Goal: Task Accomplishment & Management: Manage account settings

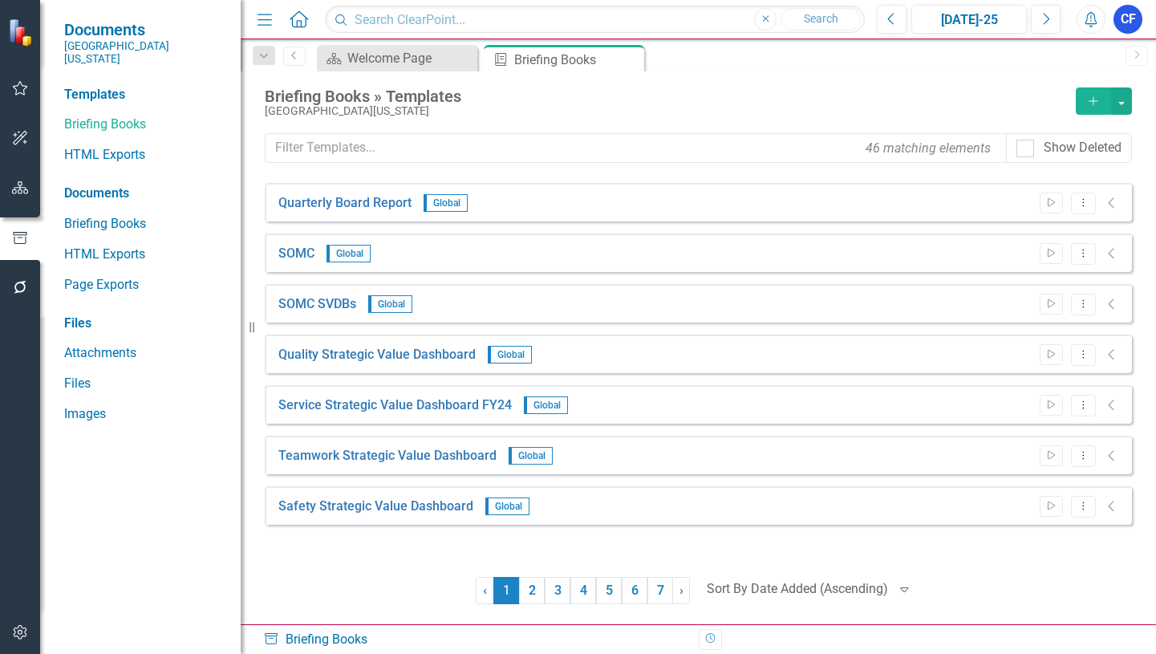
click at [1089, 22] on icon "Alerts" at bounding box center [1090, 19] width 17 height 16
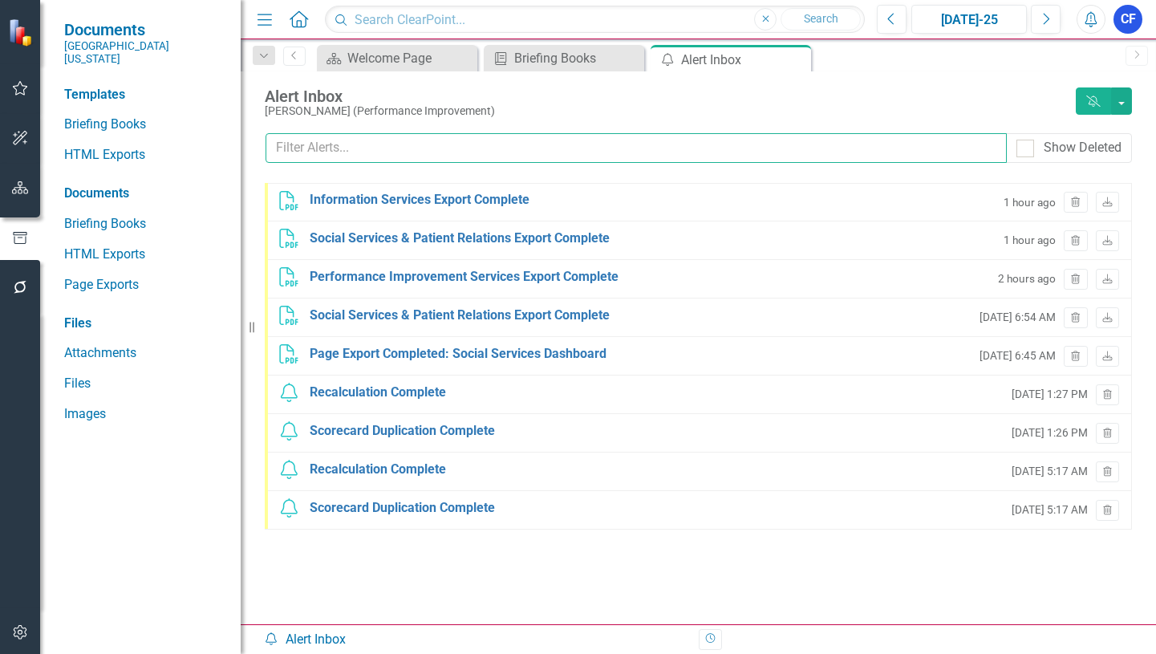
click at [389, 143] on input "text" at bounding box center [636, 148] width 741 height 30
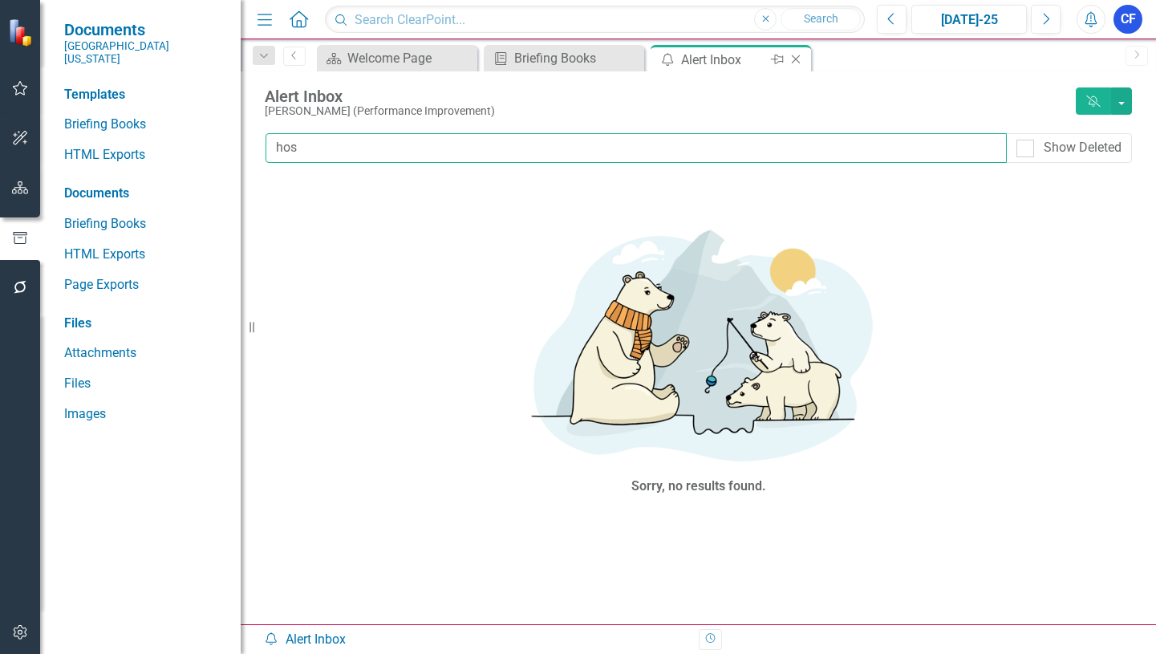
type input "hos"
click at [801, 63] on icon "Close" at bounding box center [796, 59] width 16 height 13
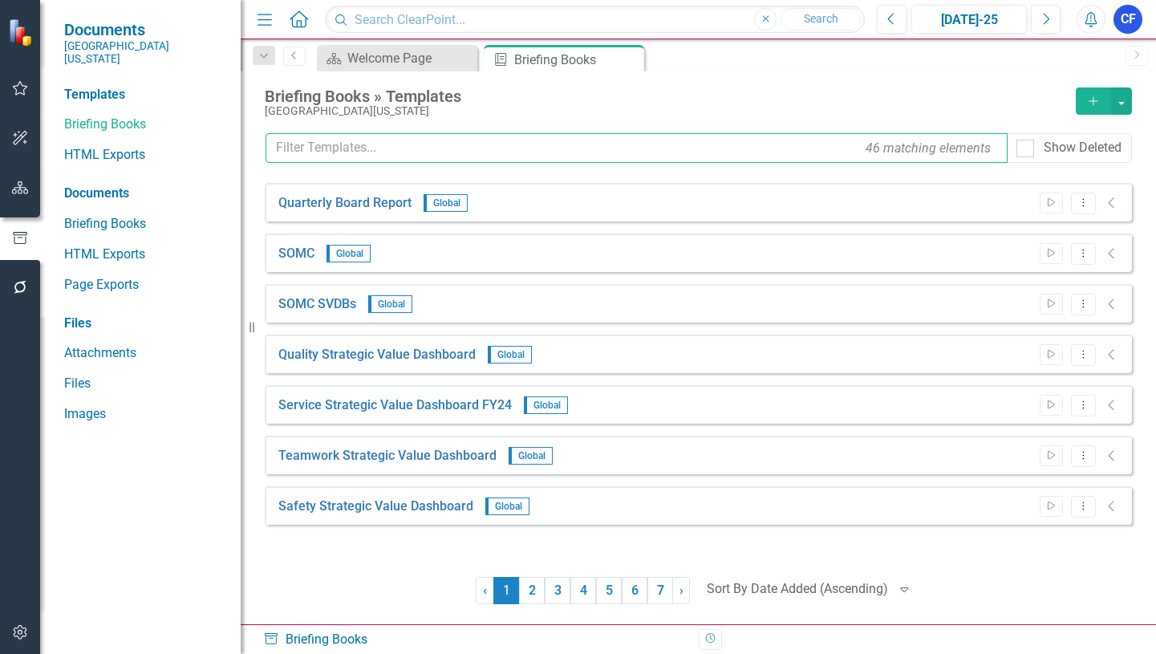
click at [387, 142] on input "text" at bounding box center [637, 148] width 742 height 30
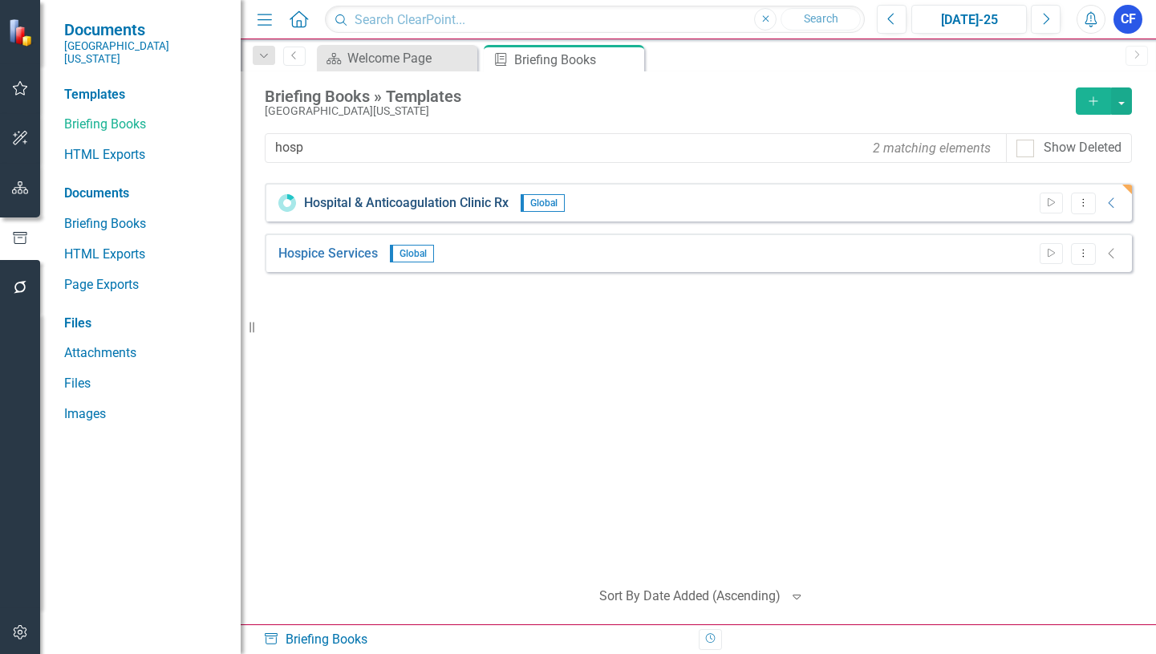
click at [450, 200] on link "Hospital & Anticoagulation Clinic Rx" at bounding box center [406, 203] width 205 height 18
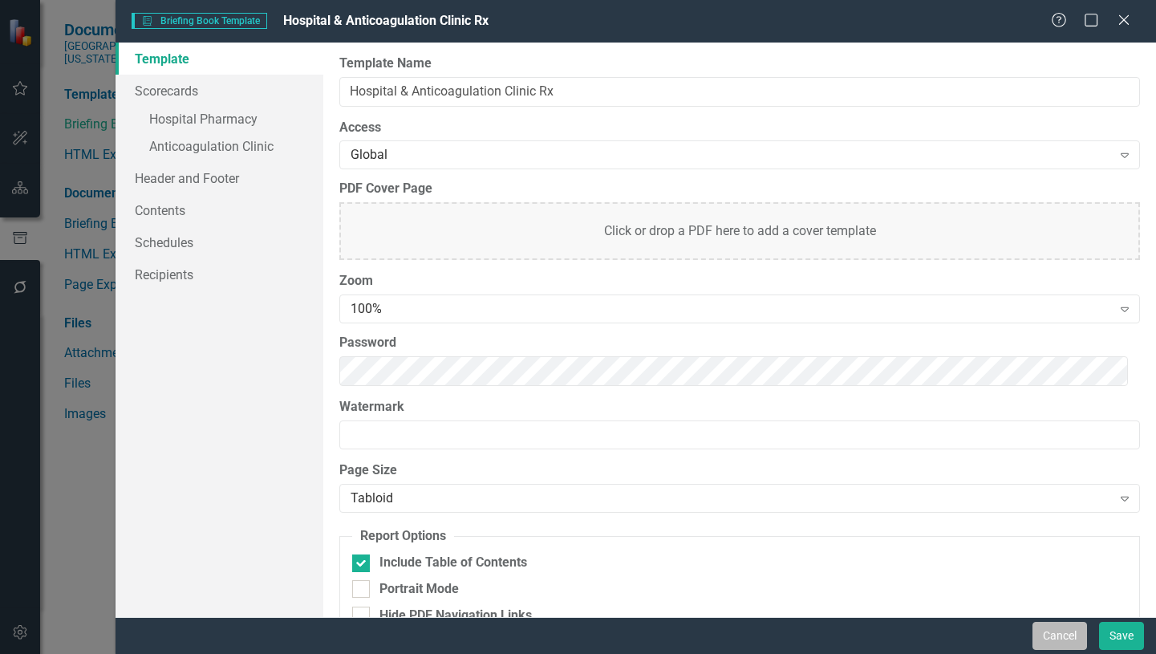
click at [1061, 641] on button "Cancel" at bounding box center [1059, 636] width 55 height 28
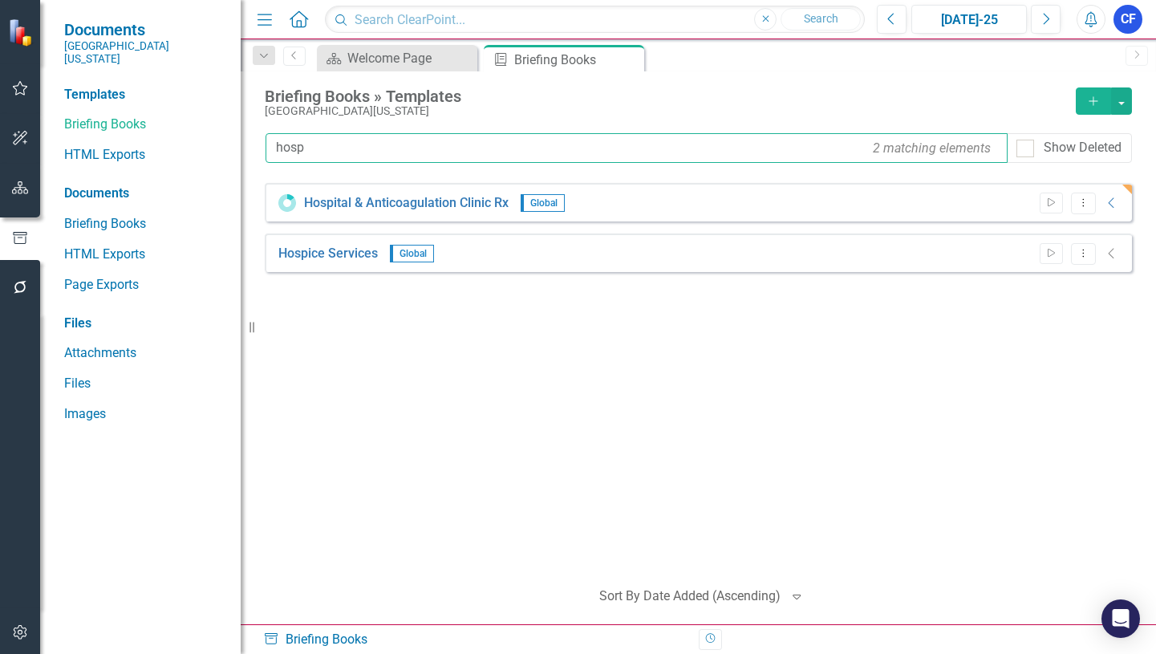
drag, startPoint x: 311, startPoint y: 147, endPoint x: 269, endPoint y: 147, distance: 42.5
click at [269, 147] on input "hosp" at bounding box center [637, 148] width 742 height 30
click at [1084, 201] on icon "Dropdown Menu" at bounding box center [1083, 202] width 14 height 10
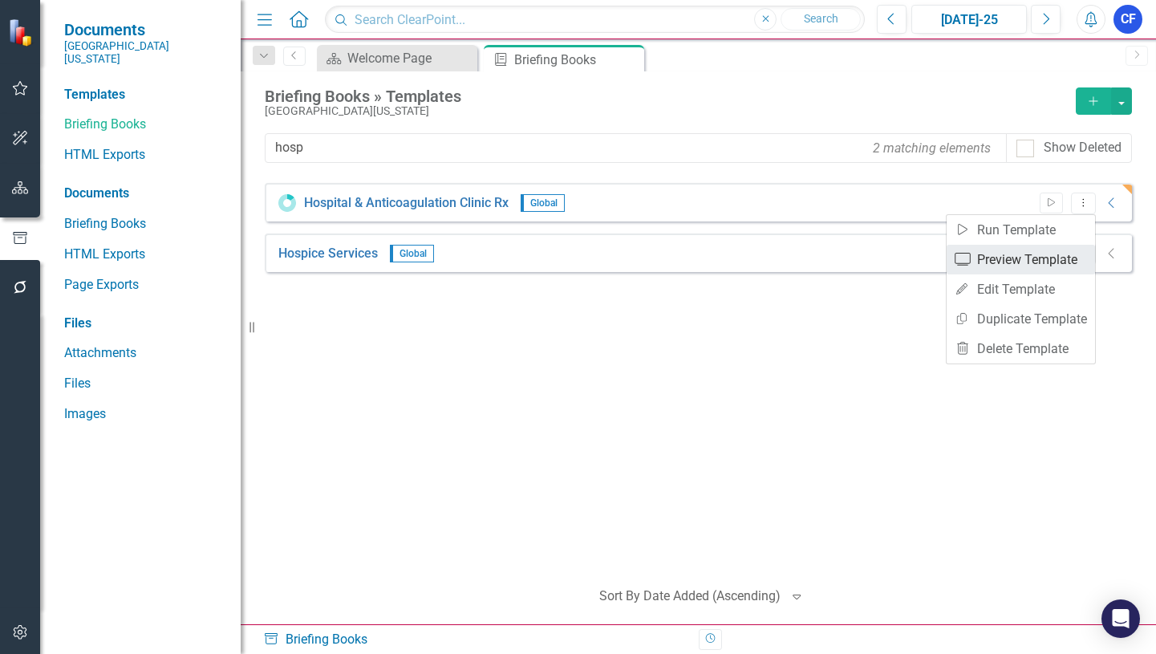
click at [1059, 259] on link "Preview Preview Template" at bounding box center [1021, 260] width 148 height 30
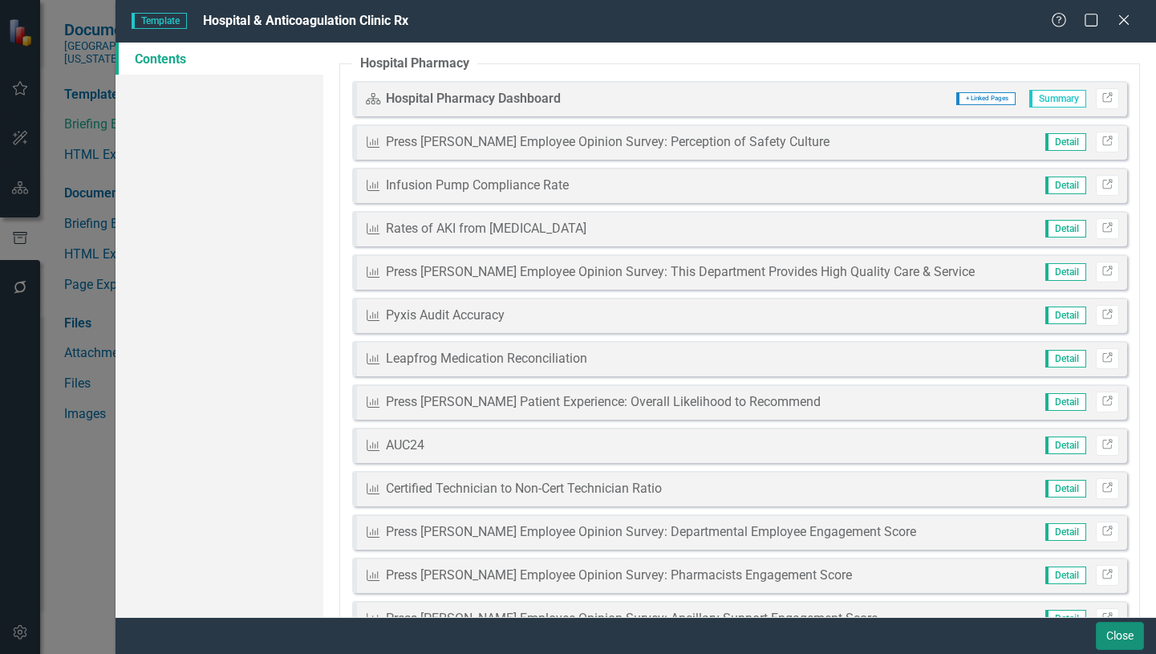
click at [1125, 635] on button "Close" at bounding box center [1120, 636] width 48 height 28
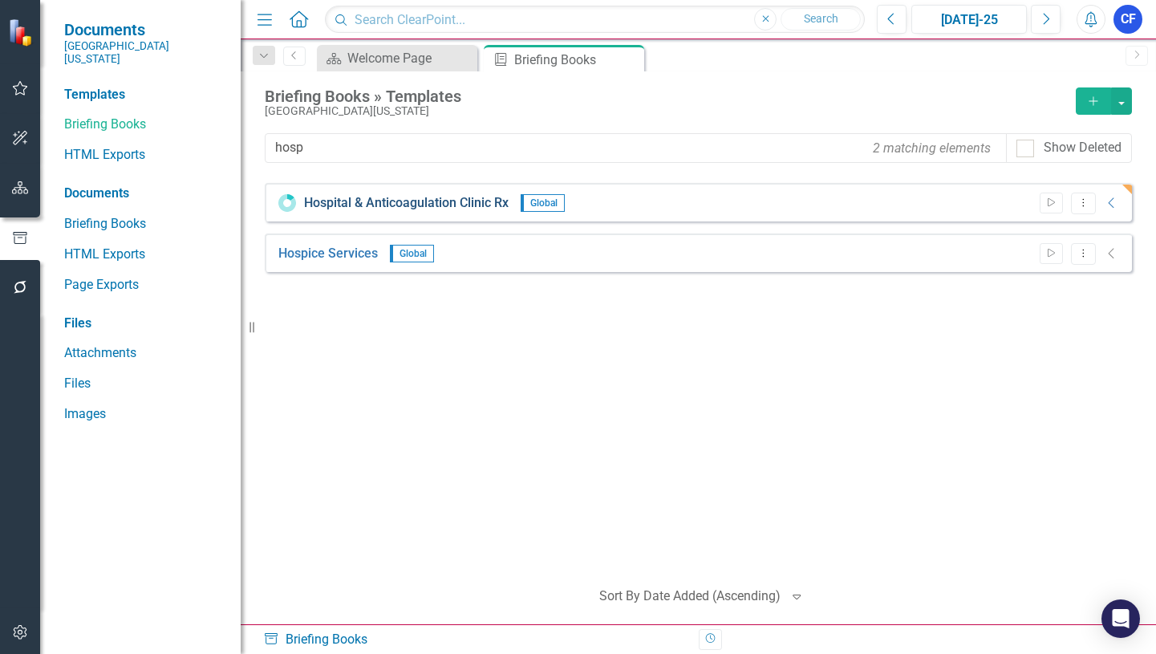
click at [464, 205] on link "Hospital & Anticoagulation Clinic Rx" at bounding box center [406, 203] width 205 height 18
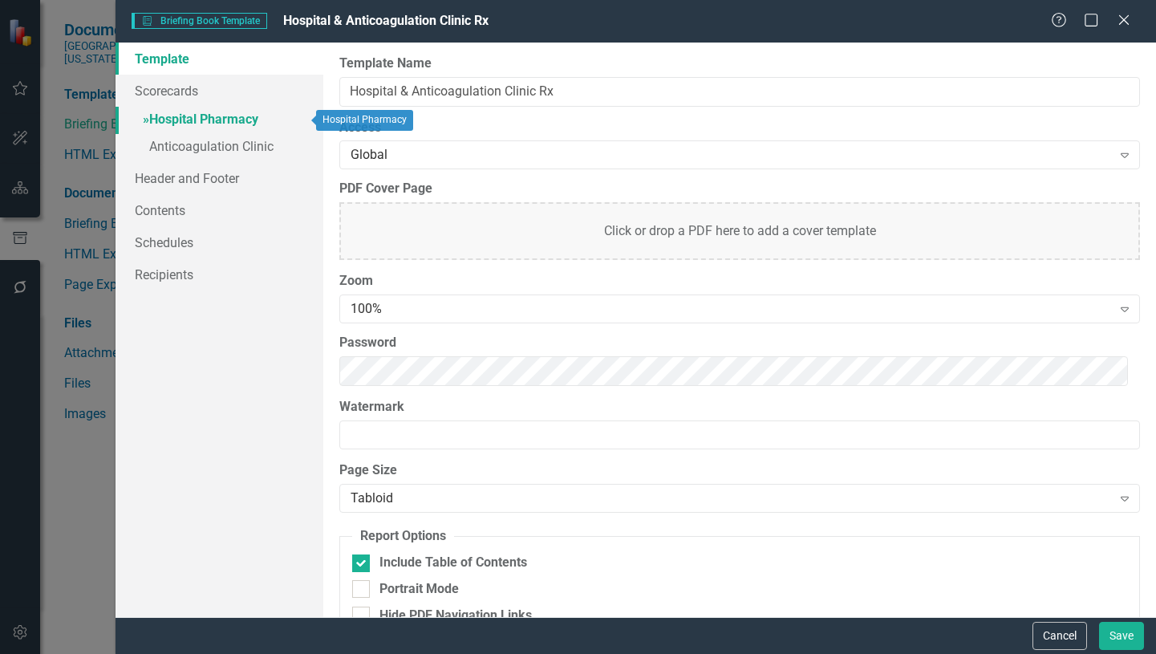
click at [222, 122] on link "» Hospital Pharmacy" at bounding box center [220, 121] width 208 height 28
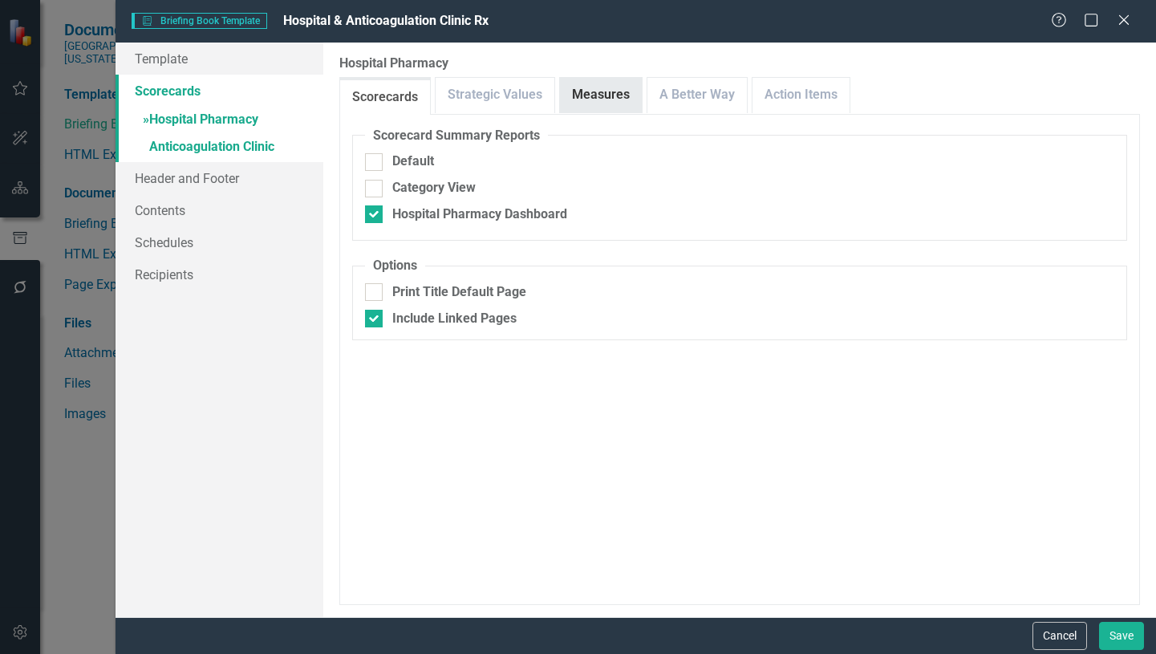
click at [601, 99] on link "Measures" at bounding box center [601, 95] width 82 height 34
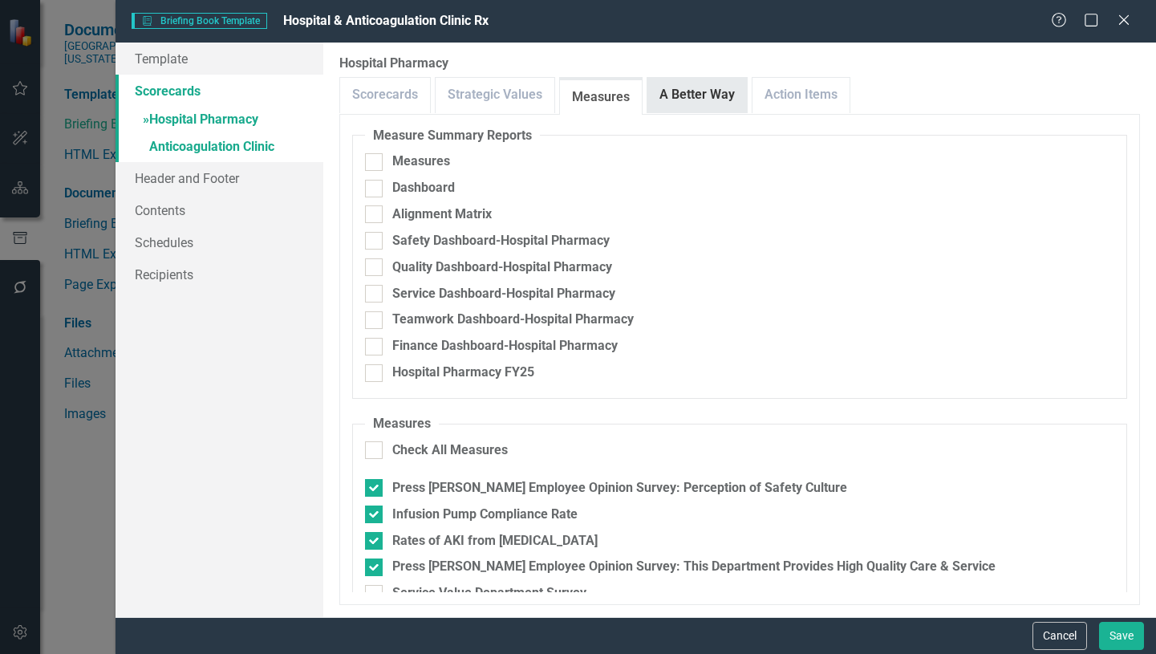
click at [694, 103] on link "A Better Way" at bounding box center [696, 95] width 99 height 34
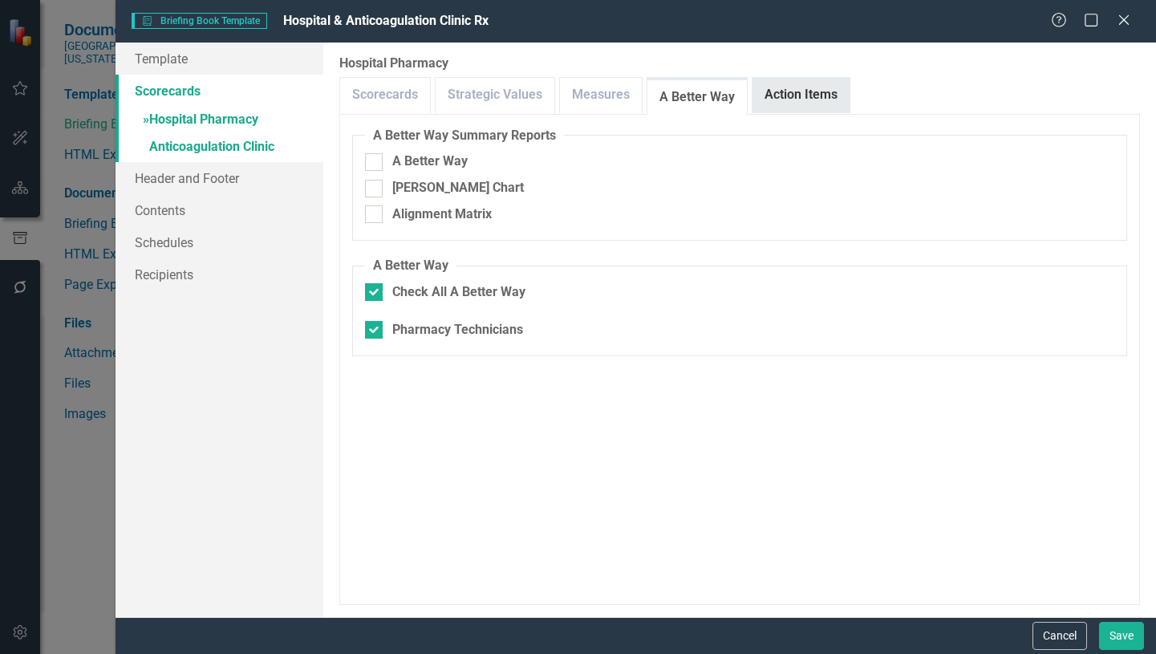
click at [805, 87] on link "Action Items" at bounding box center [800, 95] width 97 height 34
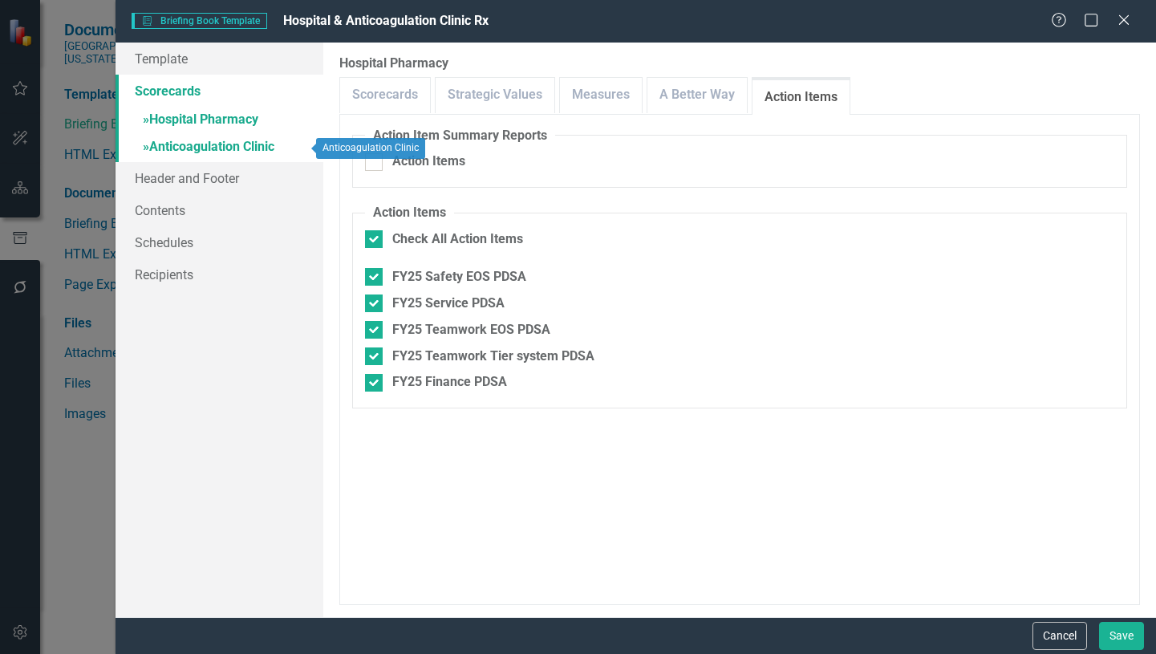
click at [197, 144] on link "» Anticoagulation Clinic" at bounding box center [220, 148] width 208 height 28
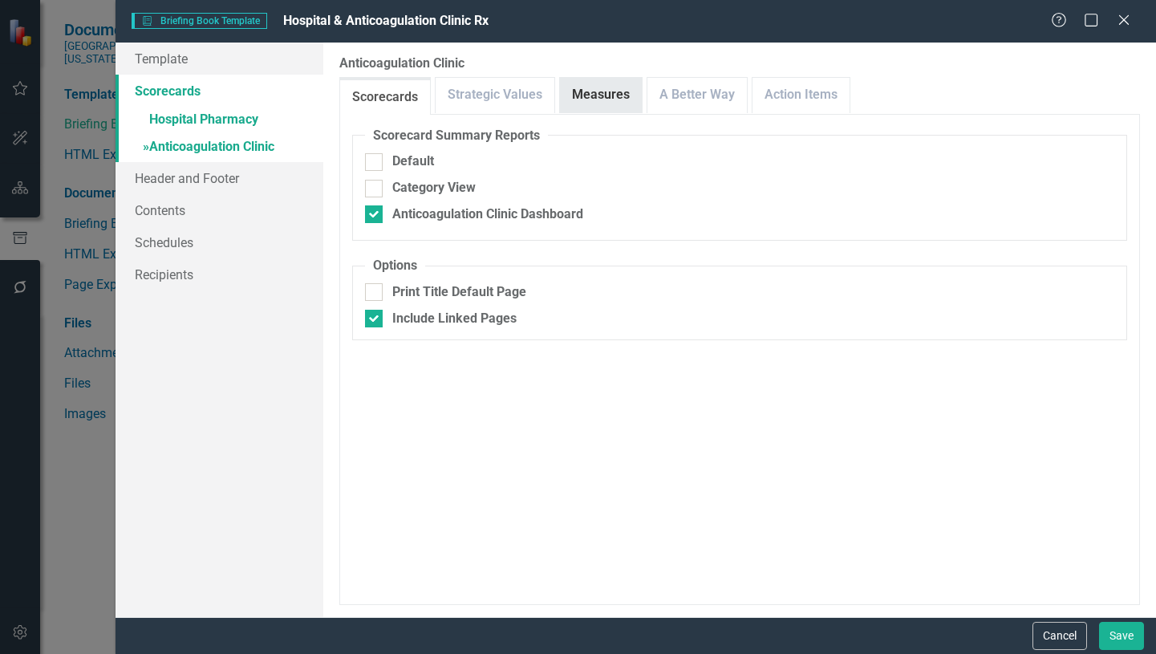
click at [593, 99] on link "Measures" at bounding box center [601, 95] width 82 height 34
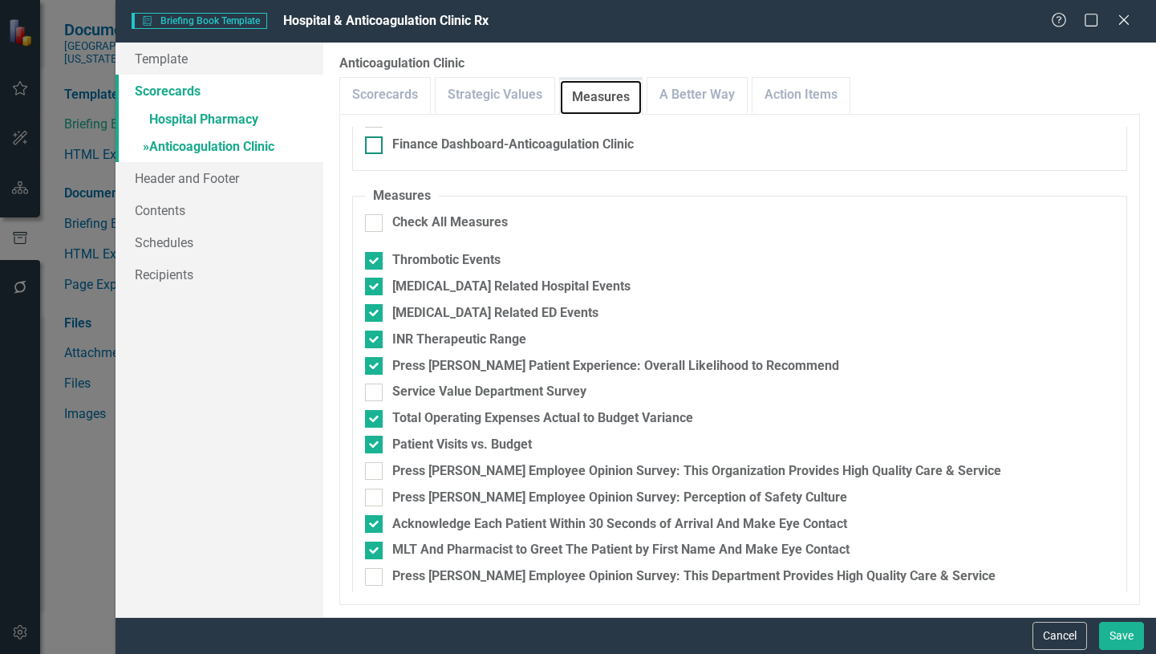
scroll to position [212, 0]
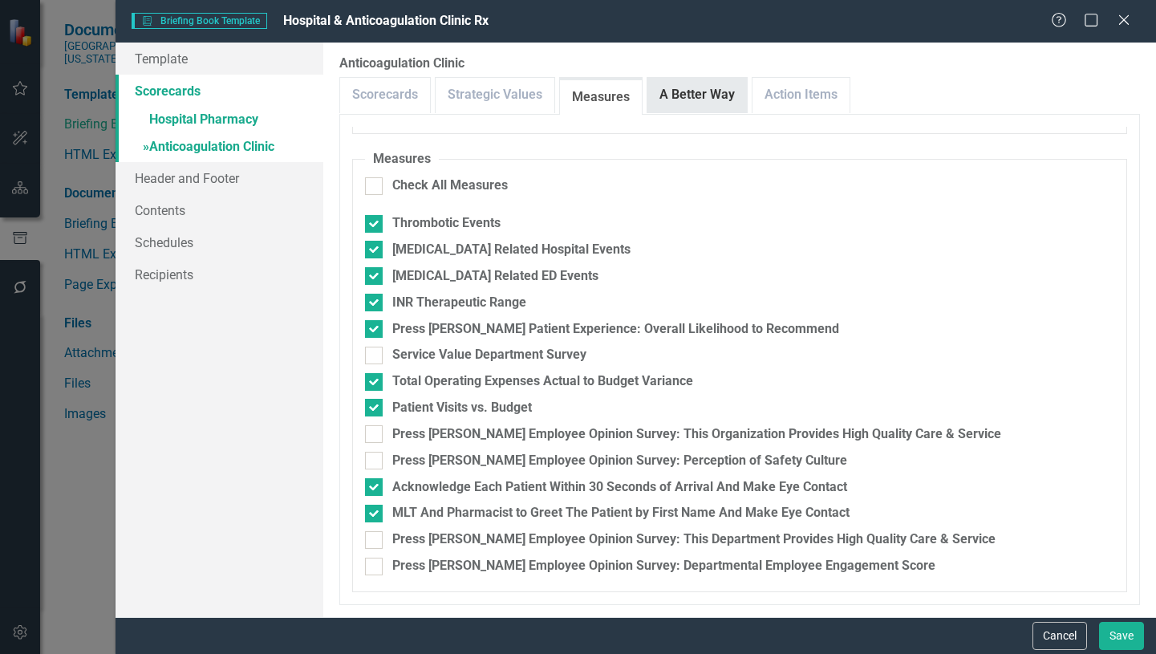
click at [711, 95] on link "A Better Way" at bounding box center [696, 95] width 99 height 34
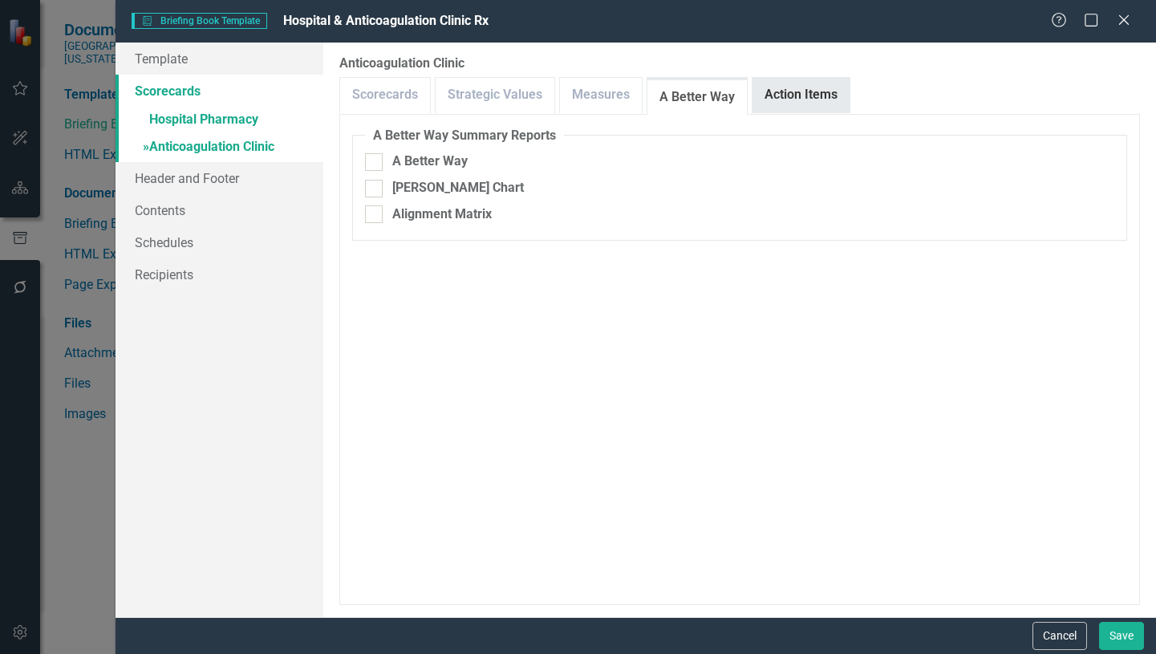
click at [807, 92] on link "Action Items" at bounding box center [800, 95] width 97 height 34
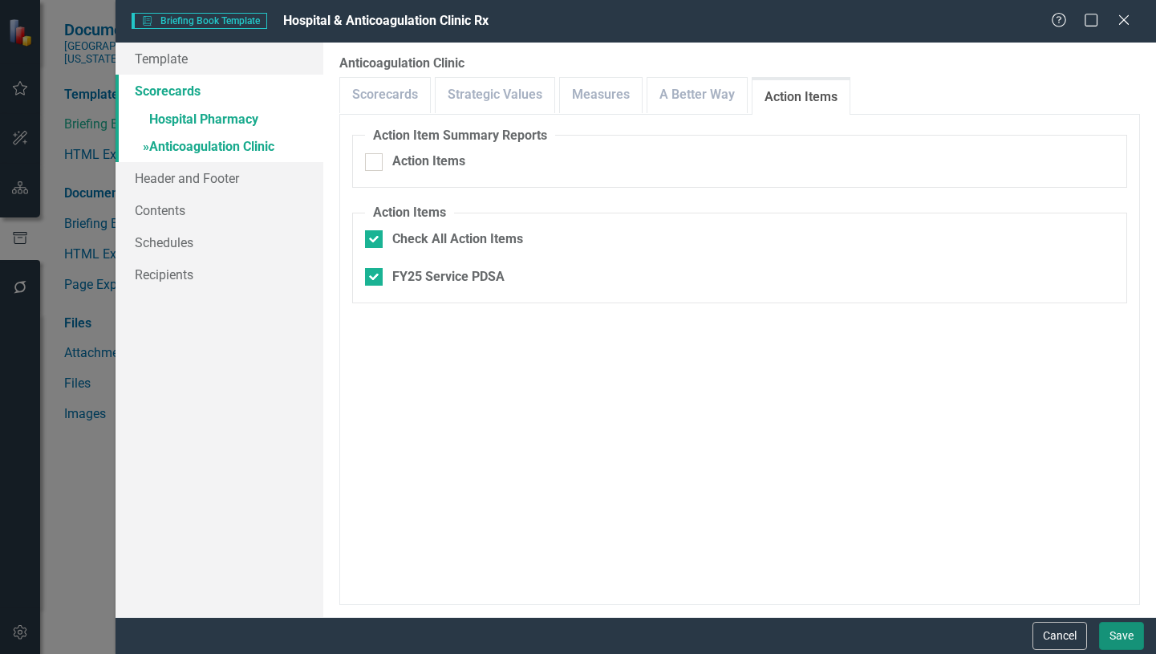
click at [1120, 642] on button "Save" at bounding box center [1121, 636] width 45 height 28
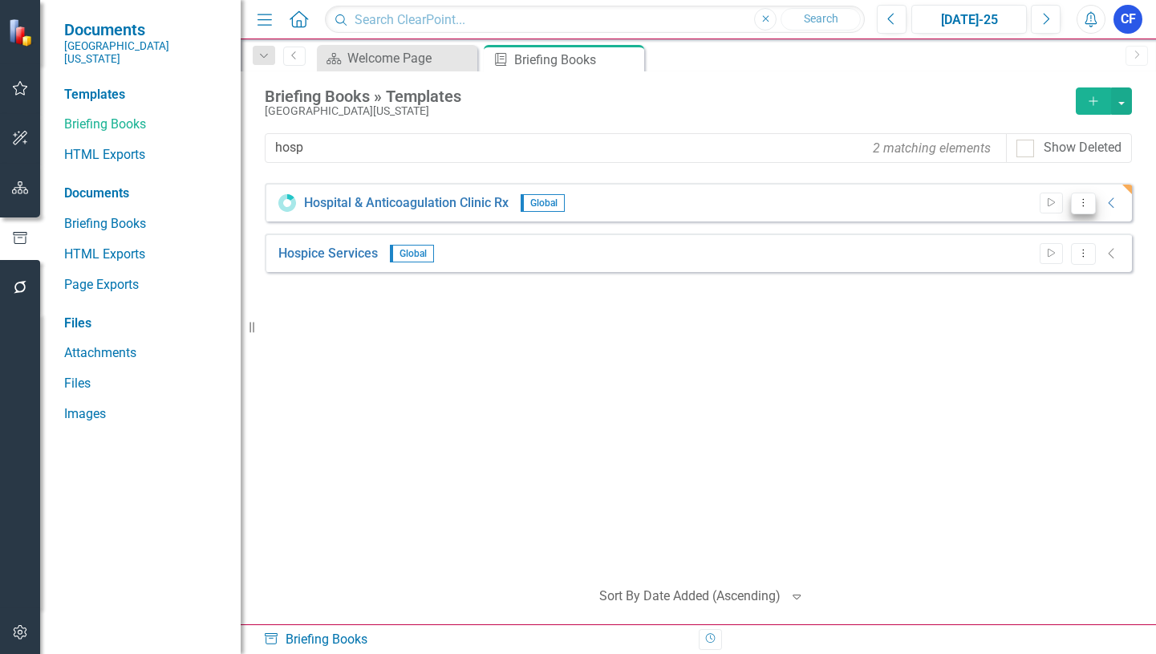
click at [1080, 206] on icon "Dropdown Menu" at bounding box center [1083, 202] width 14 height 10
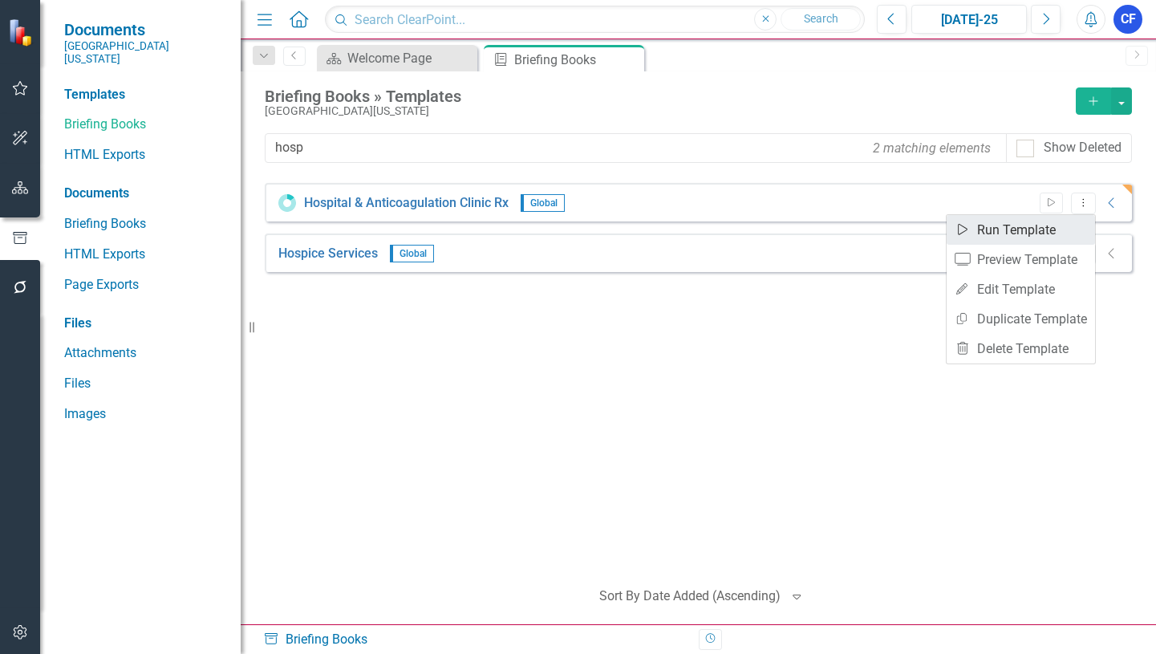
click at [1020, 231] on link "Start Run Template" at bounding box center [1021, 230] width 148 height 30
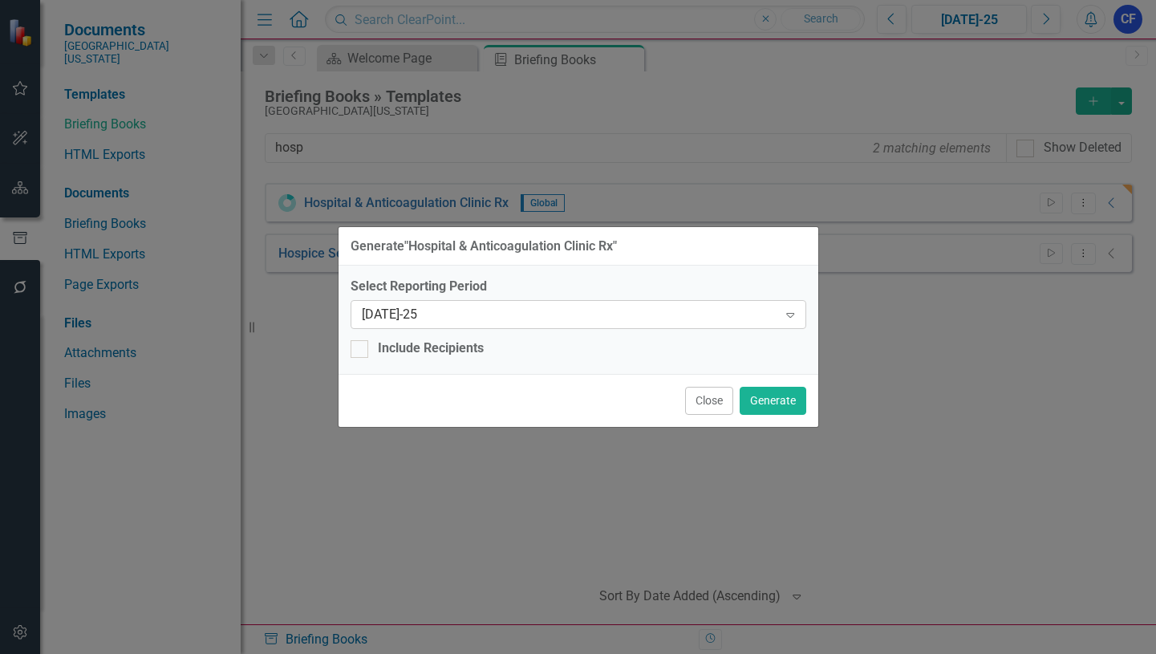
click at [793, 312] on icon "Expand" at bounding box center [790, 314] width 16 height 13
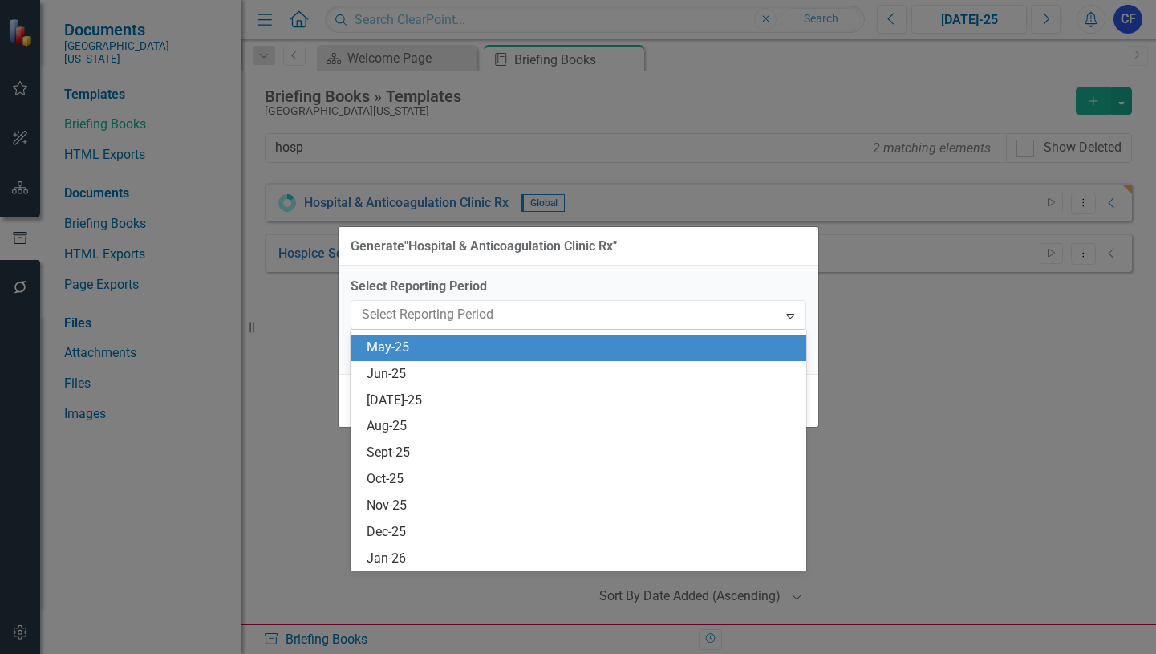
scroll to position [1158, 0]
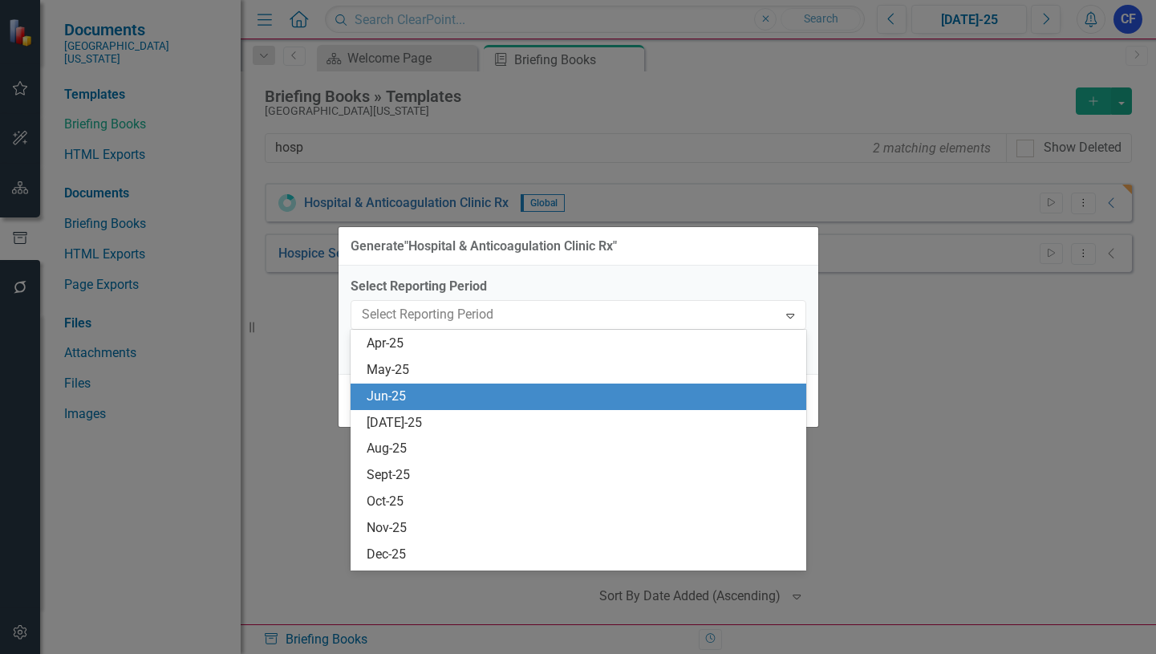
click at [397, 398] on div "Jun-25" at bounding box center [582, 396] width 430 height 18
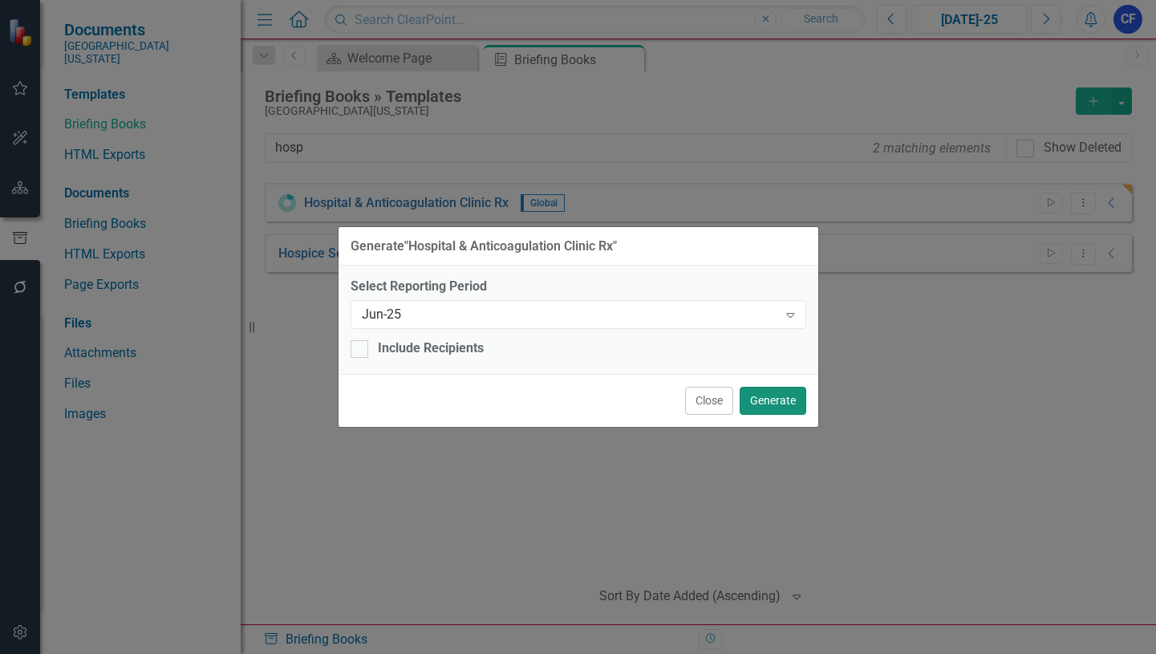
click at [778, 401] on button "Generate" at bounding box center [773, 401] width 67 height 28
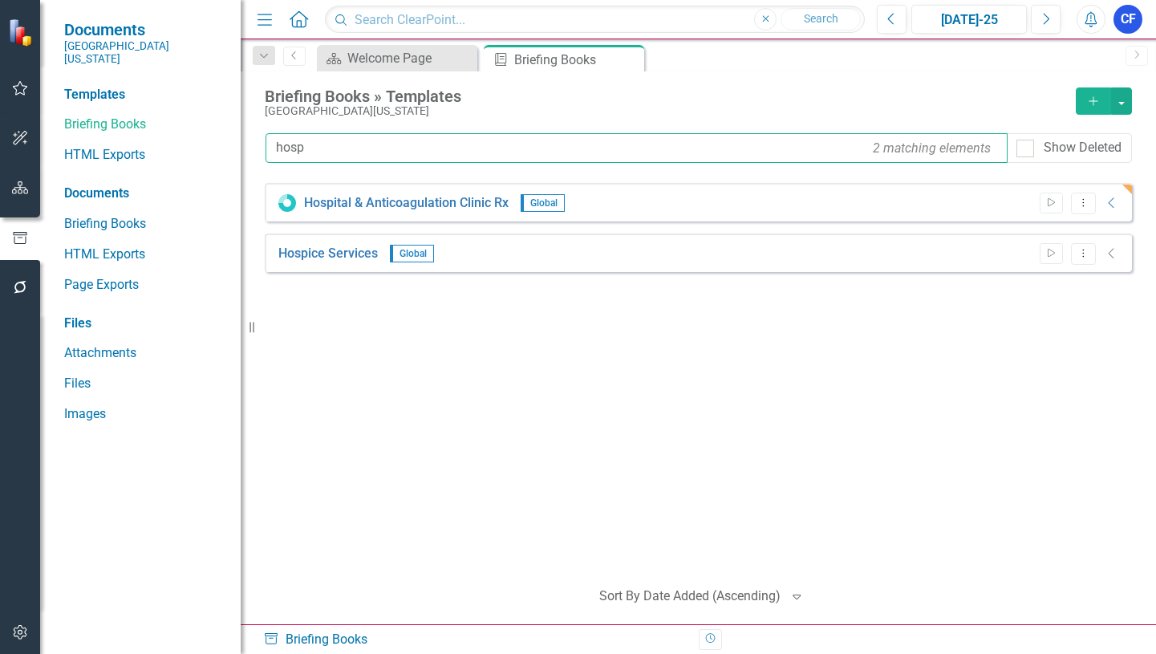
drag, startPoint x: 306, startPoint y: 147, endPoint x: 270, endPoint y: 146, distance: 36.1
click at [270, 146] on input "hosp" at bounding box center [637, 148] width 742 height 30
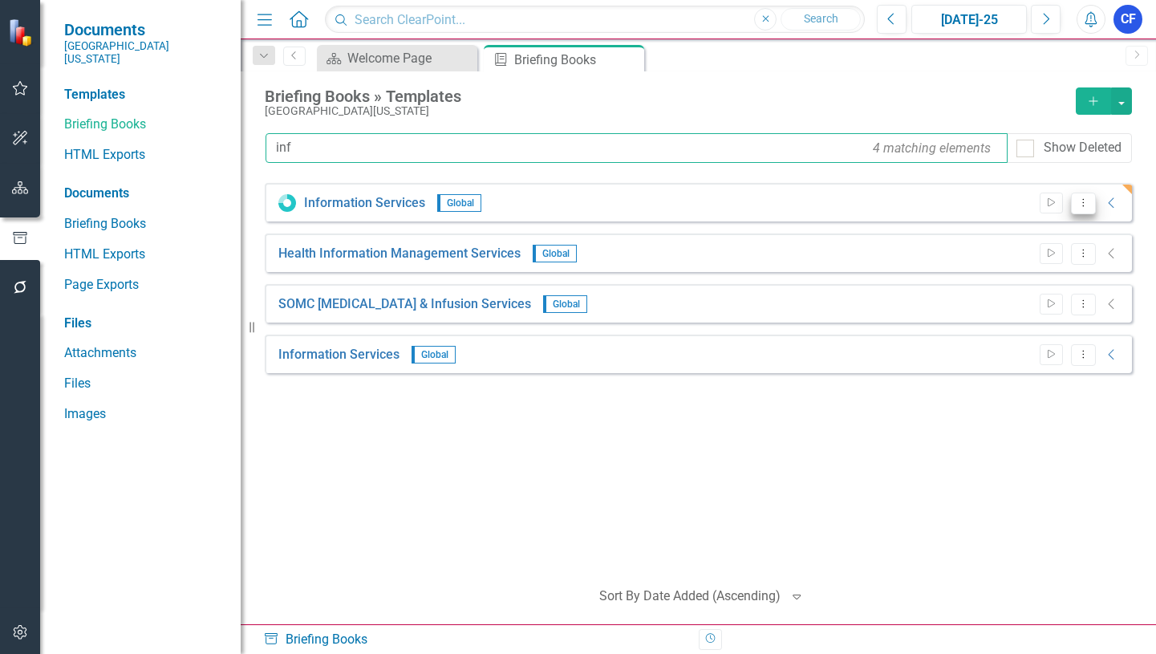
type input "inf"
click at [1083, 205] on icon "Dropdown Menu" at bounding box center [1083, 202] width 14 height 10
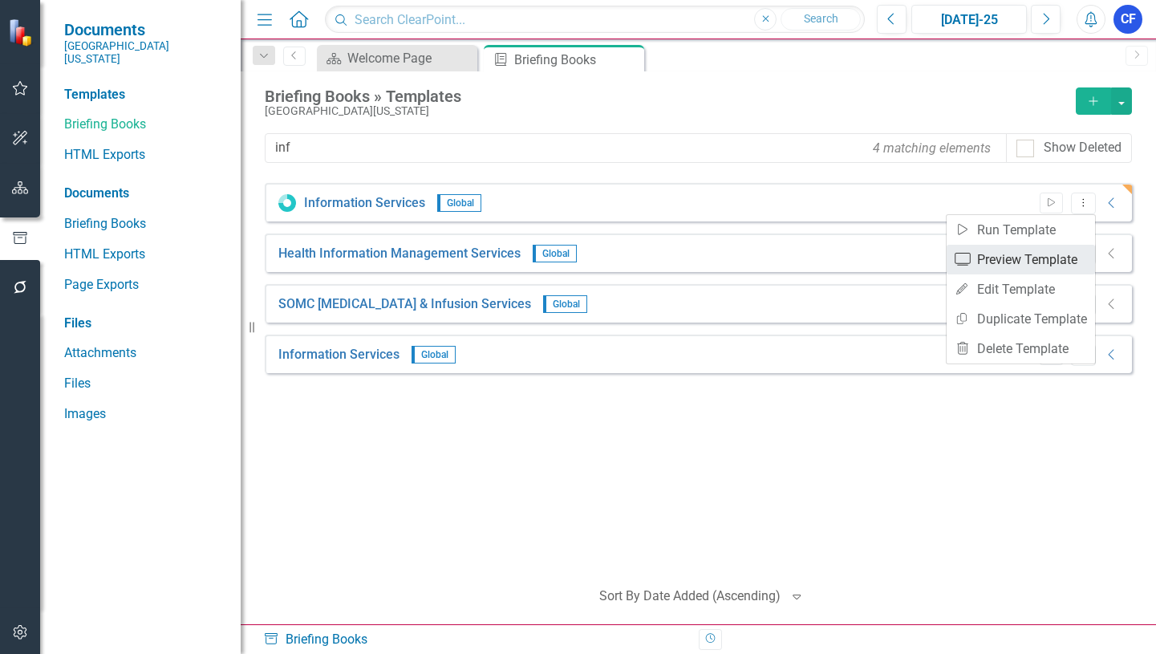
click at [1064, 257] on link "Preview Preview Template" at bounding box center [1021, 260] width 148 height 30
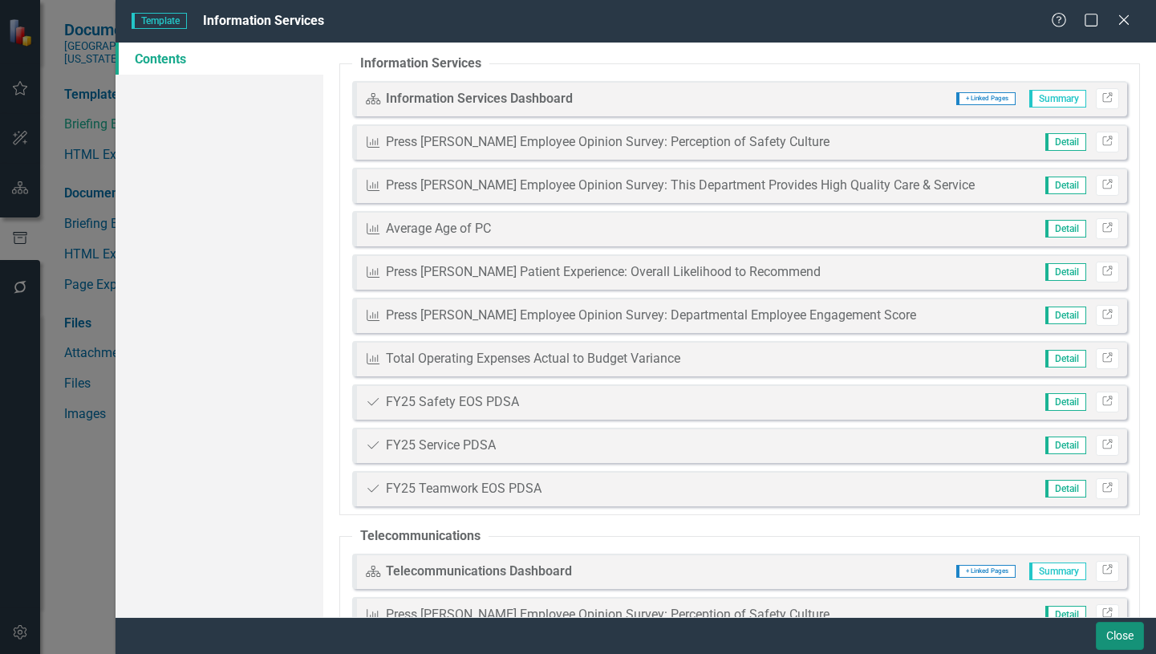
click at [1124, 638] on button "Close" at bounding box center [1120, 636] width 48 height 28
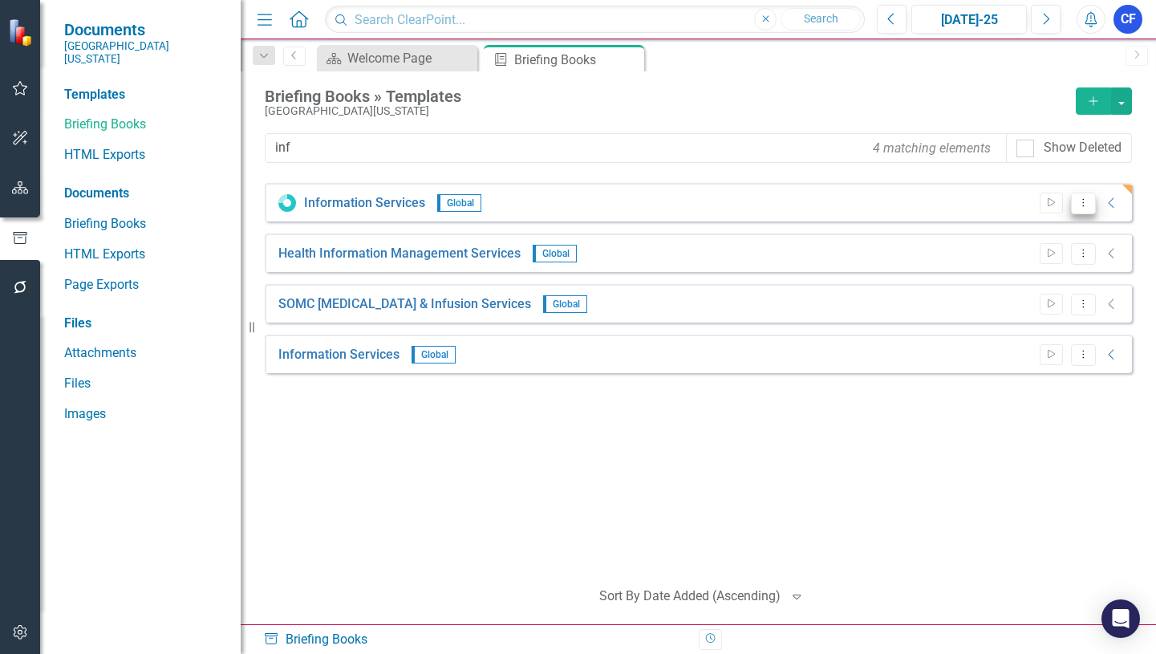
click at [1084, 204] on icon "Dropdown Menu" at bounding box center [1083, 202] width 14 height 10
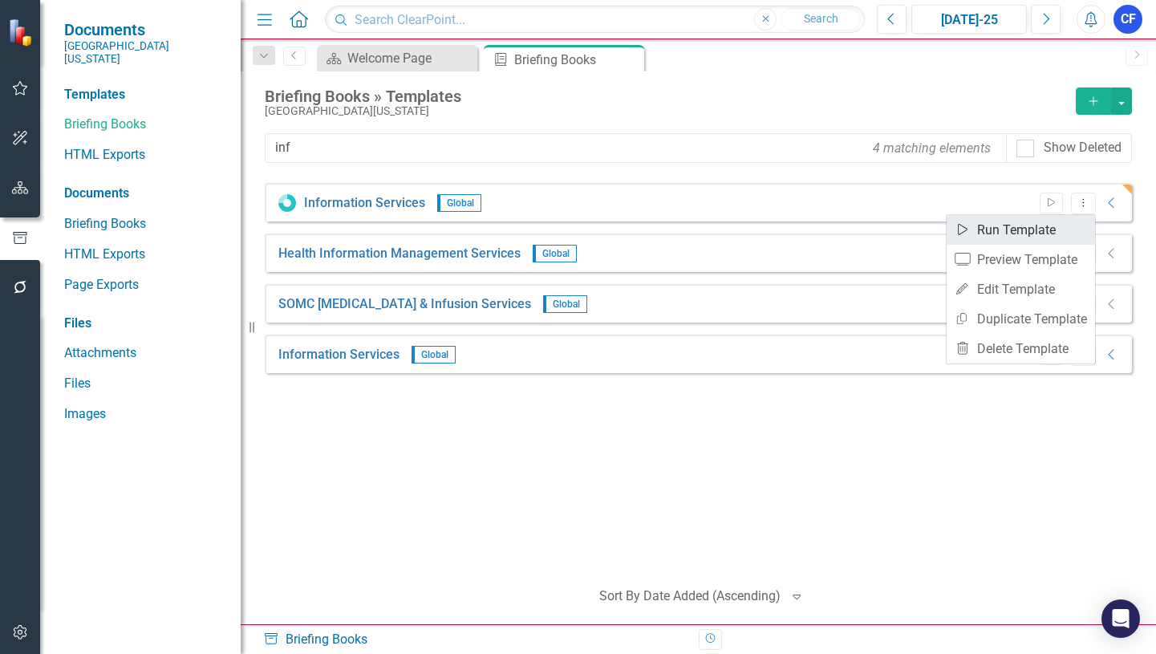
click at [1036, 228] on link "Start Run Template" at bounding box center [1021, 230] width 148 height 30
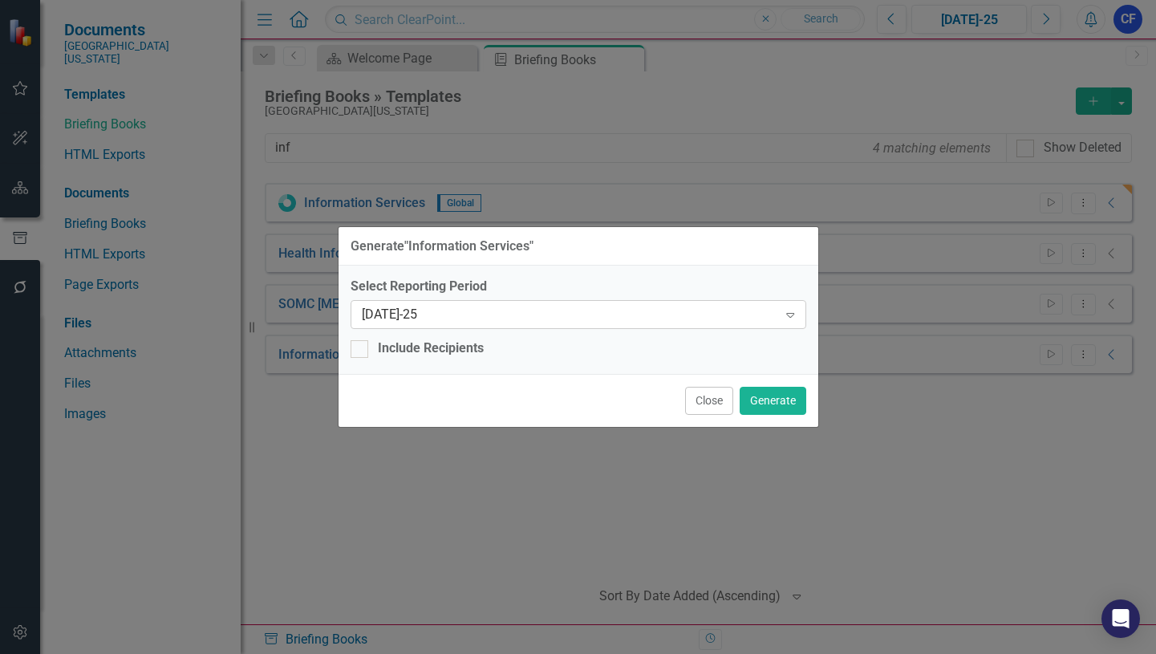
click at [791, 312] on icon "Expand" at bounding box center [790, 314] width 16 height 13
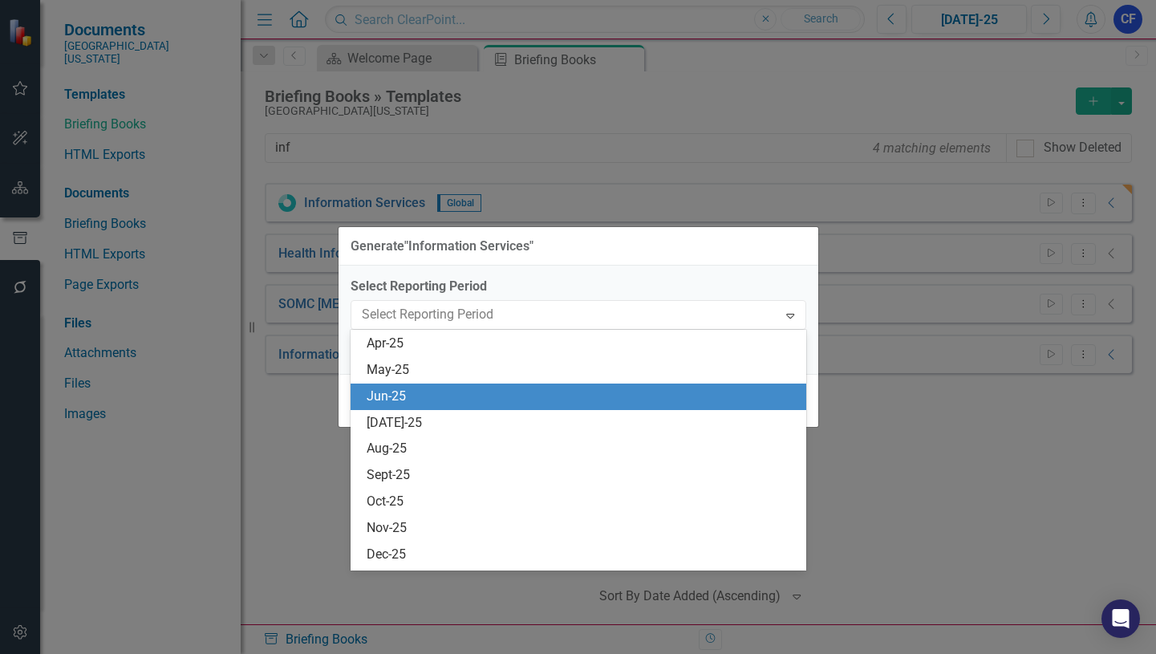
click at [398, 396] on div "Jun-25" at bounding box center [582, 396] width 430 height 18
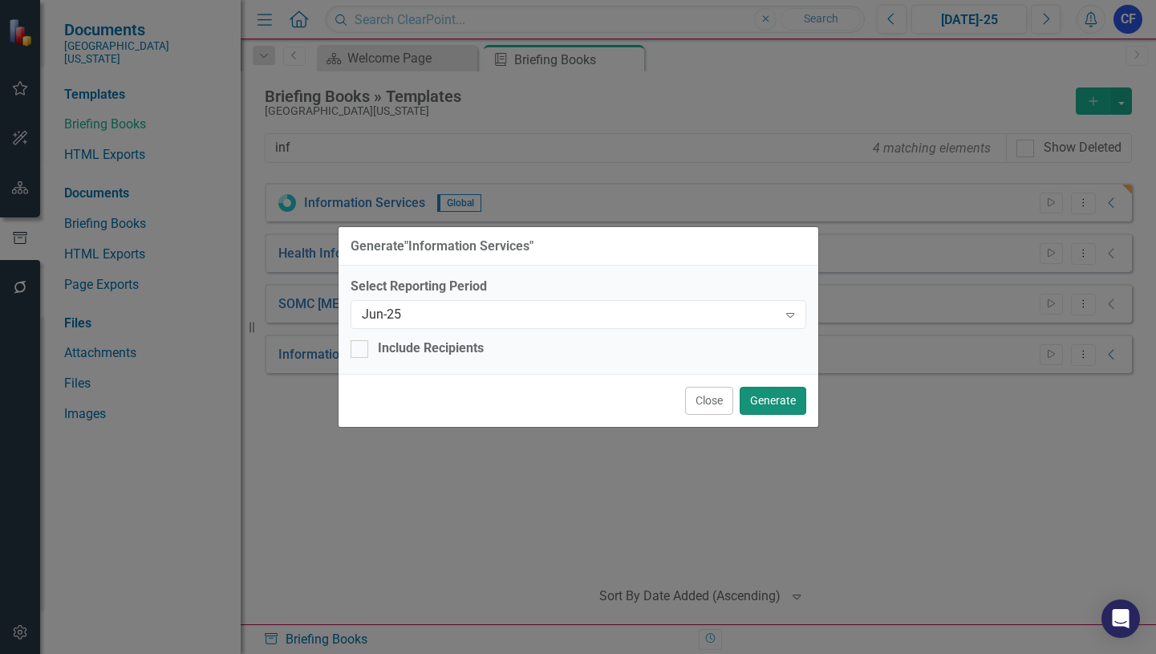
click at [780, 403] on button "Generate" at bounding box center [773, 401] width 67 height 28
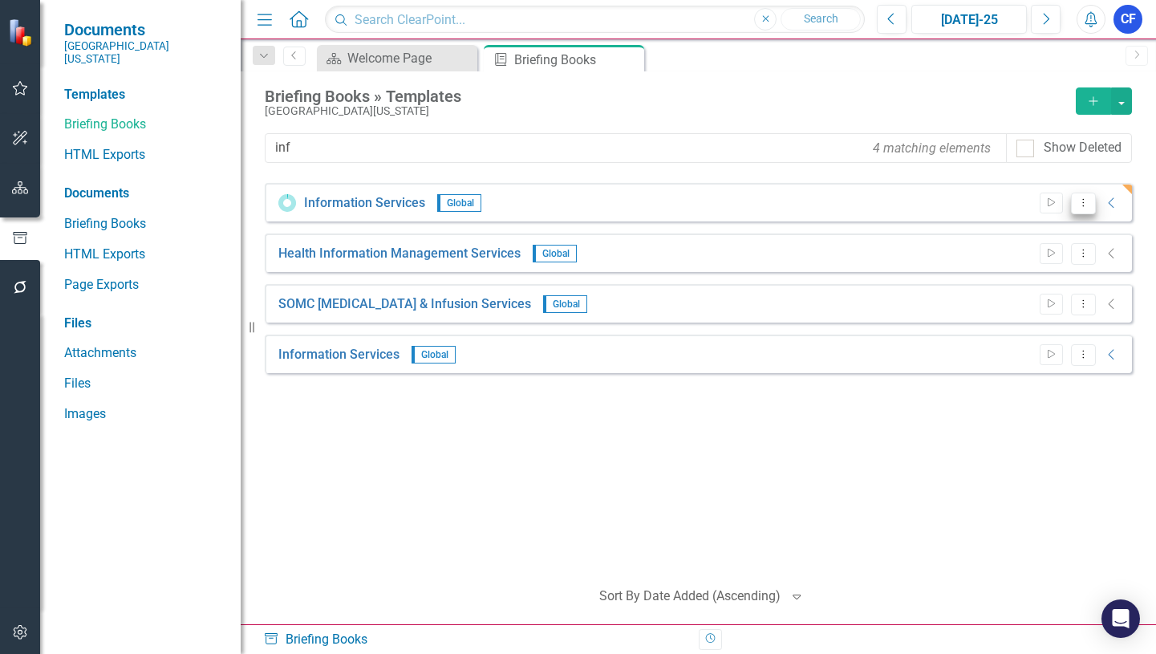
click at [1081, 206] on icon "Dropdown Menu" at bounding box center [1083, 202] width 14 height 10
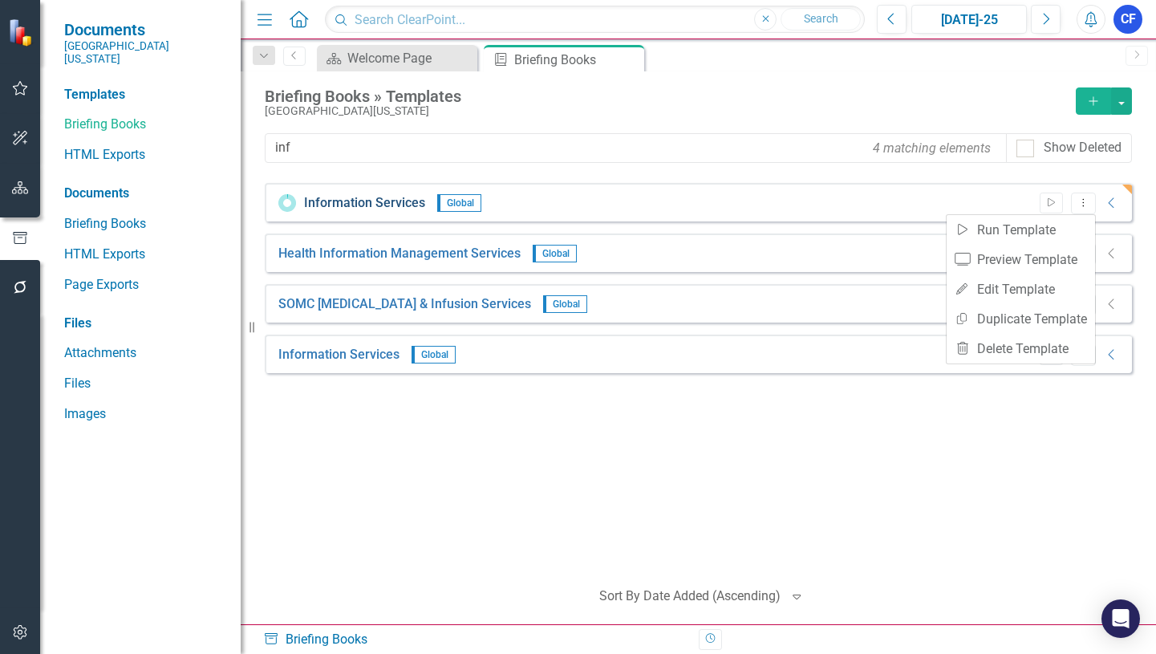
click at [342, 201] on link "Information Services" at bounding box center [364, 203] width 121 height 18
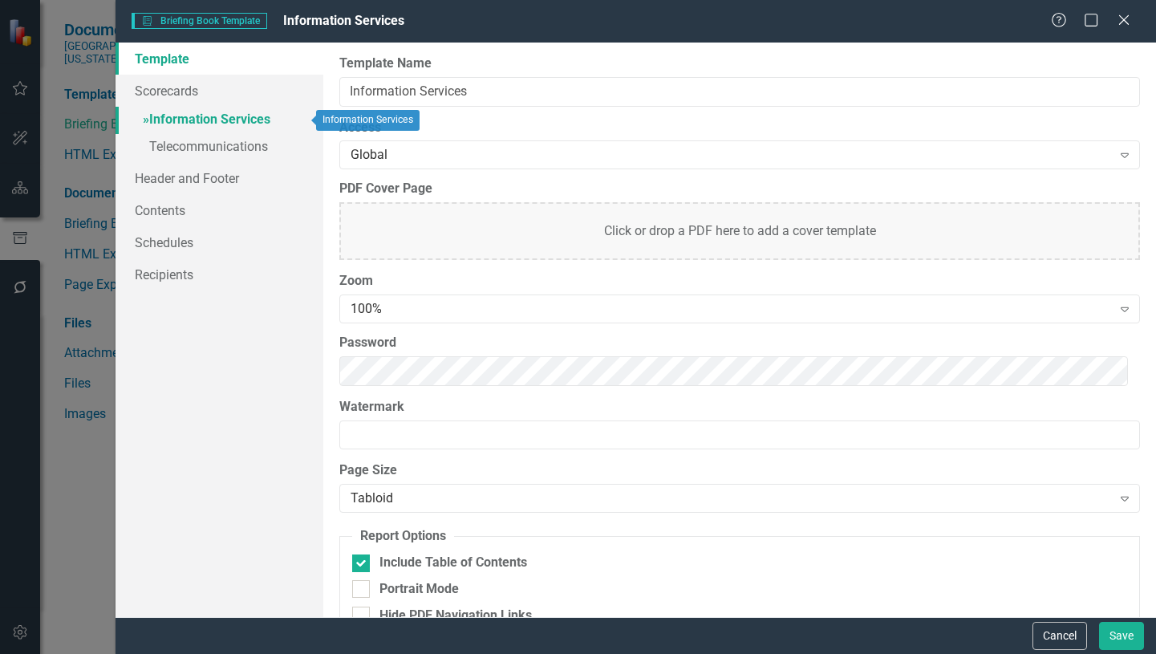
click at [184, 120] on link "» Information Services" at bounding box center [220, 121] width 208 height 28
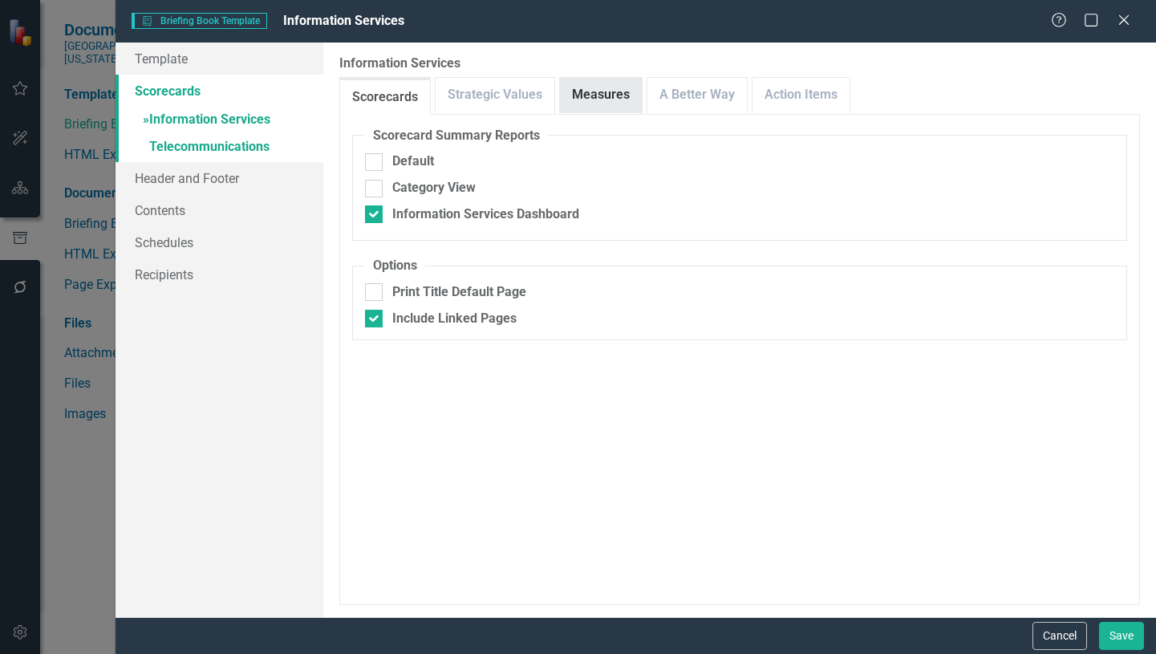
click at [578, 103] on link "Measures" at bounding box center [601, 95] width 82 height 34
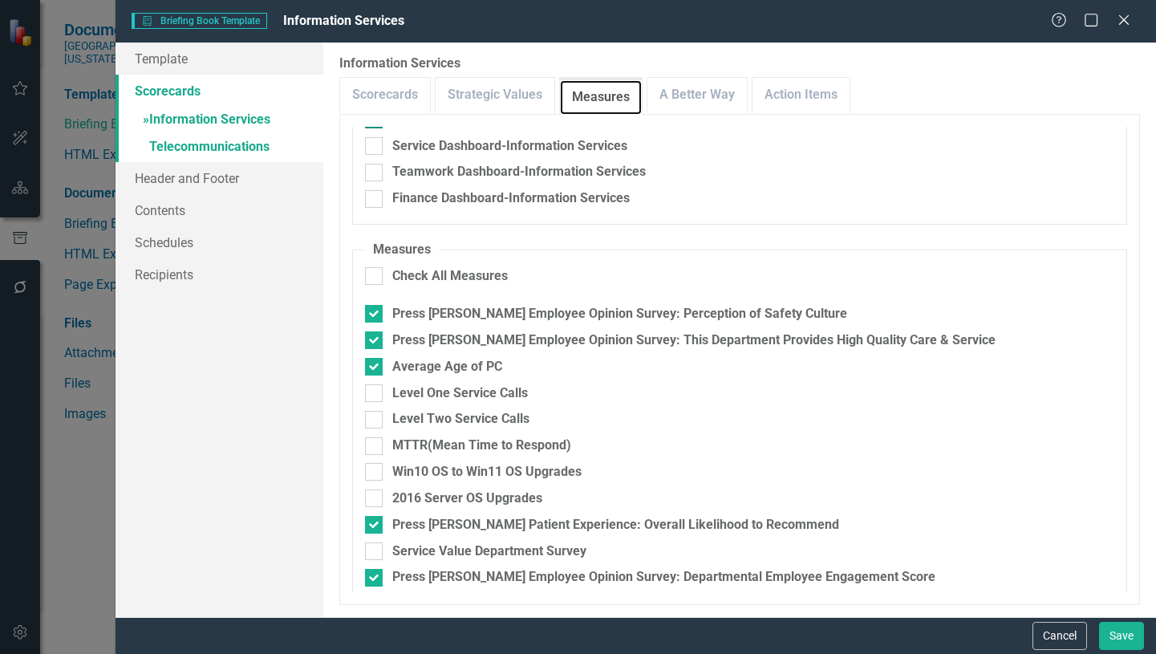
scroll to position [0, 0]
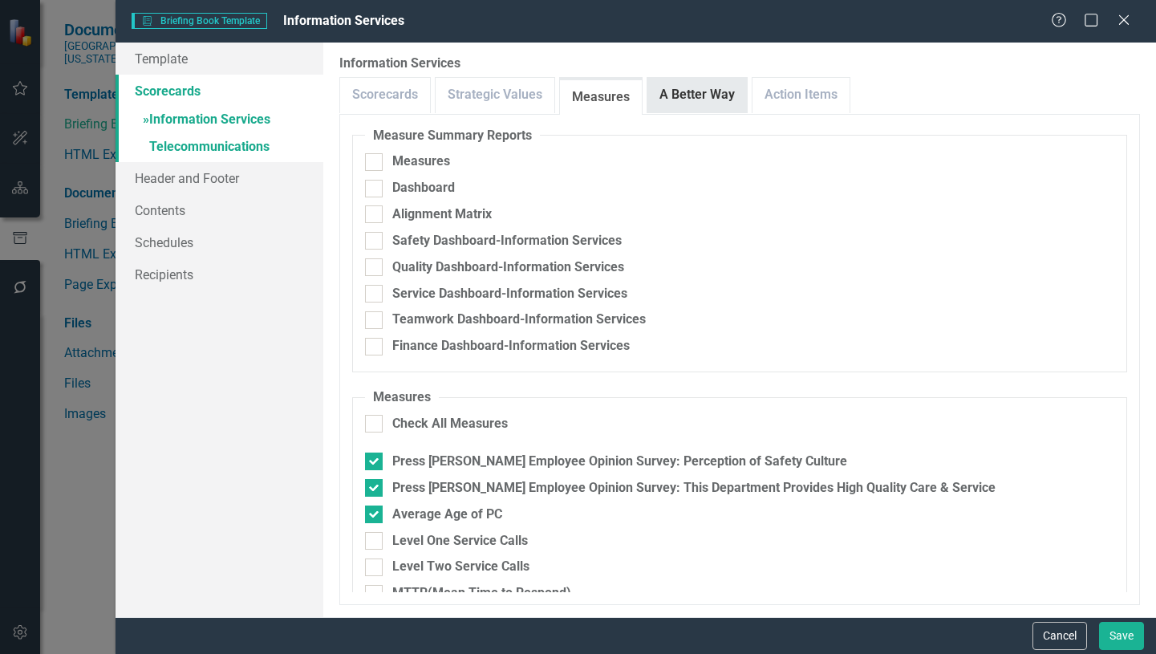
click at [709, 104] on link "A Better Way" at bounding box center [696, 95] width 99 height 34
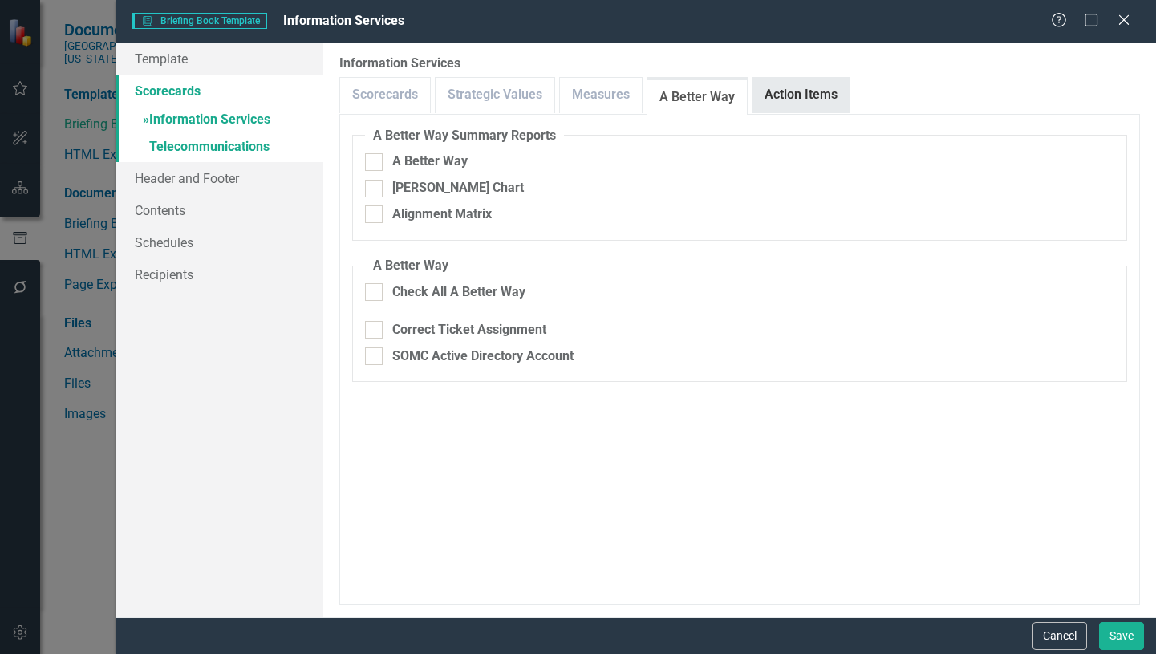
click at [815, 103] on link "Action Items" at bounding box center [800, 95] width 97 height 34
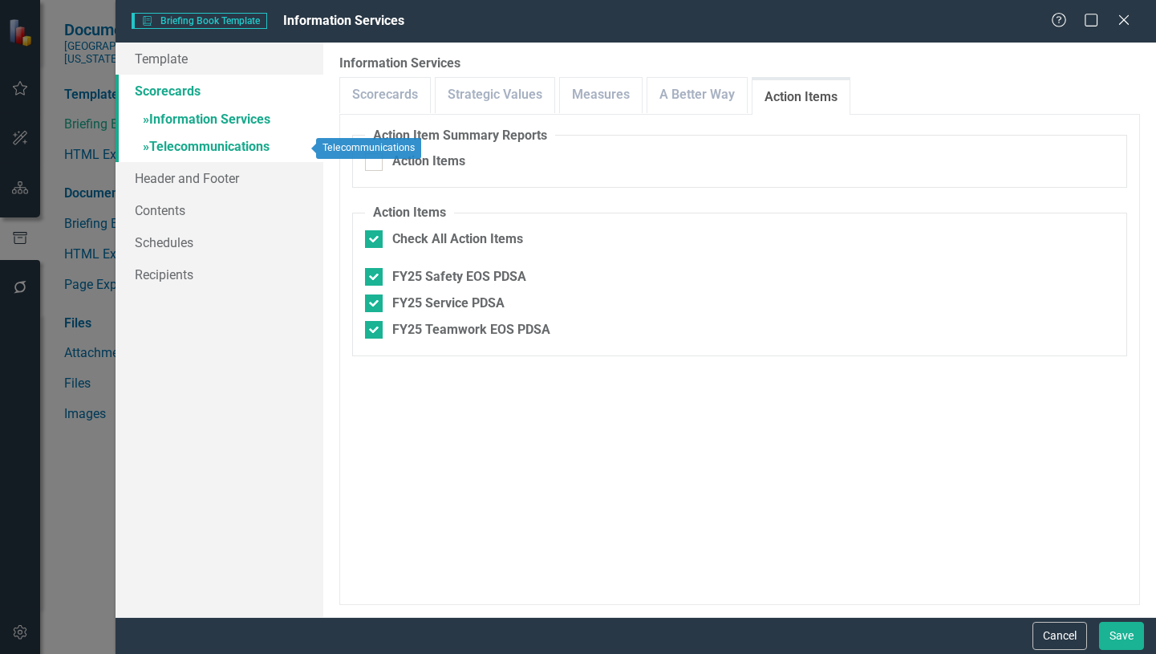
click at [213, 144] on link "» Telecommunications" at bounding box center [220, 148] width 208 height 28
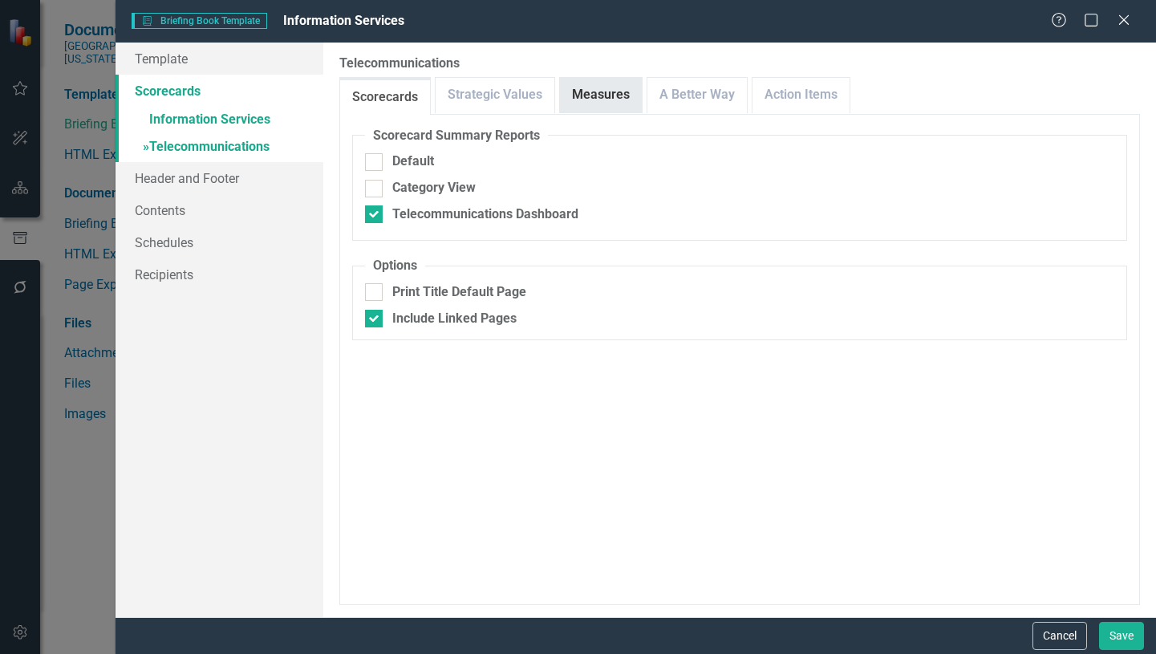
click at [591, 99] on link "Measures" at bounding box center [601, 95] width 82 height 34
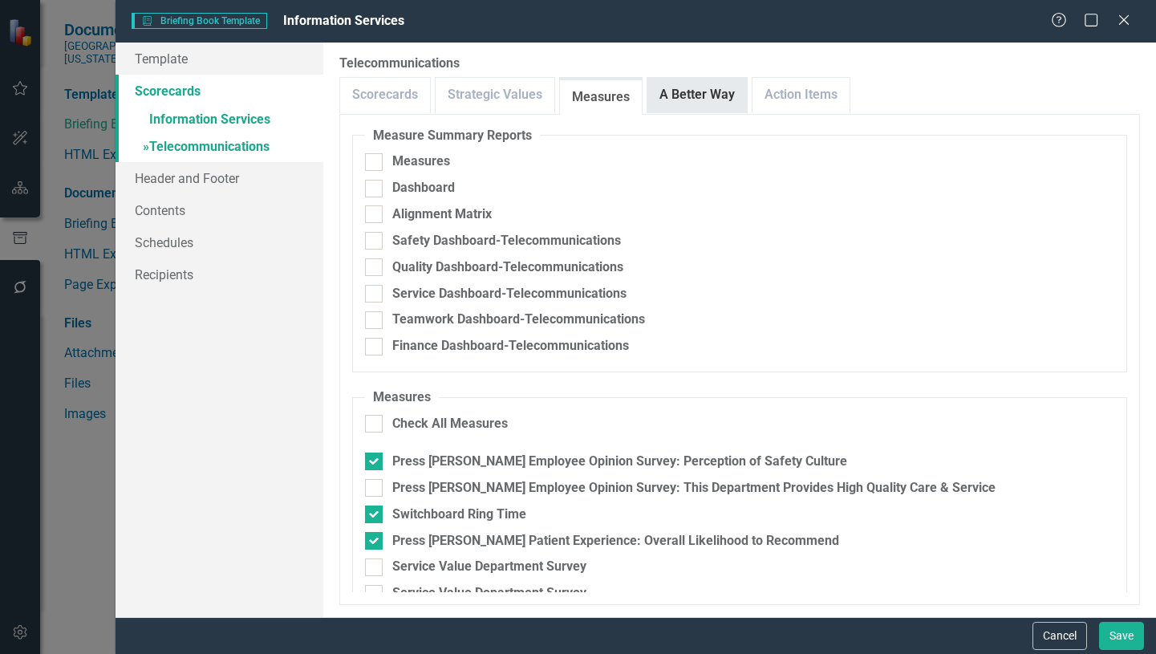
click at [711, 98] on link "A Better Way" at bounding box center [696, 95] width 99 height 34
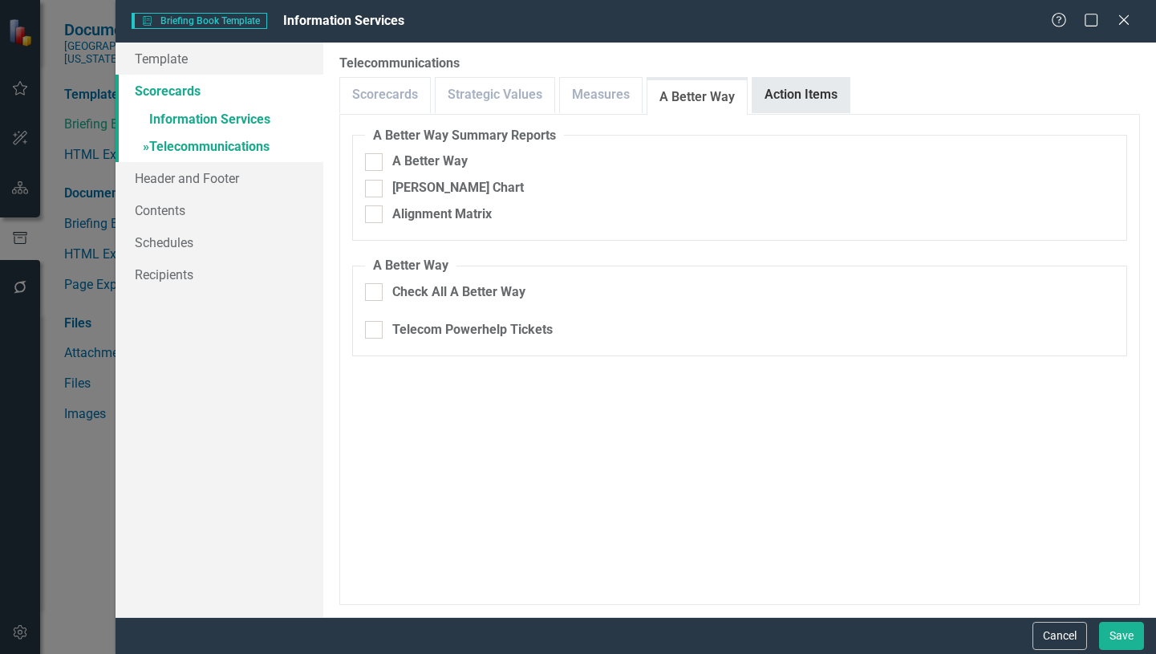
click at [824, 100] on link "Action Items" at bounding box center [800, 95] width 97 height 34
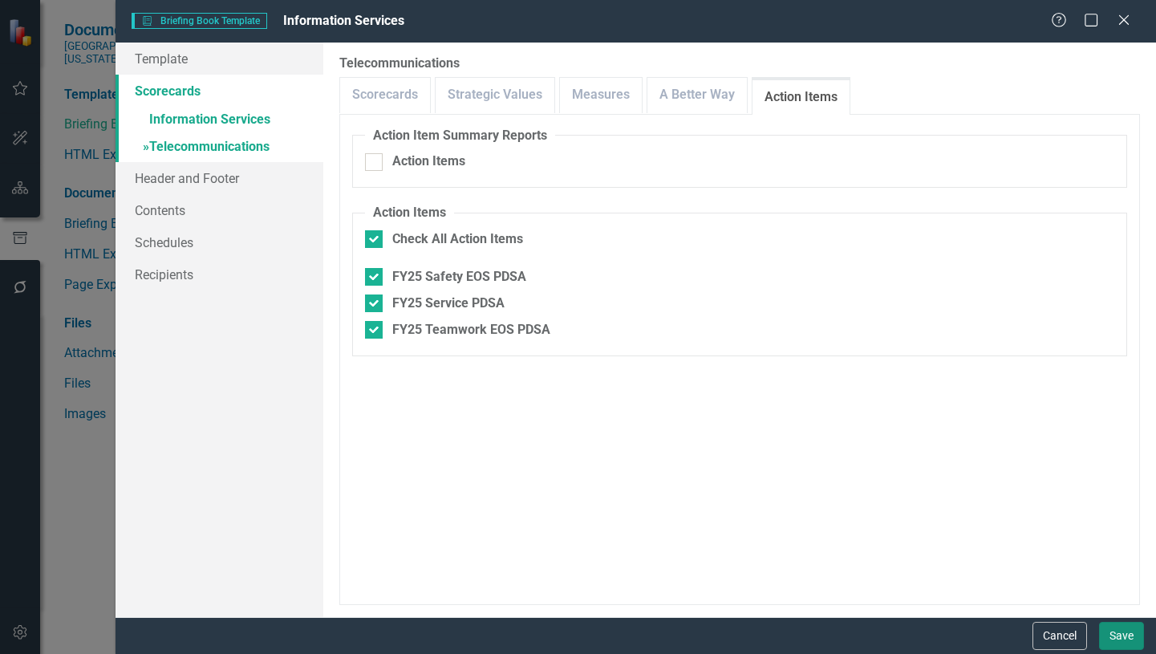
click at [1126, 633] on button "Save" at bounding box center [1121, 636] width 45 height 28
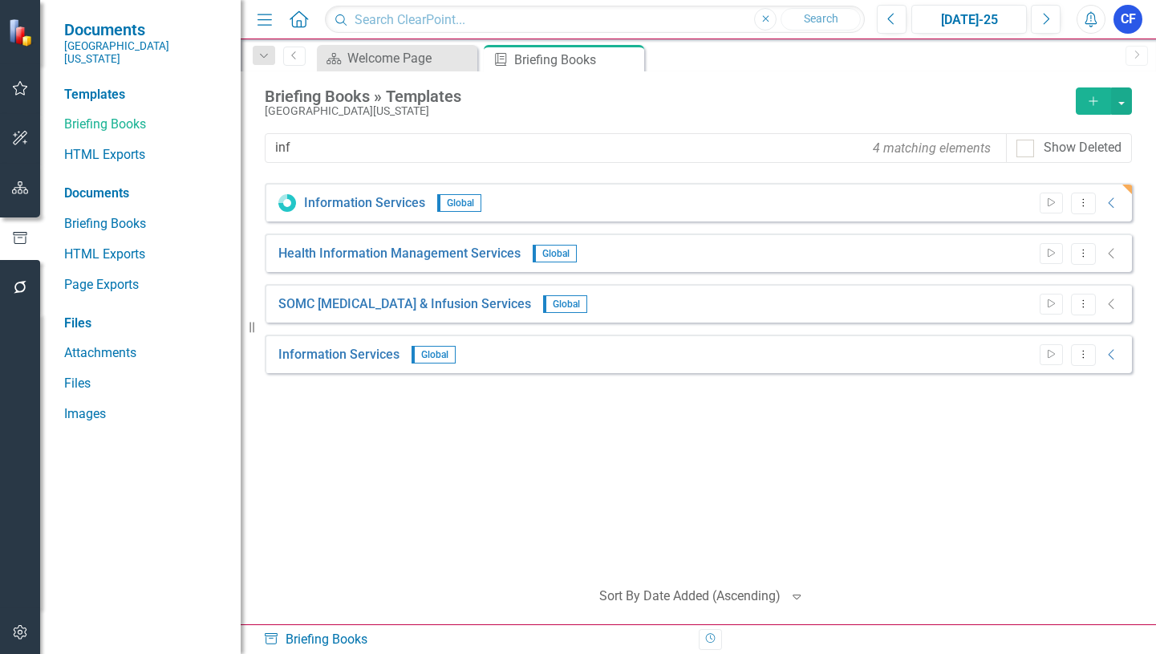
click at [1092, 26] on icon "Alerts" at bounding box center [1090, 19] width 17 height 16
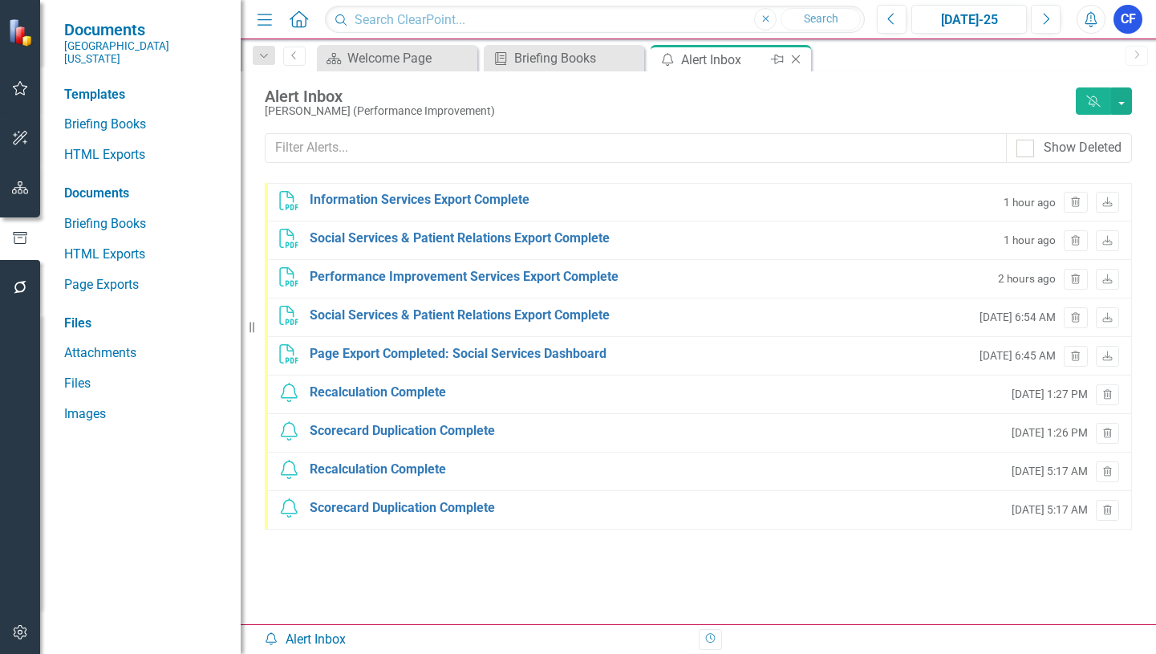
click at [795, 58] on icon "Close" at bounding box center [796, 59] width 16 height 13
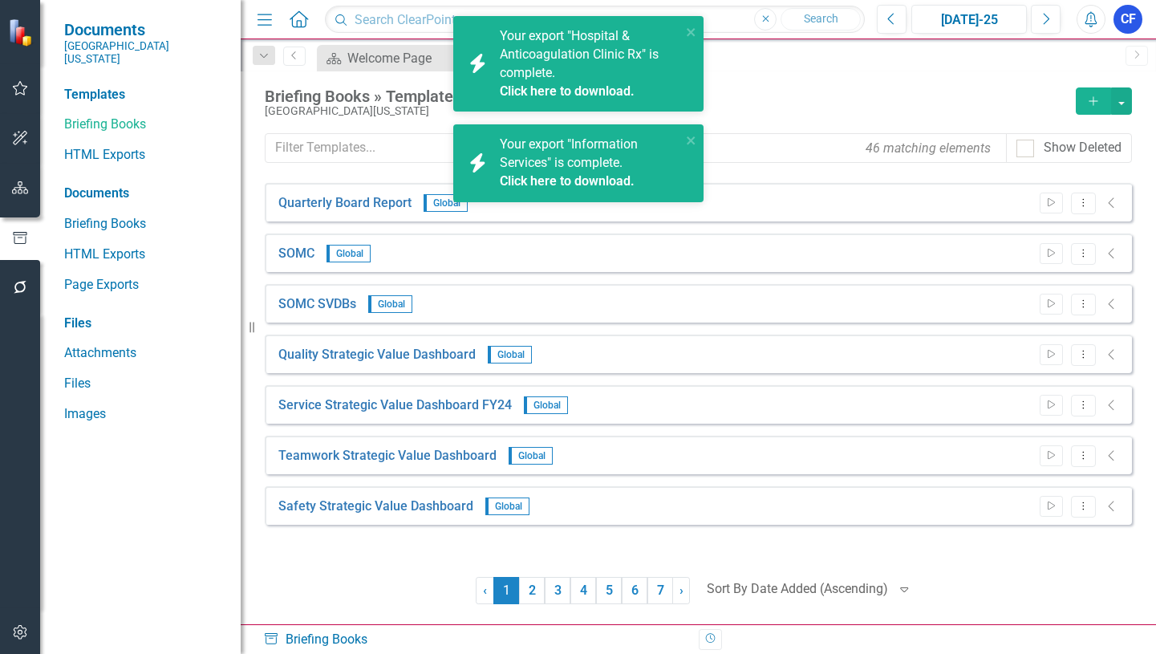
click at [564, 178] on link "Click here to download." at bounding box center [567, 180] width 135 height 15
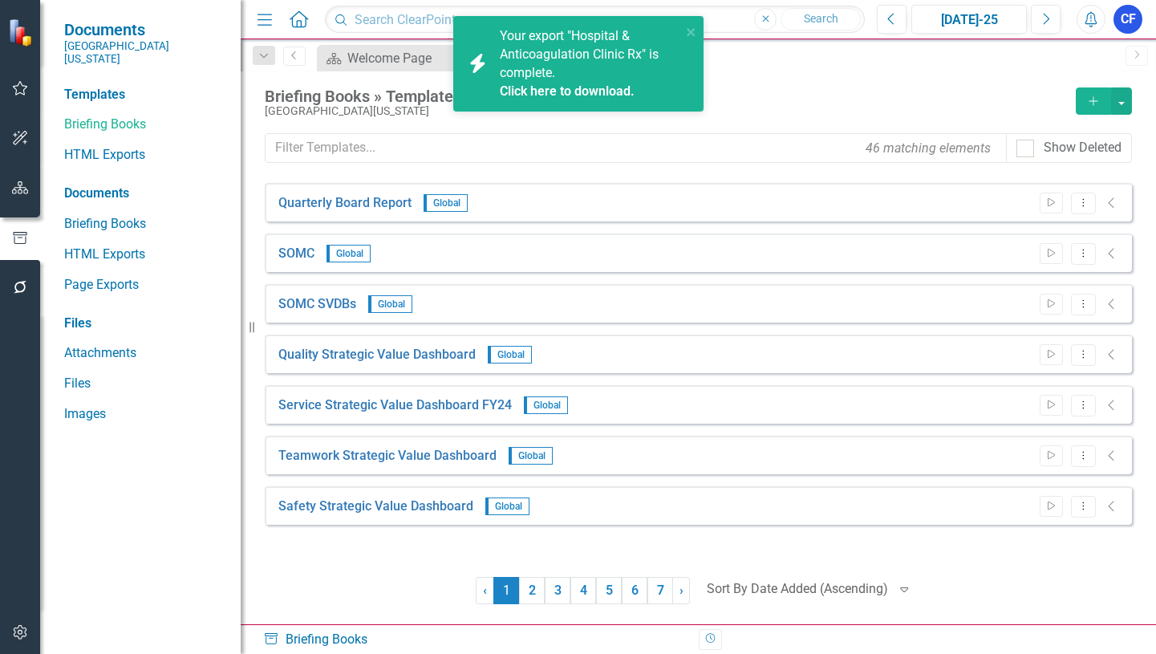
click at [562, 91] on link "Click here to download." at bounding box center [567, 90] width 135 height 15
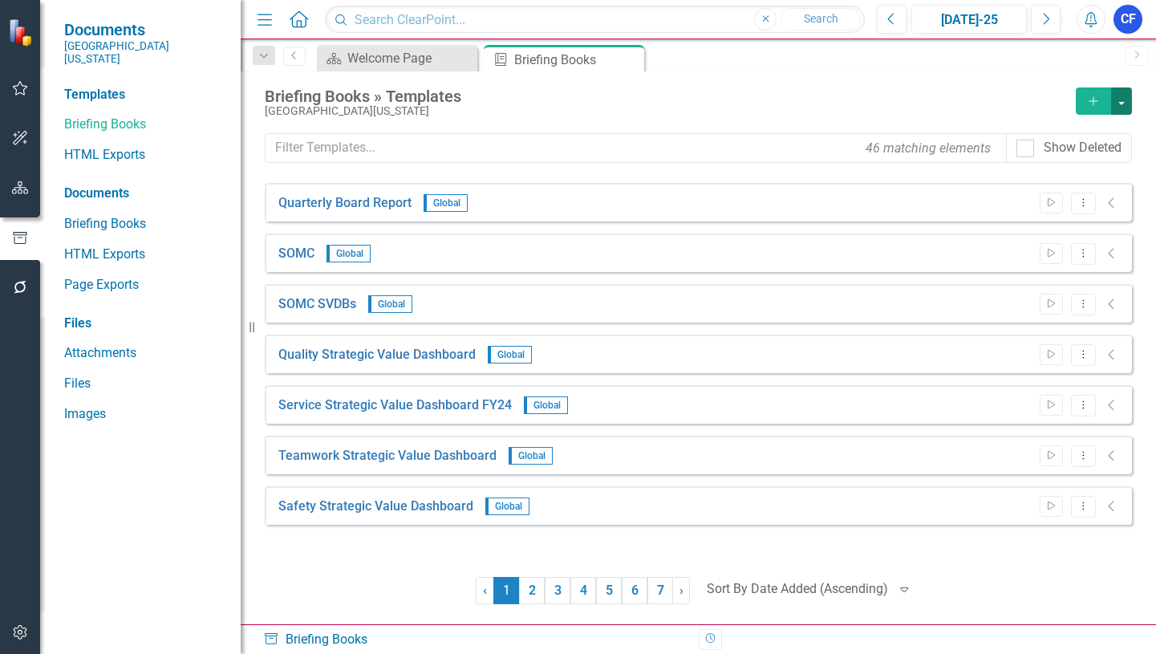
click at [1123, 103] on button "button" at bounding box center [1121, 100] width 21 height 27
click at [1055, 161] on link "Excel File Last Generated Report" at bounding box center [1049, 160] width 164 height 30
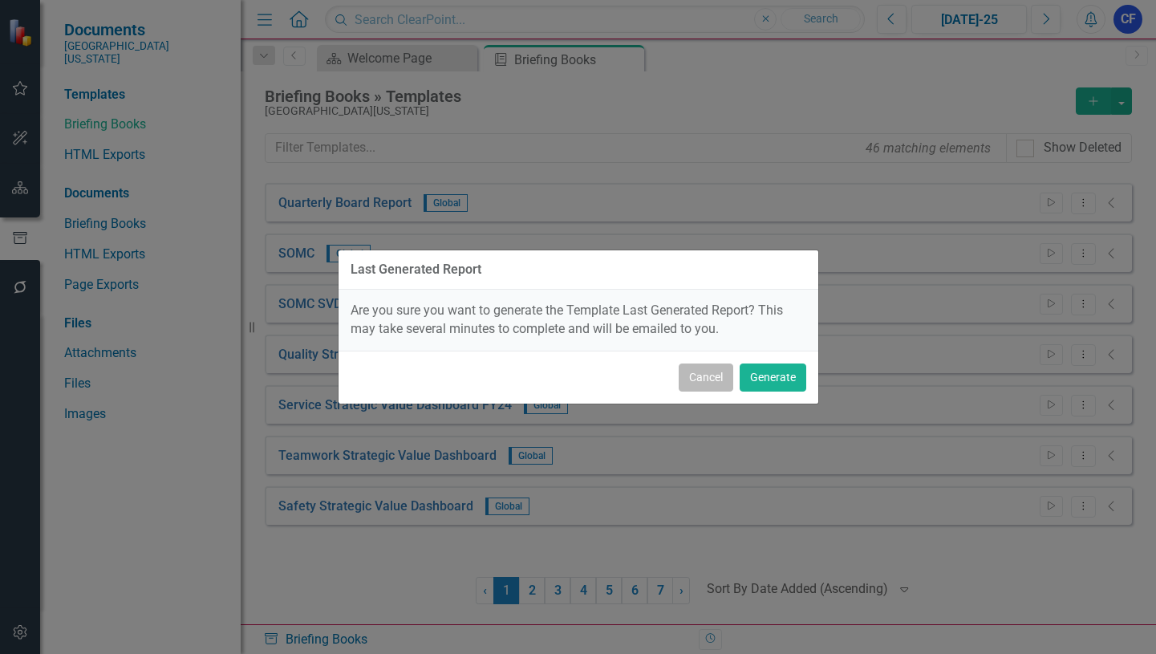
click at [715, 375] on button "Cancel" at bounding box center [706, 377] width 55 height 28
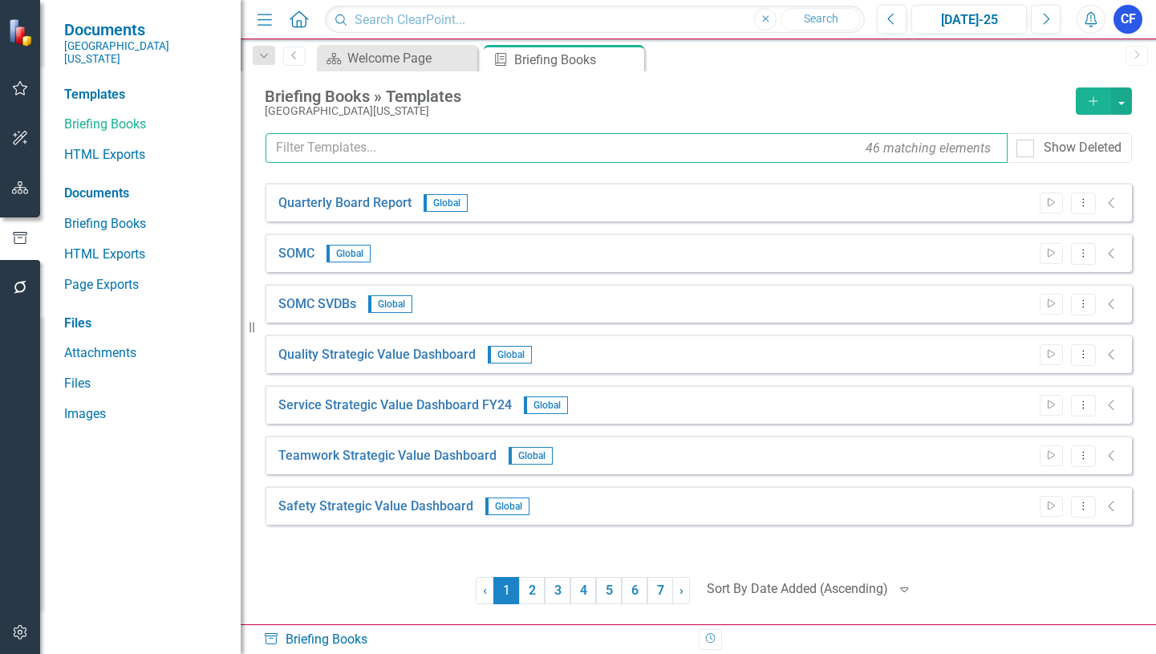
click at [293, 149] on input "text" at bounding box center [637, 148] width 742 height 30
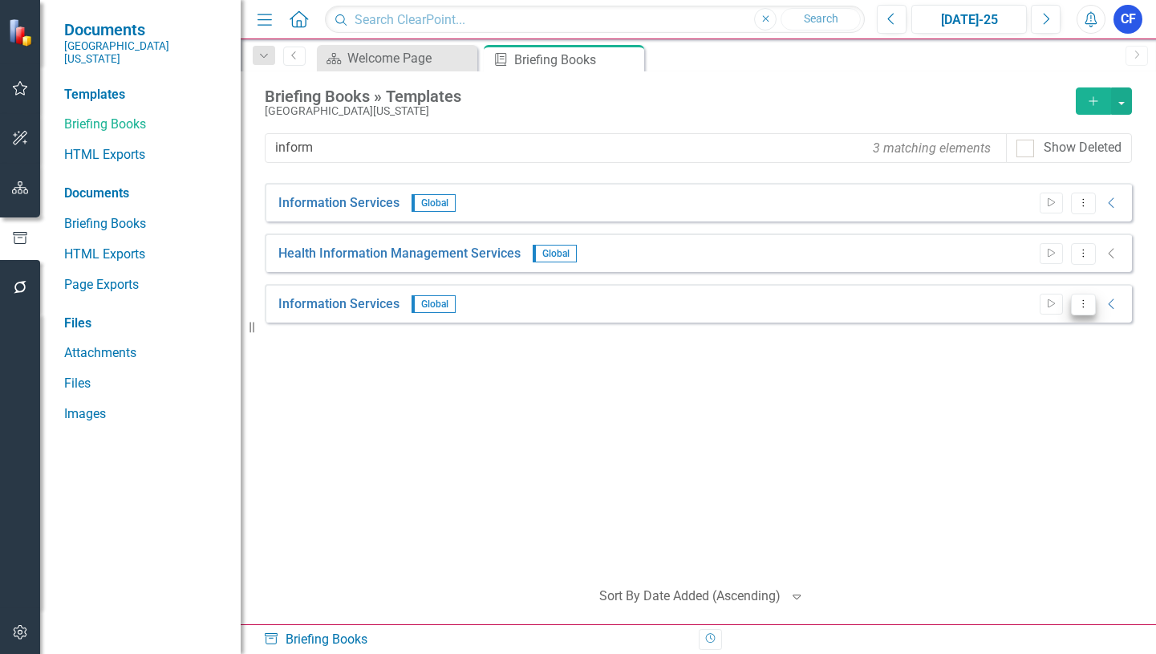
click at [1081, 302] on icon "Dropdown Menu" at bounding box center [1083, 303] width 14 height 10
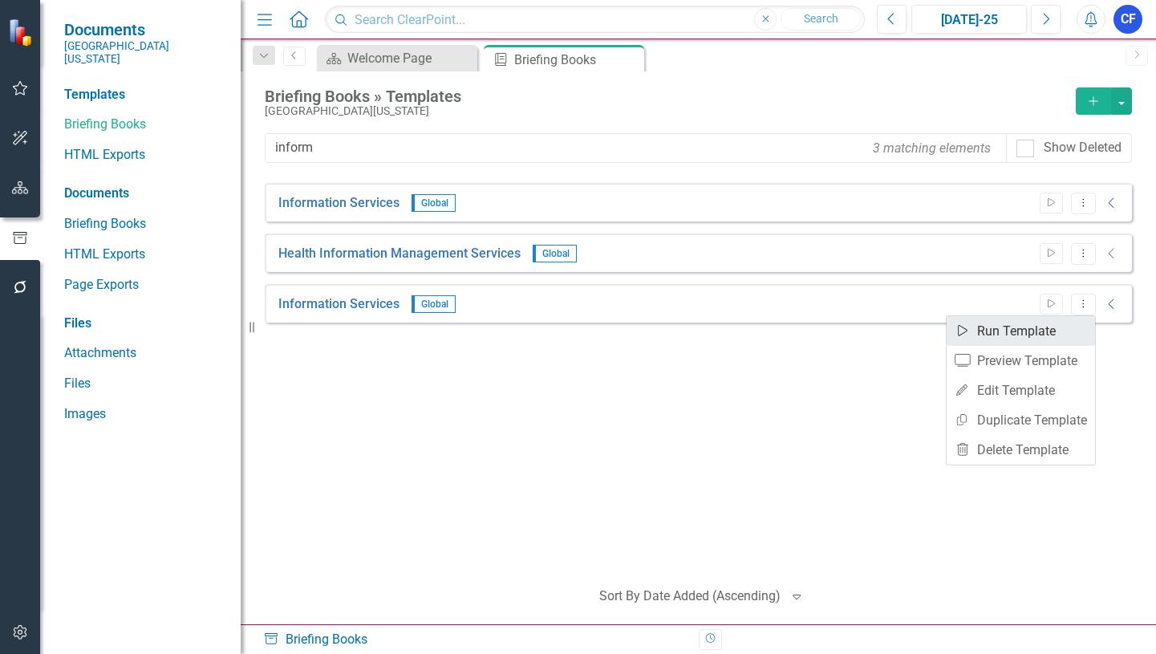
click at [1032, 328] on link "Start Run Template" at bounding box center [1021, 331] width 148 height 30
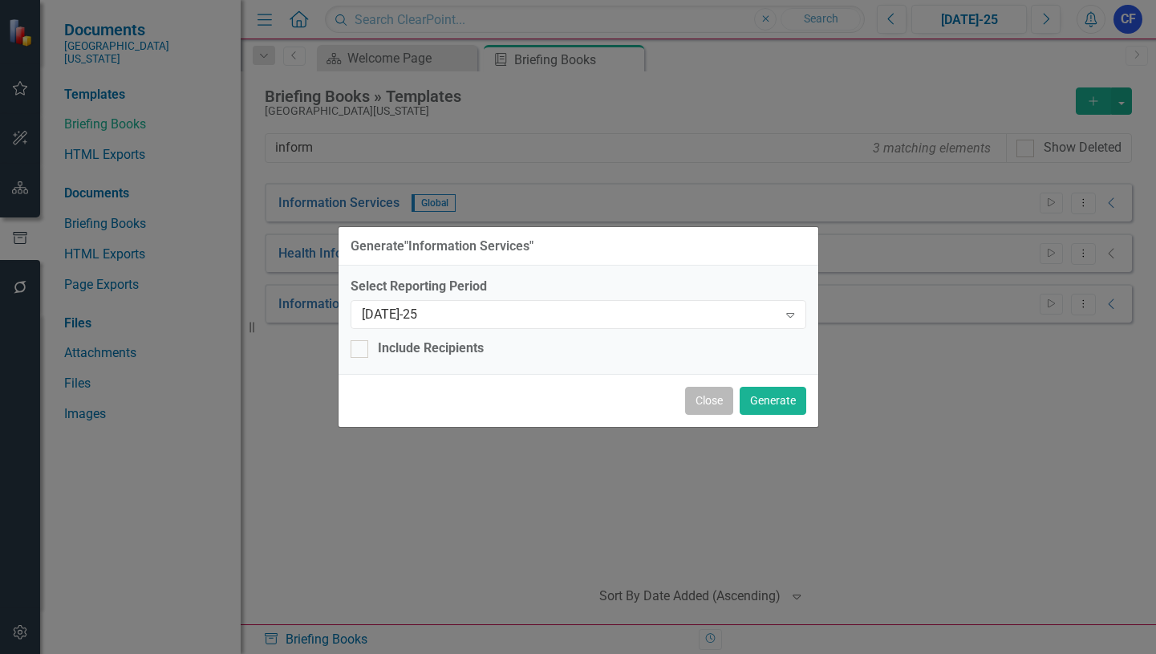
drag, startPoint x: 687, startPoint y: 398, endPoint x: 645, endPoint y: 382, distance: 44.7
click at [687, 397] on button "Close" at bounding box center [709, 401] width 48 height 28
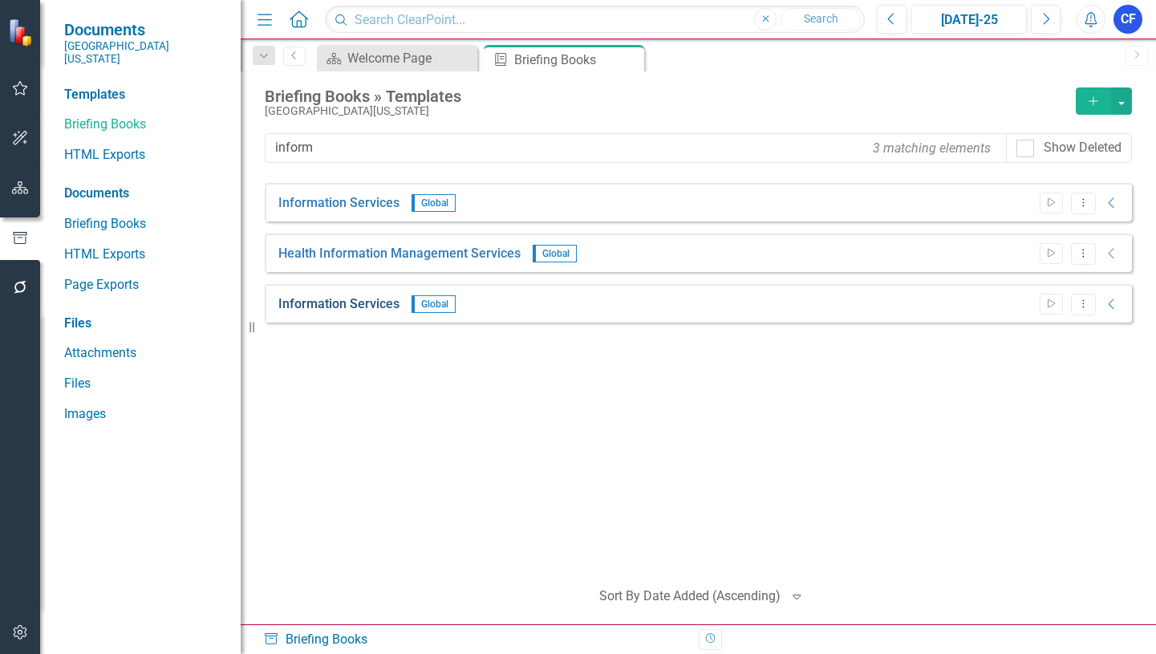
click at [302, 304] on link "Information Services" at bounding box center [338, 304] width 121 height 18
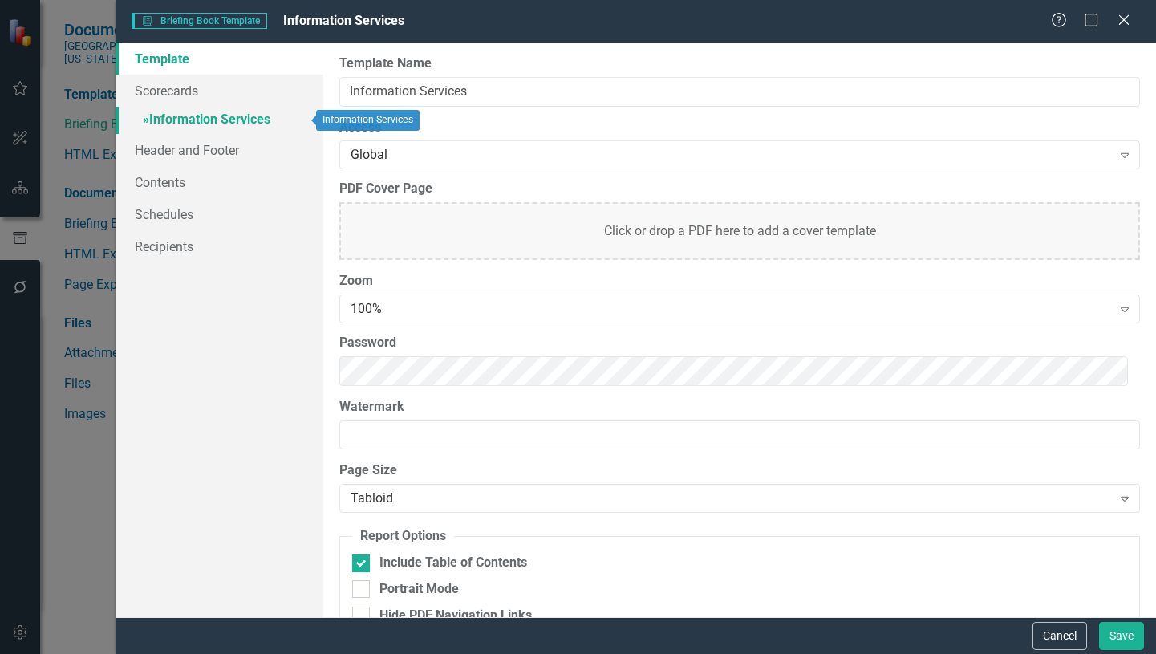
click at [237, 120] on link "» Information Services" at bounding box center [220, 121] width 208 height 28
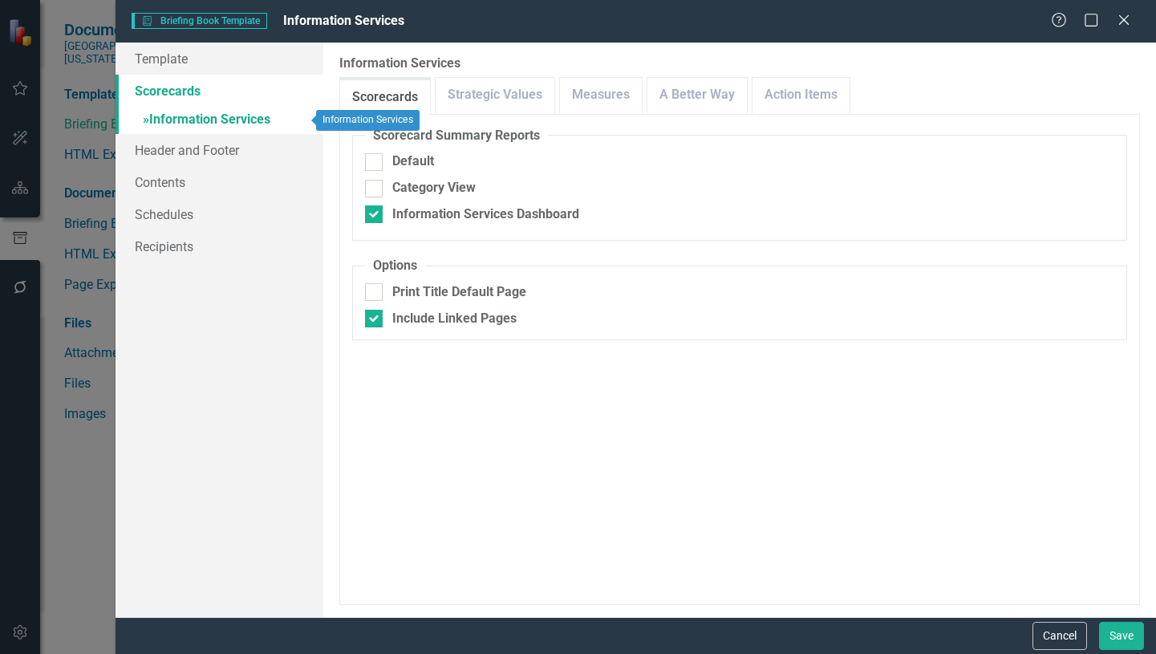
click at [148, 122] on span "»" at bounding box center [146, 118] width 6 height 15
drag, startPoint x: 1051, startPoint y: 633, endPoint x: 1027, endPoint y: 611, distance: 32.4
click at [1051, 632] on button "Cancel" at bounding box center [1059, 636] width 55 height 28
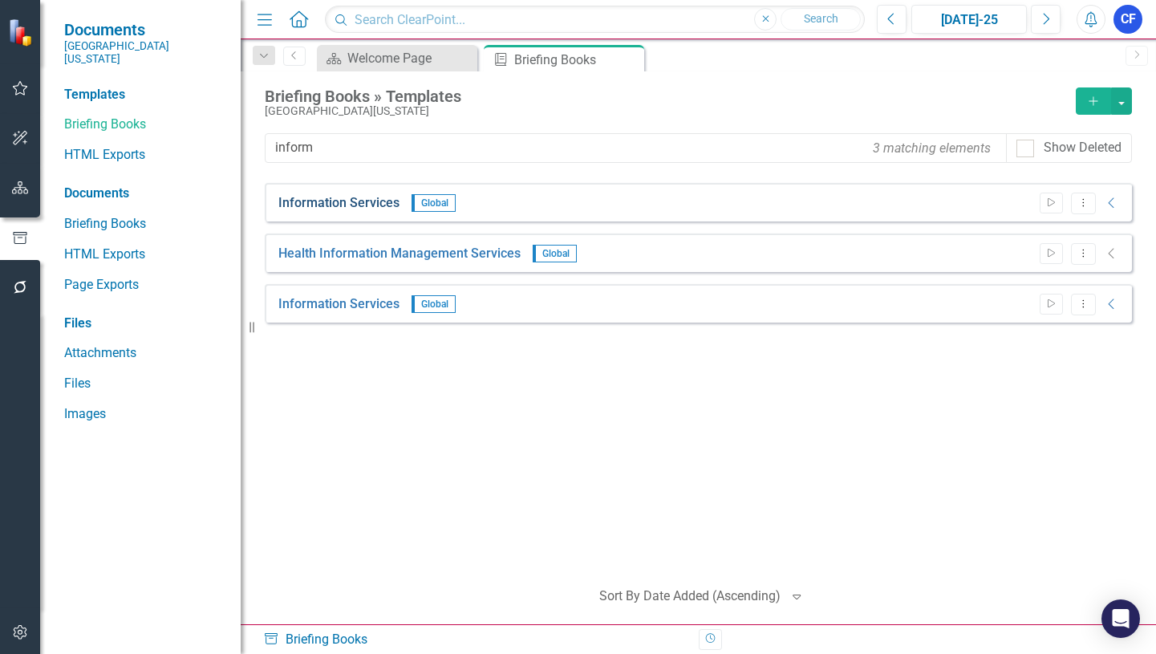
click at [375, 204] on link "Information Services" at bounding box center [338, 203] width 121 height 18
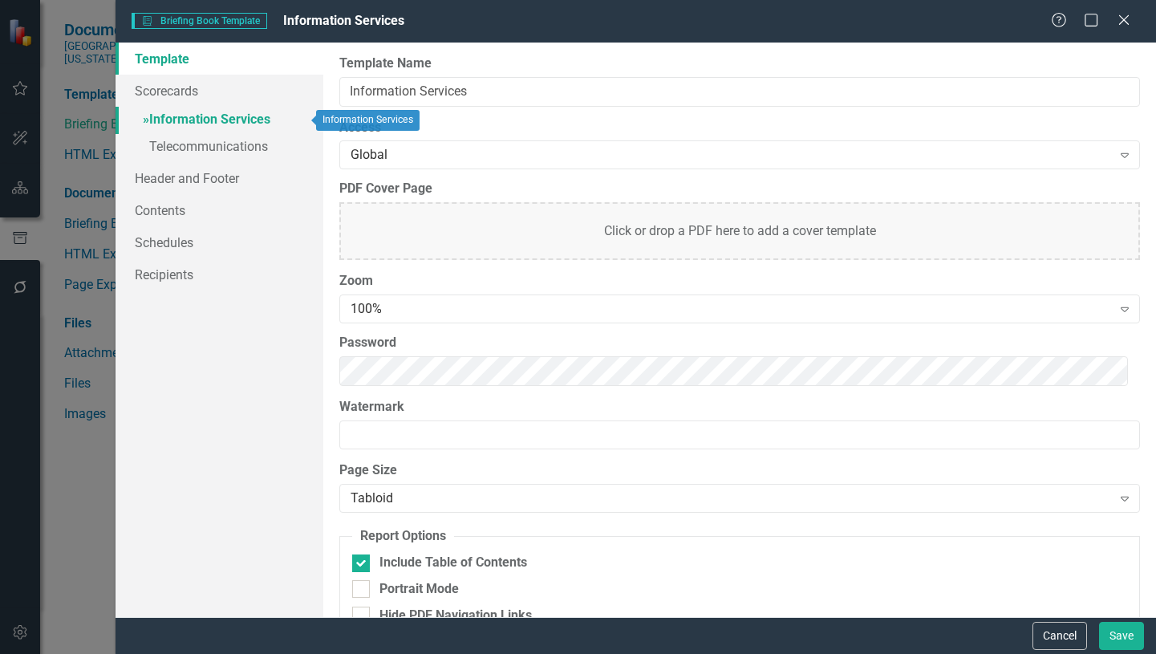
click at [260, 121] on link "» Information Services" at bounding box center [220, 121] width 208 height 28
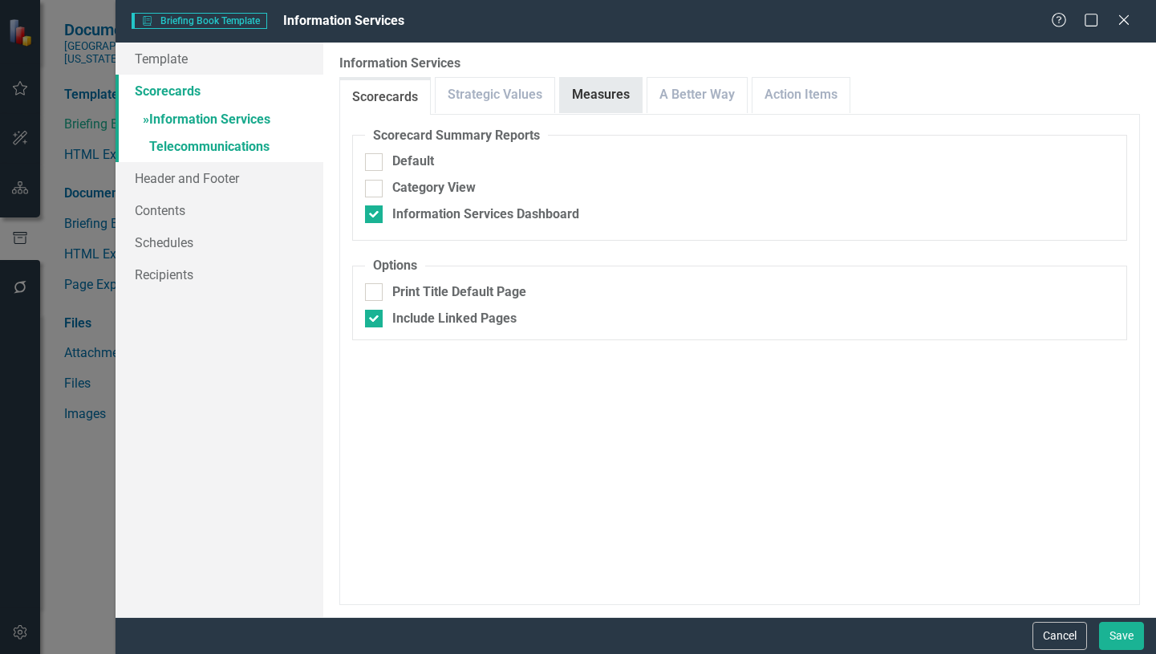
click at [607, 95] on link "Measures" at bounding box center [601, 95] width 82 height 34
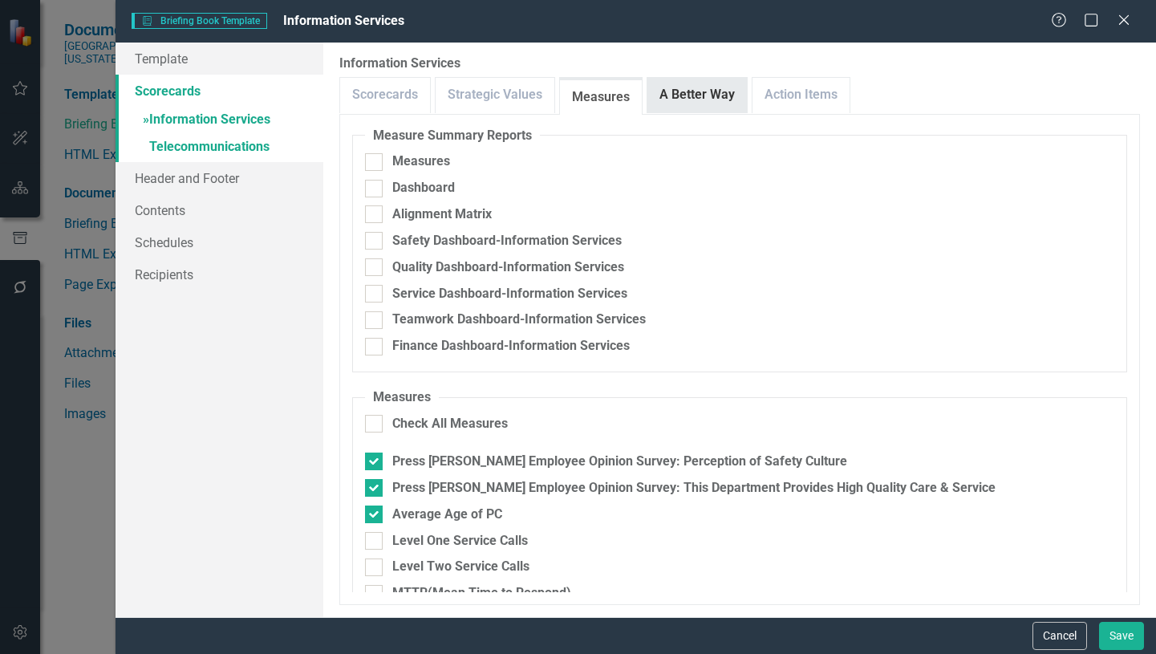
click at [712, 103] on link "A Better Way" at bounding box center [696, 95] width 99 height 34
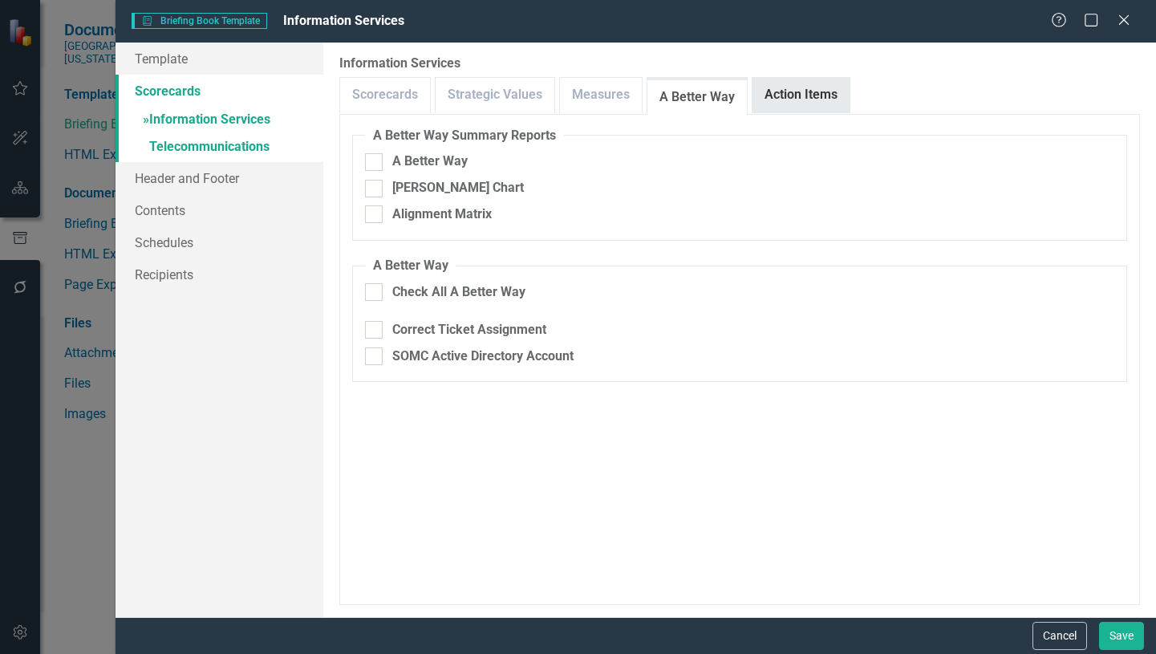
click at [797, 93] on link "Action Items" at bounding box center [800, 95] width 97 height 34
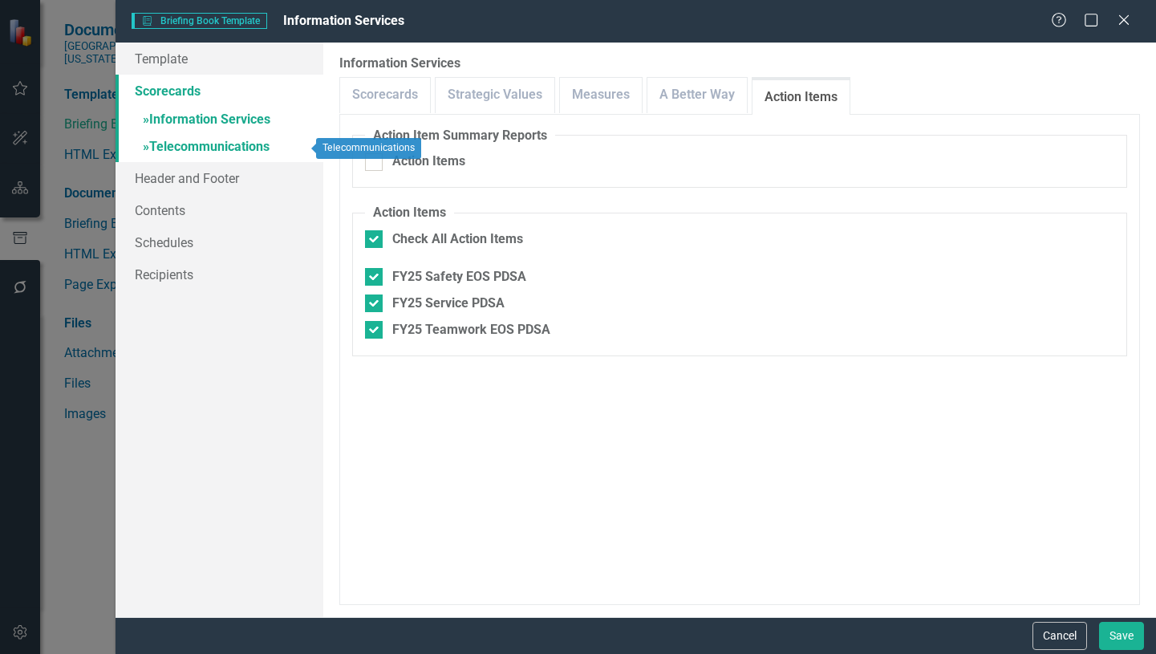
click at [223, 144] on link "» Telecommunications" at bounding box center [220, 148] width 208 height 28
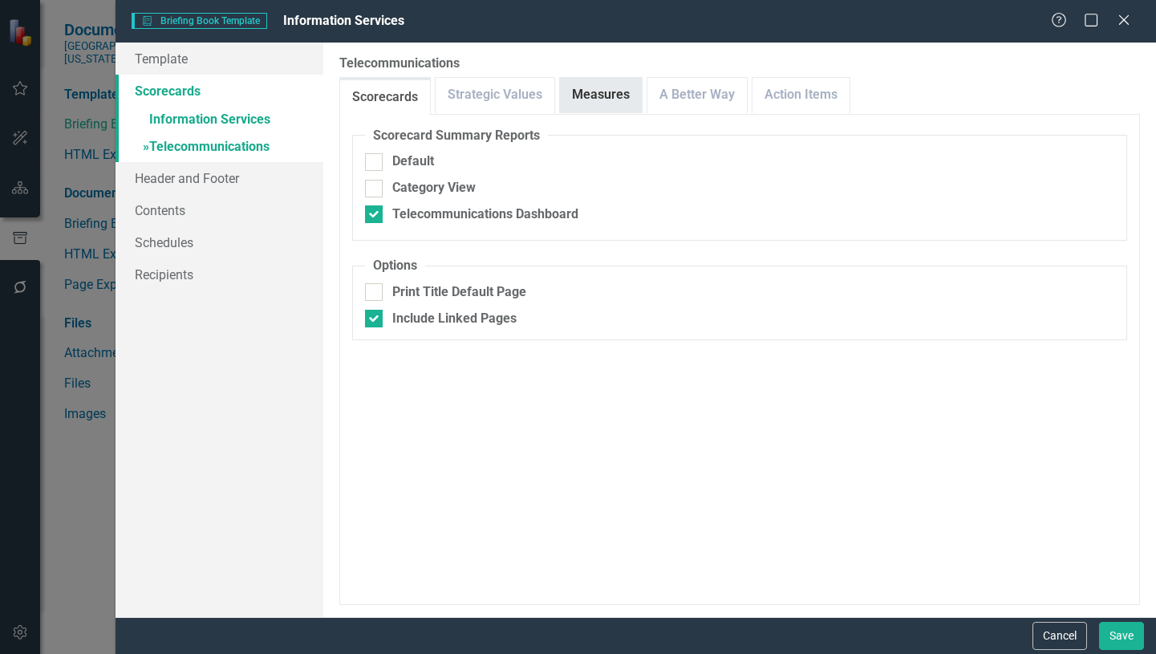
click at [588, 103] on link "Measures" at bounding box center [601, 95] width 82 height 34
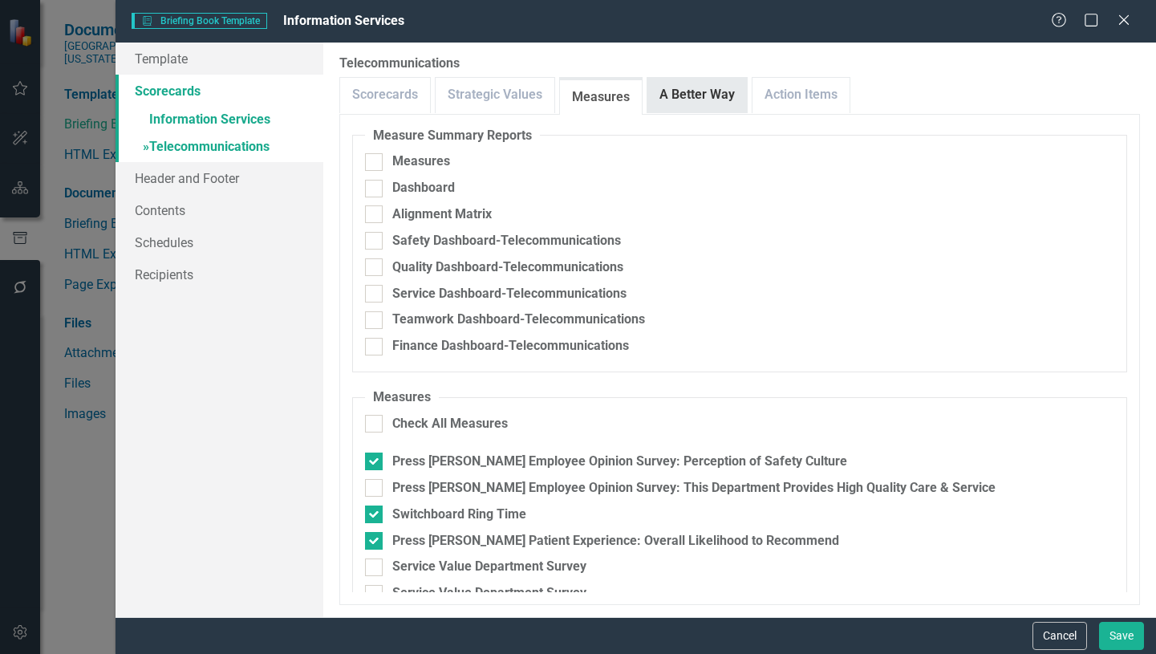
click at [709, 95] on link "A Better Way" at bounding box center [696, 95] width 99 height 34
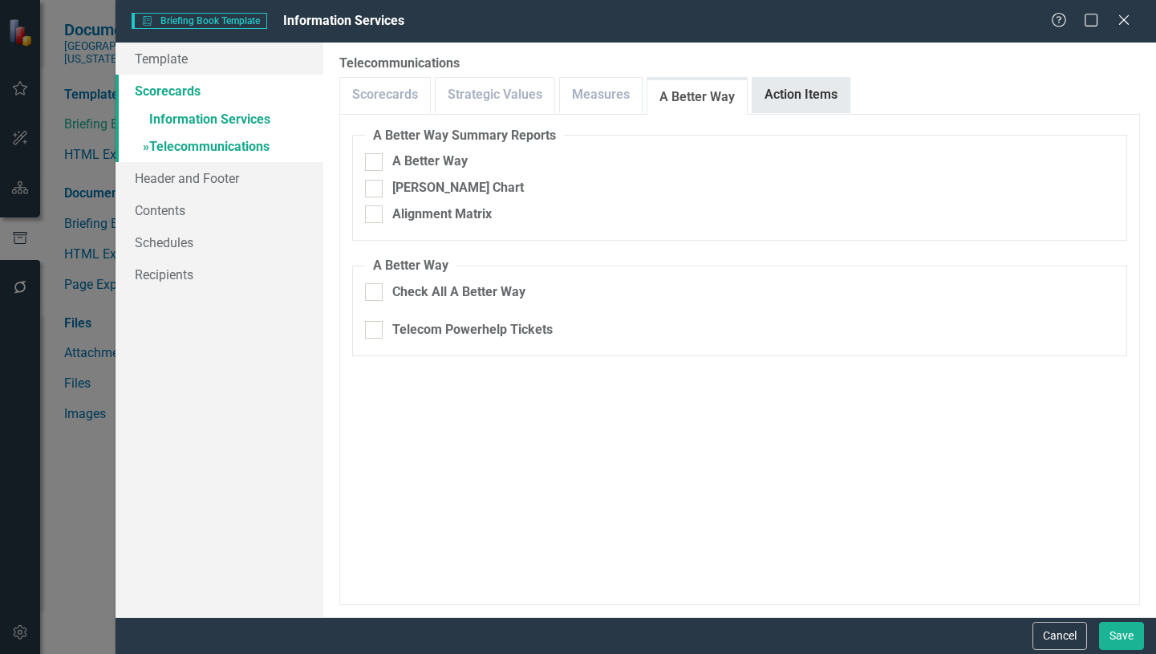
click at [805, 97] on link "Action Items" at bounding box center [800, 95] width 97 height 34
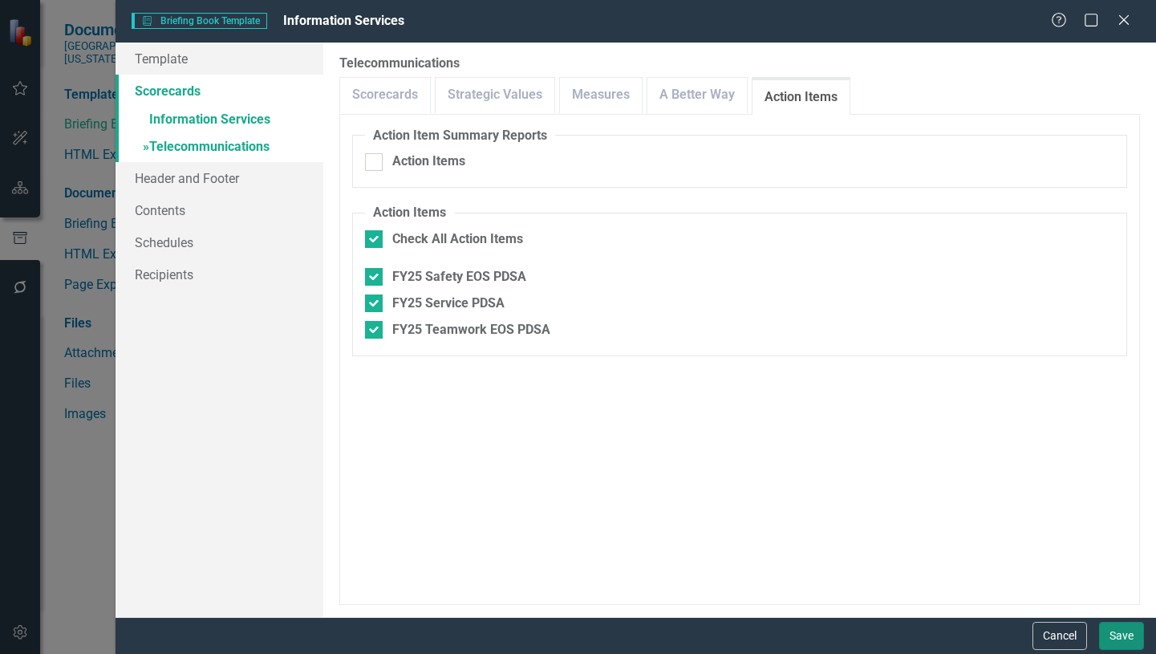
click at [1121, 638] on button "Save" at bounding box center [1121, 636] width 45 height 28
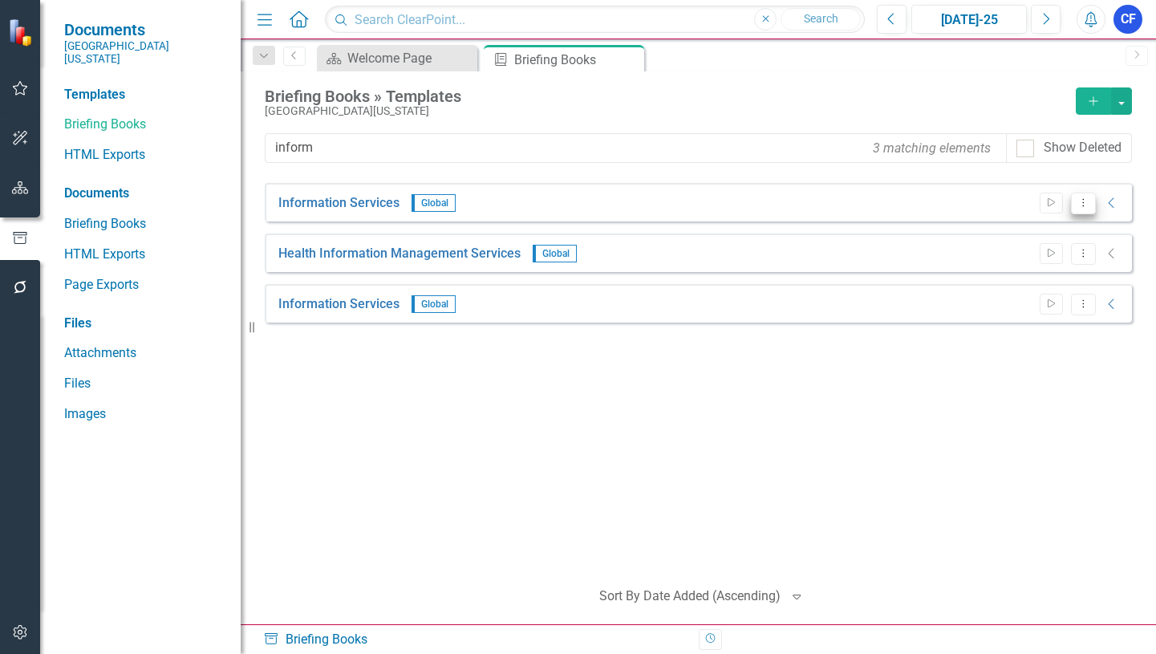
click at [1085, 205] on icon "Dropdown Menu" at bounding box center [1083, 202] width 14 height 10
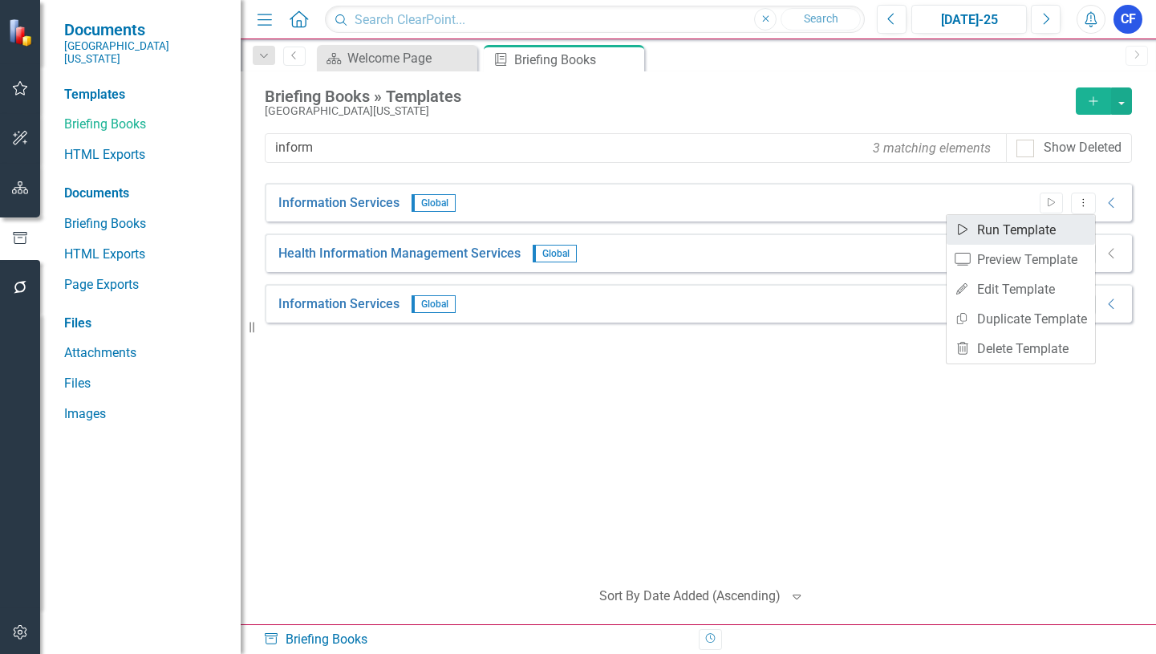
click at [1044, 229] on link "Start Run Template" at bounding box center [1021, 230] width 148 height 30
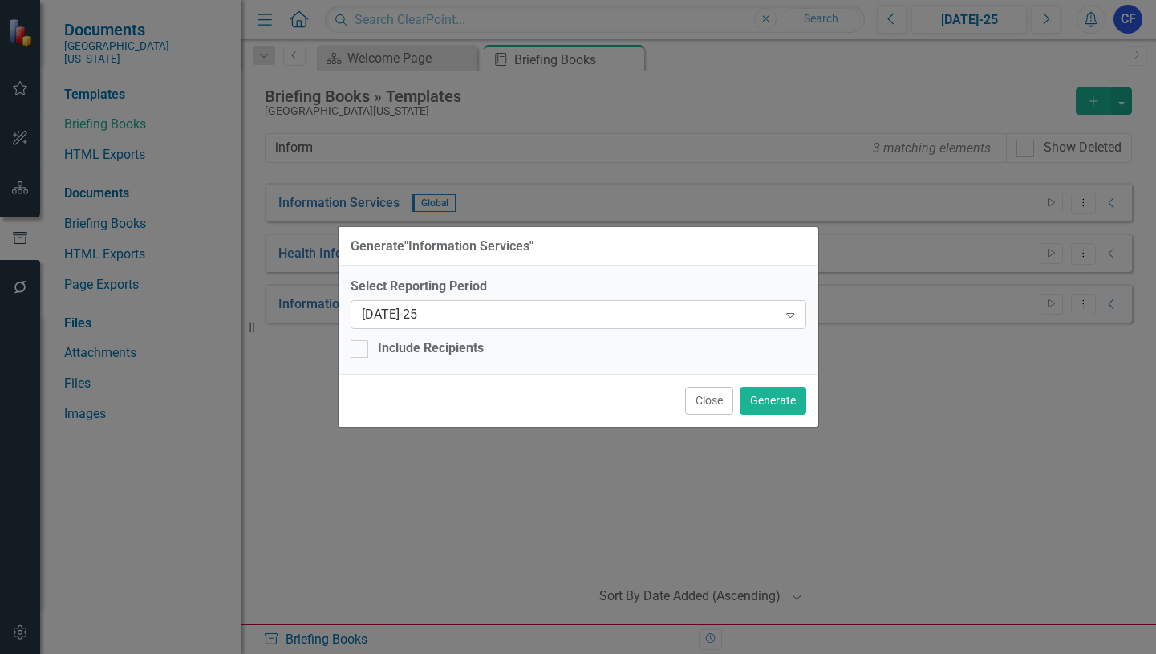
click at [788, 314] on icon "Expand" at bounding box center [790, 314] width 16 height 13
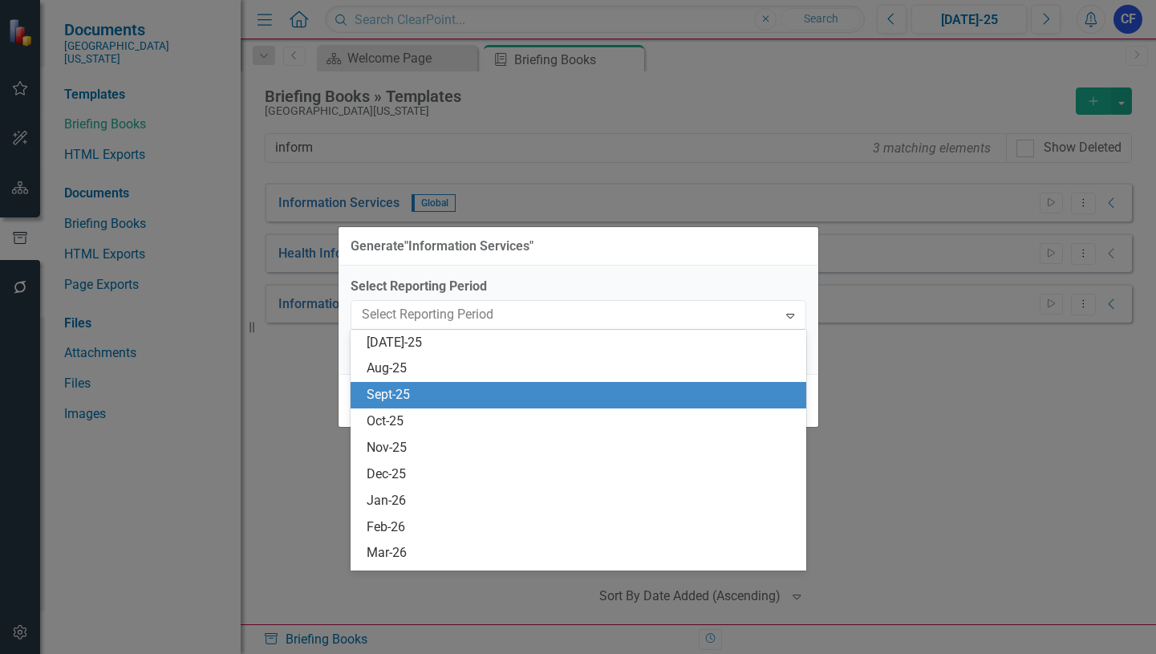
scroll to position [1158, 0]
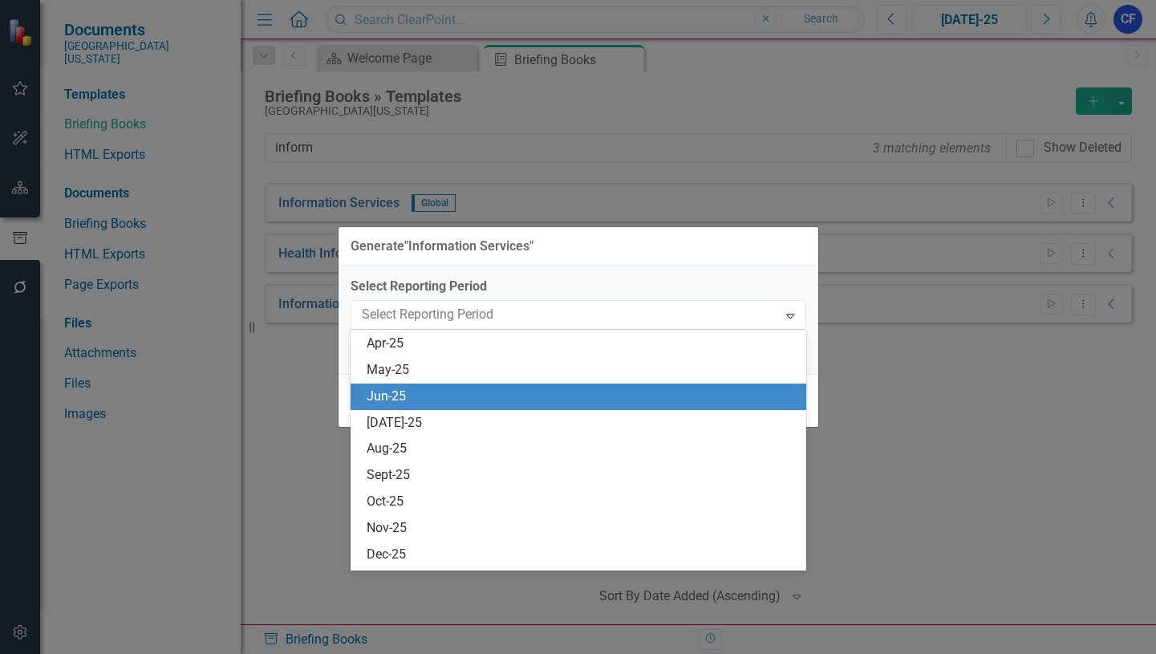
click at [393, 391] on div "Jun-25" at bounding box center [582, 396] width 430 height 18
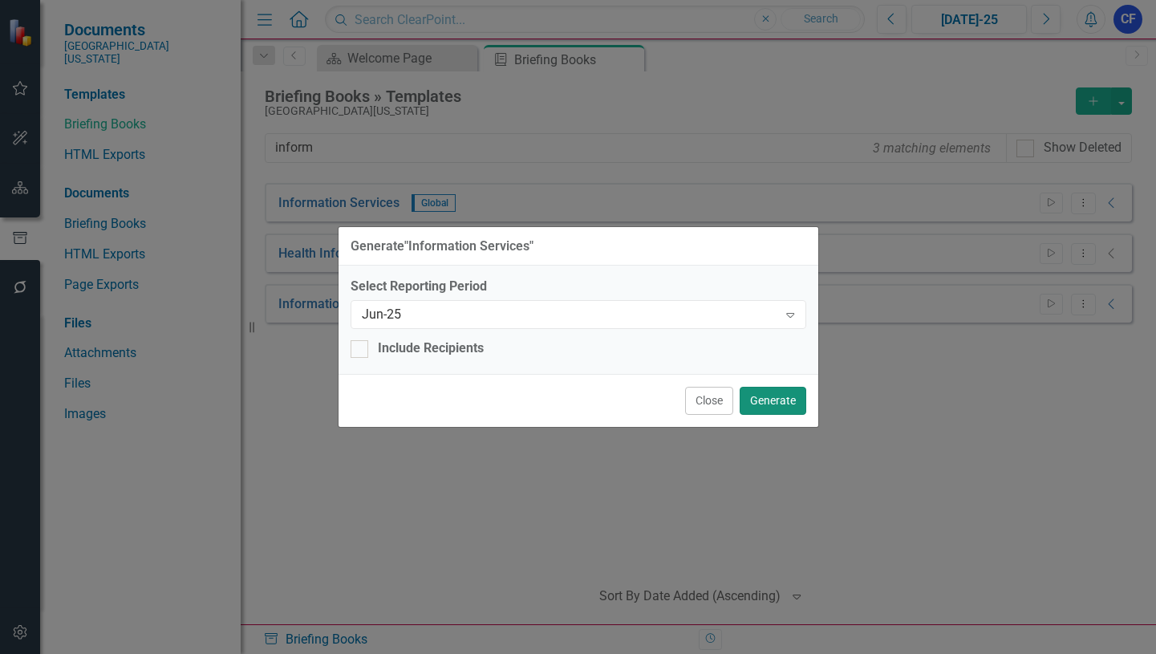
click at [770, 403] on button "Generate" at bounding box center [773, 401] width 67 height 28
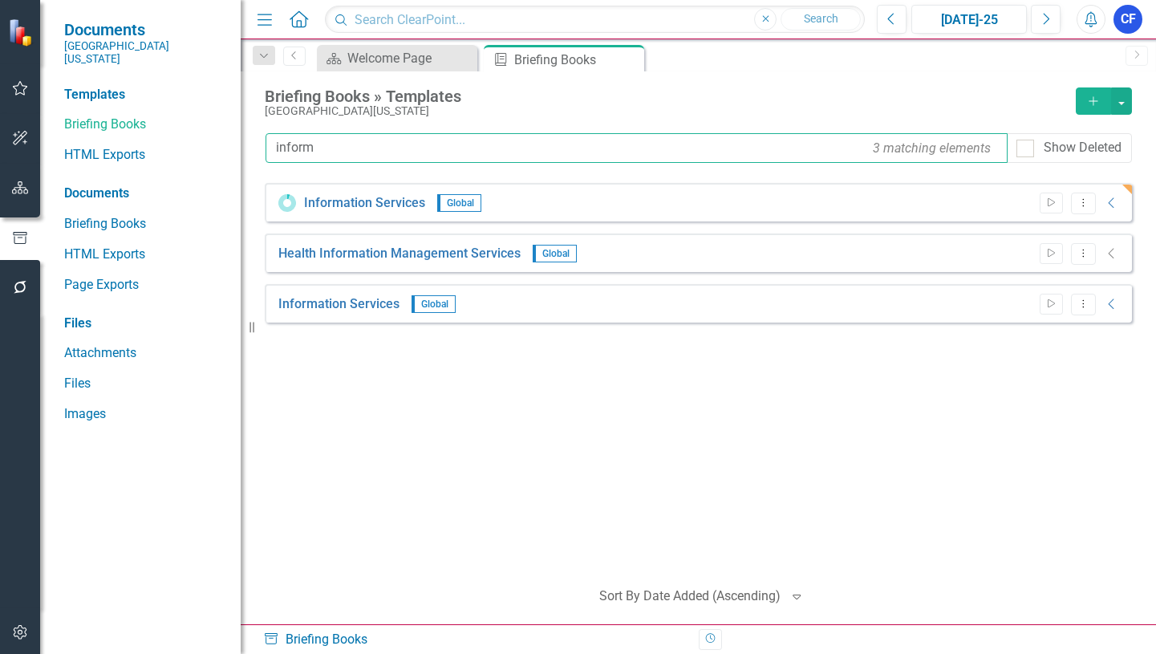
drag, startPoint x: 309, startPoint y: 148, endPoint x: 270, endPoint y: 153, distance: 39.6
click at [270, 152] on input "inform" at bounding box center [637, 148] width 742 height 30
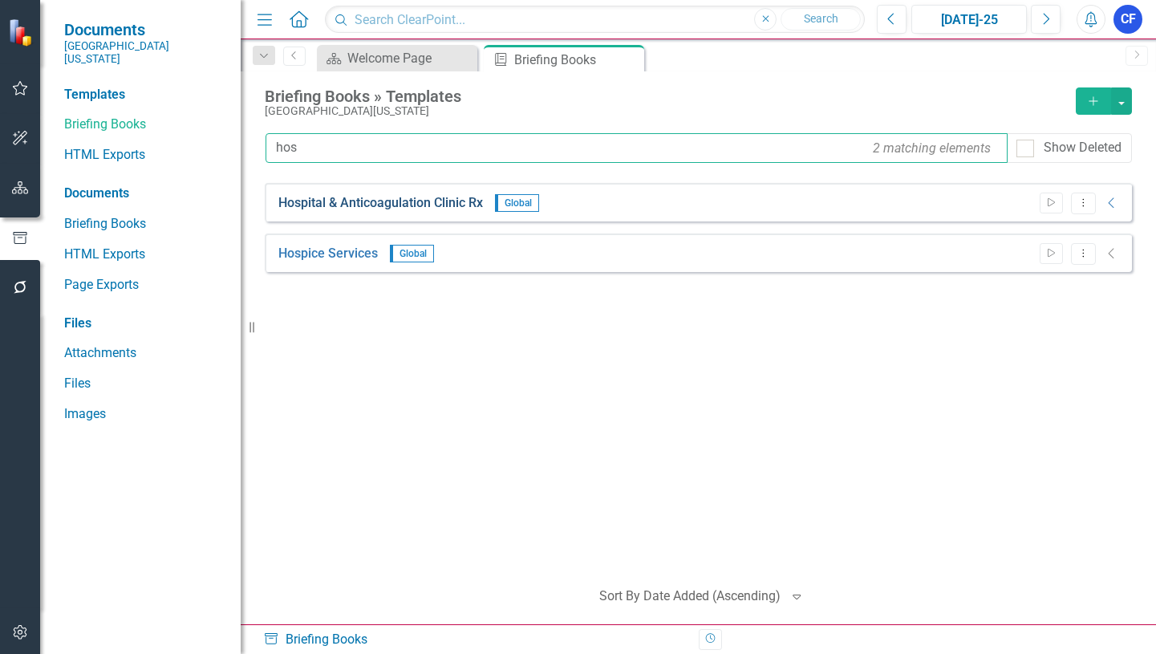
type input "hos"
click at [463, 205] on link "Hospital & Anticoagulation Clinic Rx" at bounding box center [380, 203] width 205 height 18
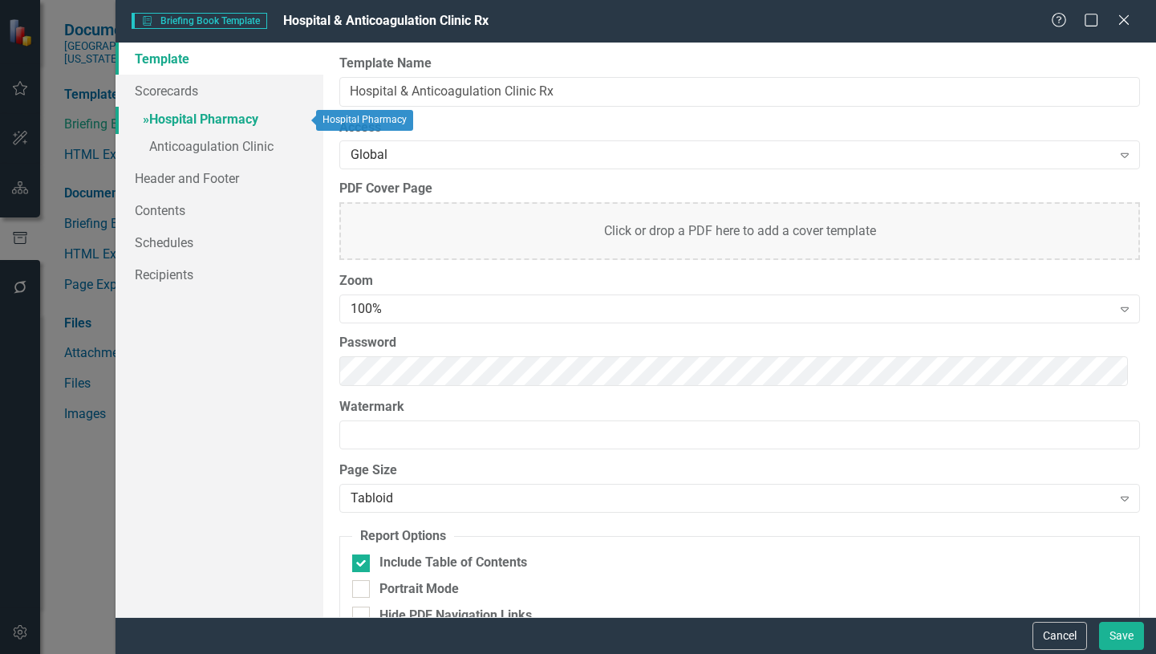
click at [239, 123] on link "» Hospital Pharmacy" at bounding box center [220, 121] width 208 height 28
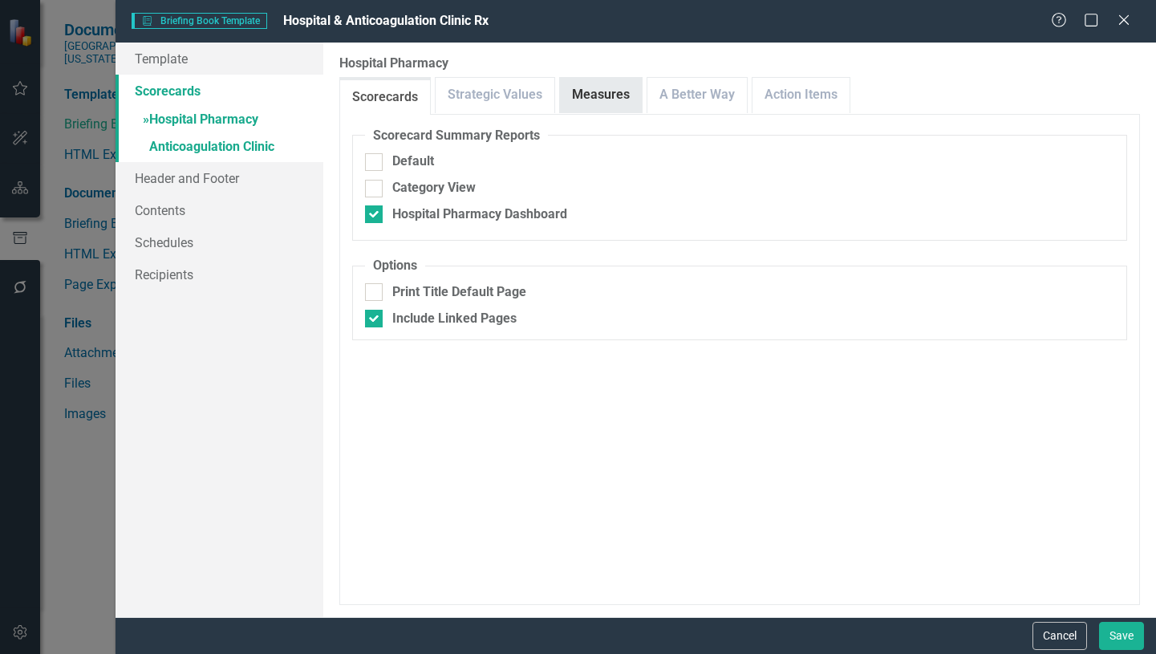
click at [596, 95] on link "Measures" at bounding box center [601, 95] width 82 height 34
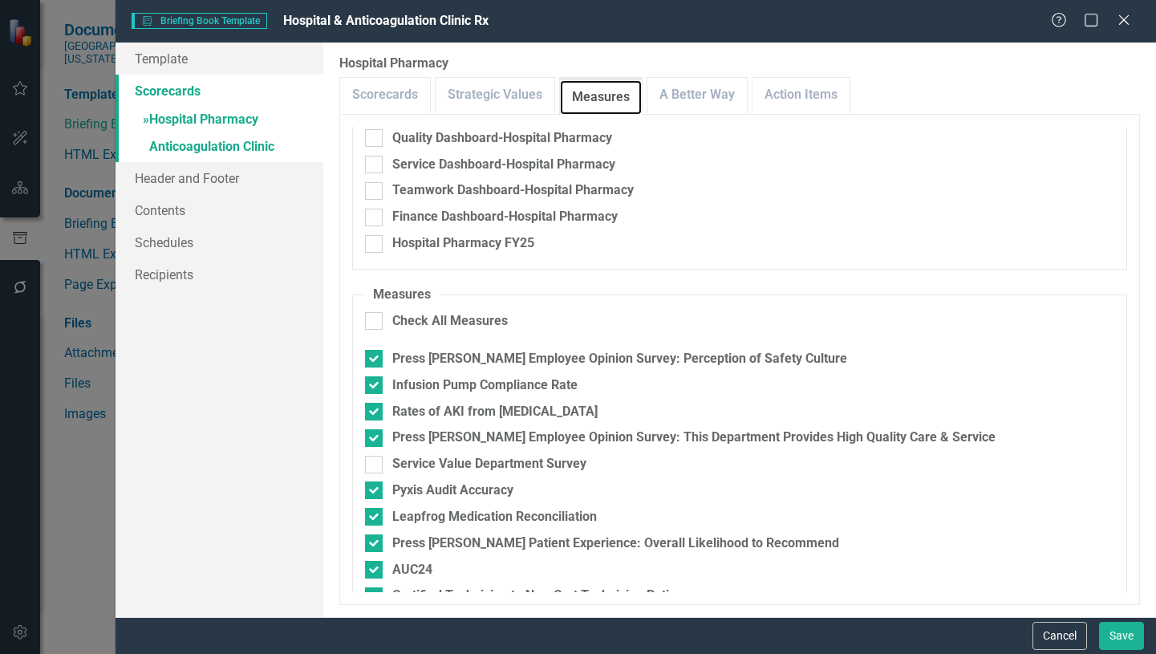
scroll to position [128, 0]
click at [706, 104] on link "A Better Way" at bounding box center [696, 95] width 99 height 34
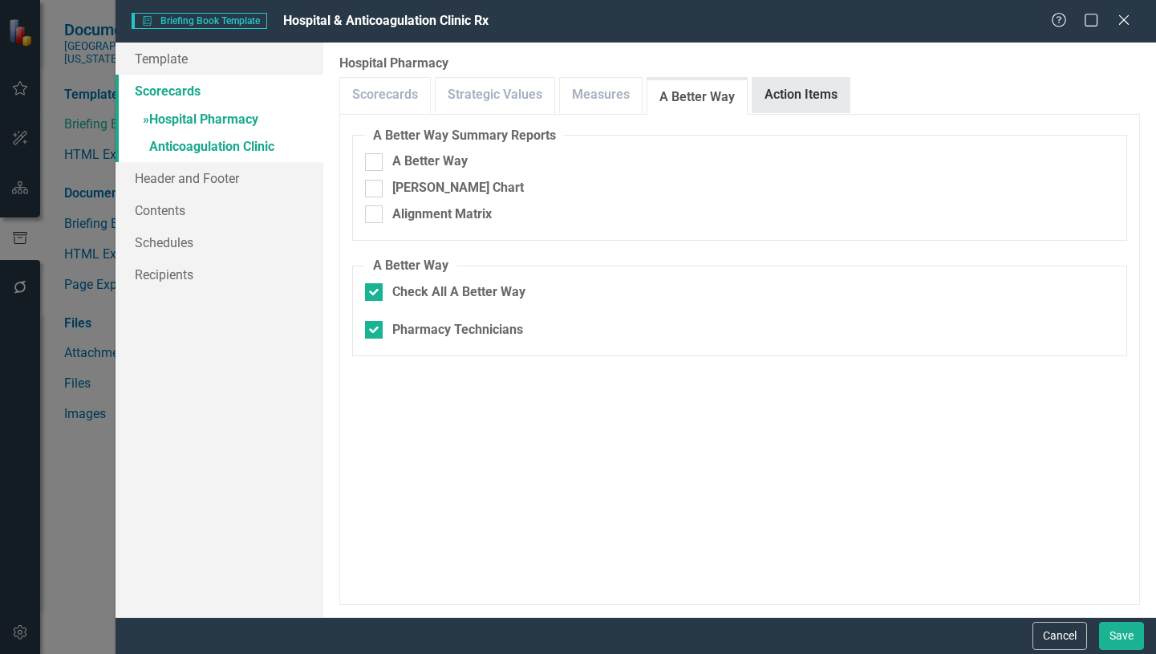
click at [790, 97] on link "Action Items" at bounding box center [800, 95] width 97 height 34
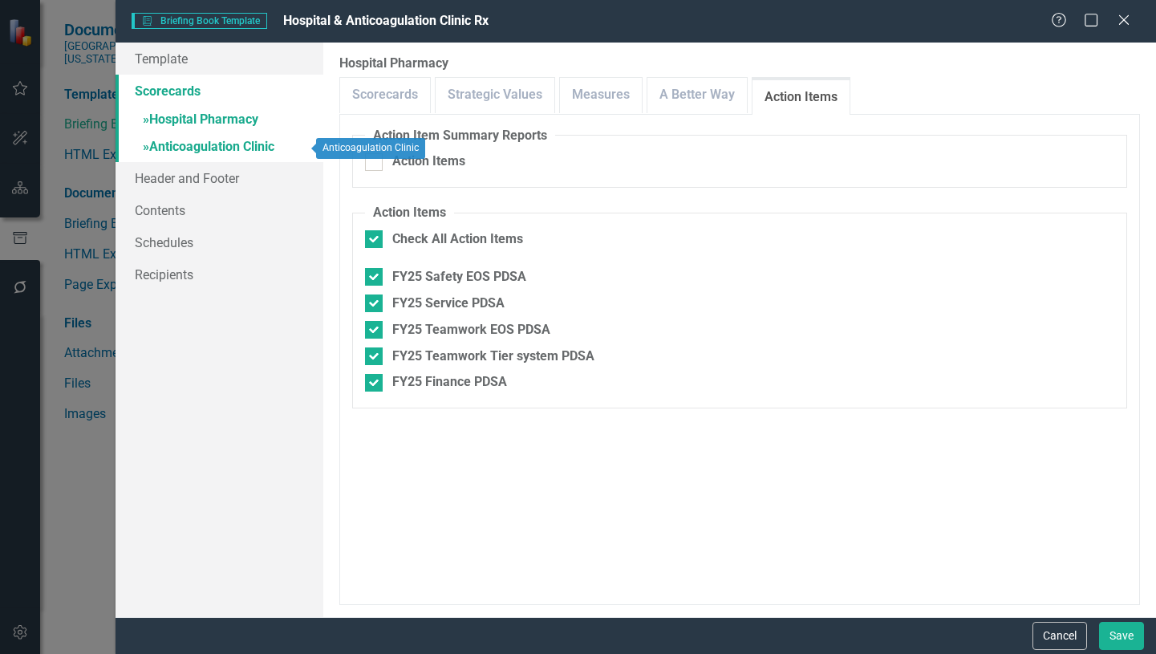
click at [215, 145] on link "» Anticoagulation Clinic" at bounding box center [220, 148] width 208 height 28
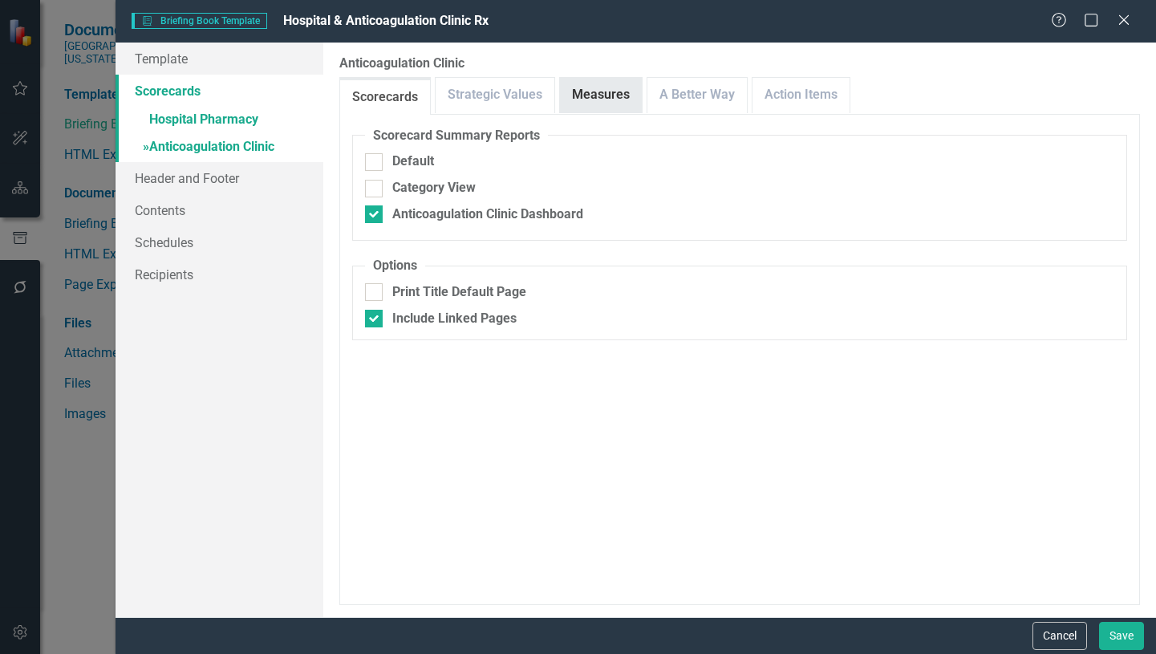
click at [600, 99] on link "Measures" at bounding box center [601, 95] width 82 height 34
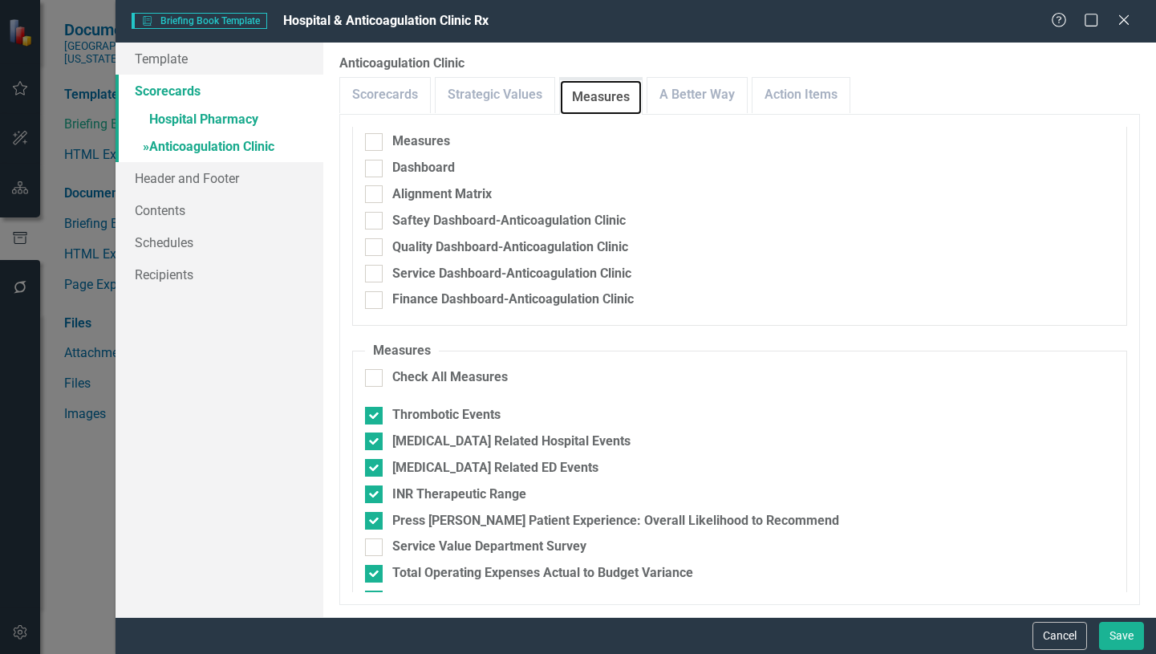
scroll to position [0, 0]
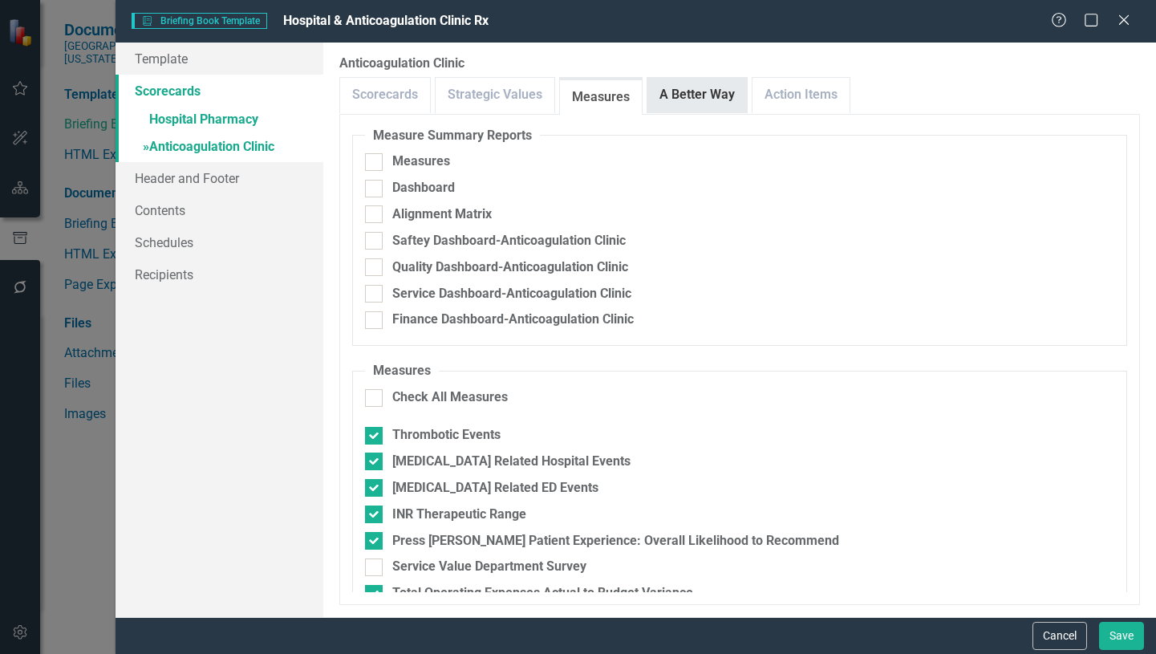
click at [728, 107] on link "A Better Way" at bounding box center [696, 95] width 99 height 34
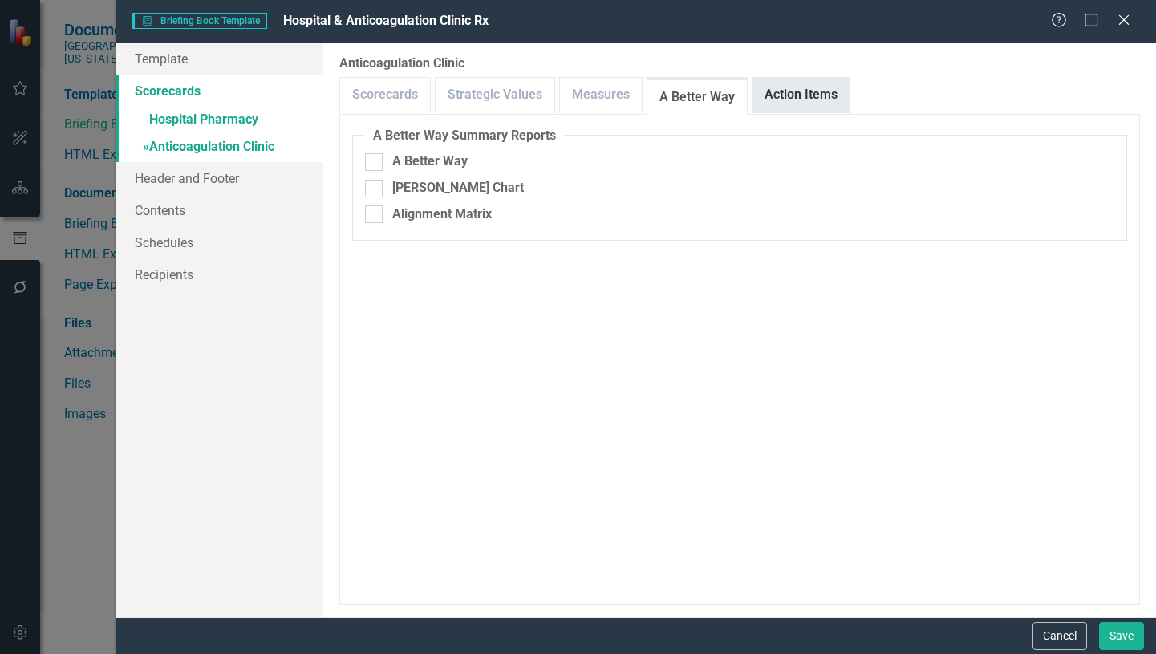
click at [815, 103] on link "Action Items" at bounding box center [800, 95] width 97 height 34
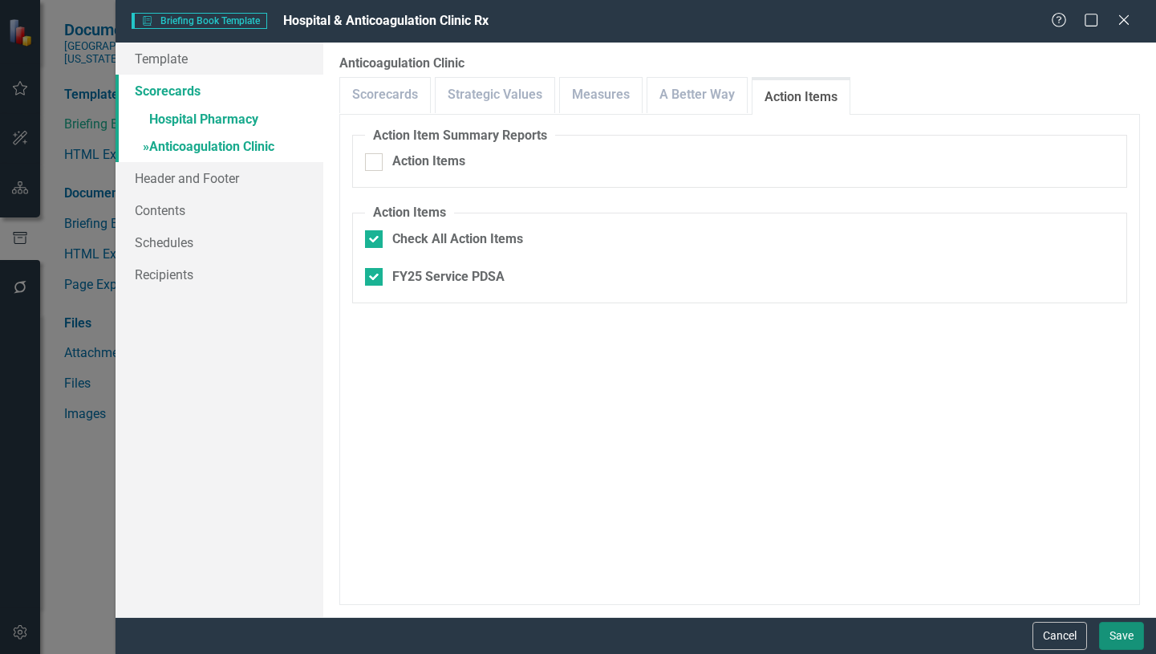
click at [1113, 641] on button "Save" at bounding box center [1121, 636] width 45 height 28
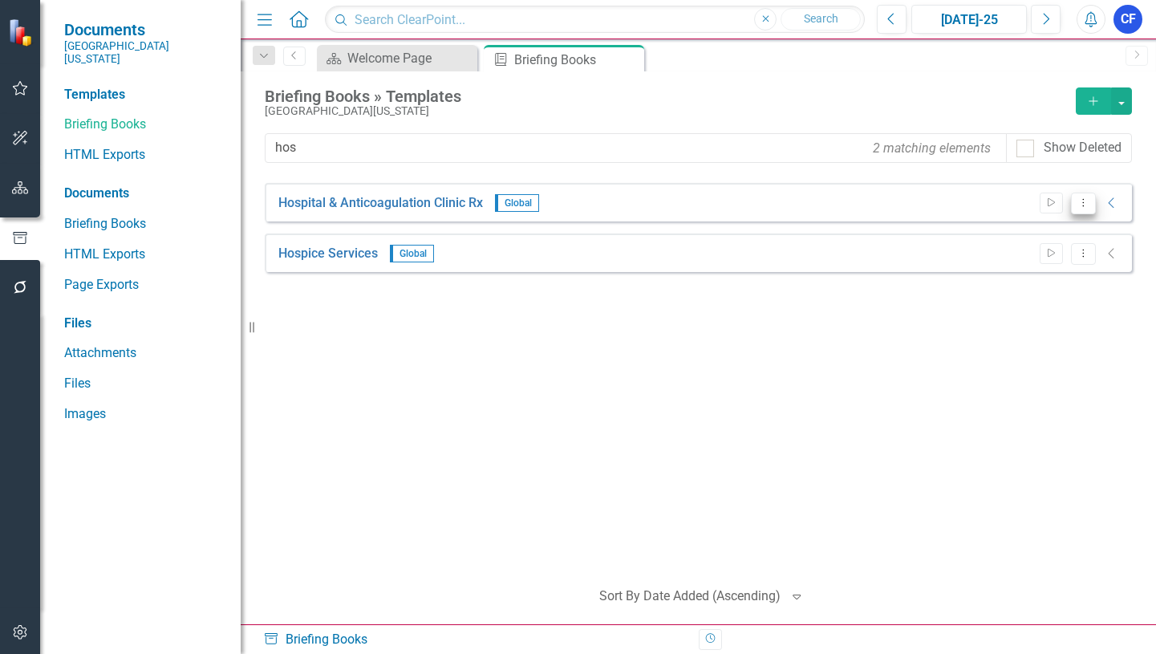
click at [1081, 209] on button "Dropdown Menu" at bounding box center [1083, 204] width 25 height 22
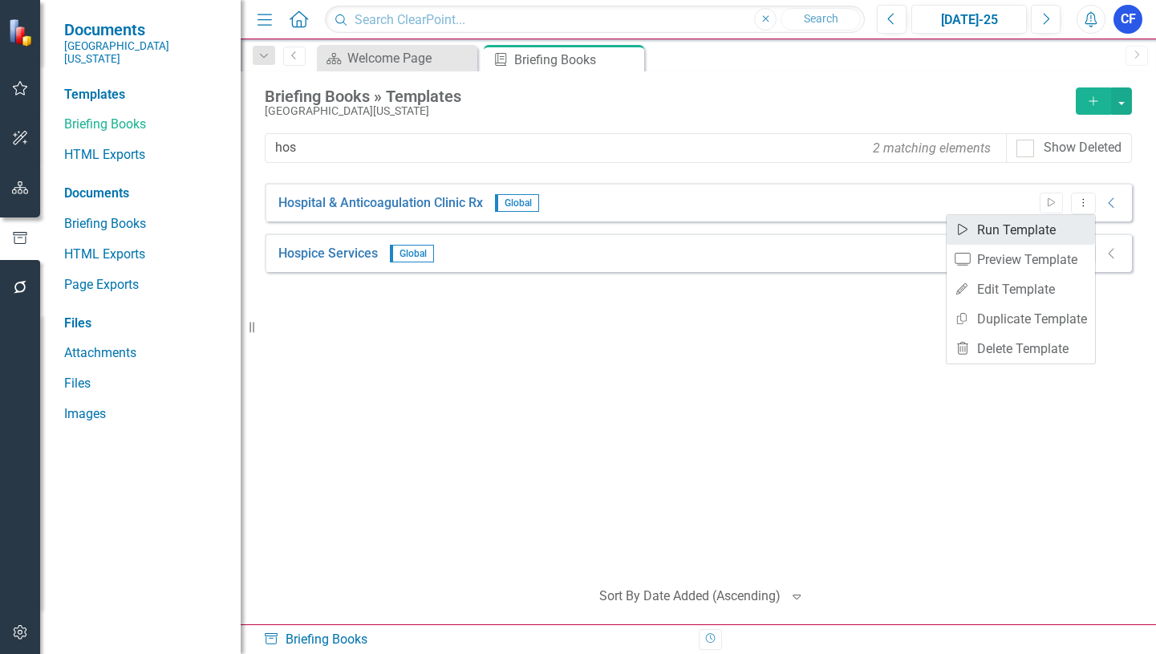
click at [1028, 228] on link "Start Run Template" at bounding box center [1021, 230] width 148 height 30
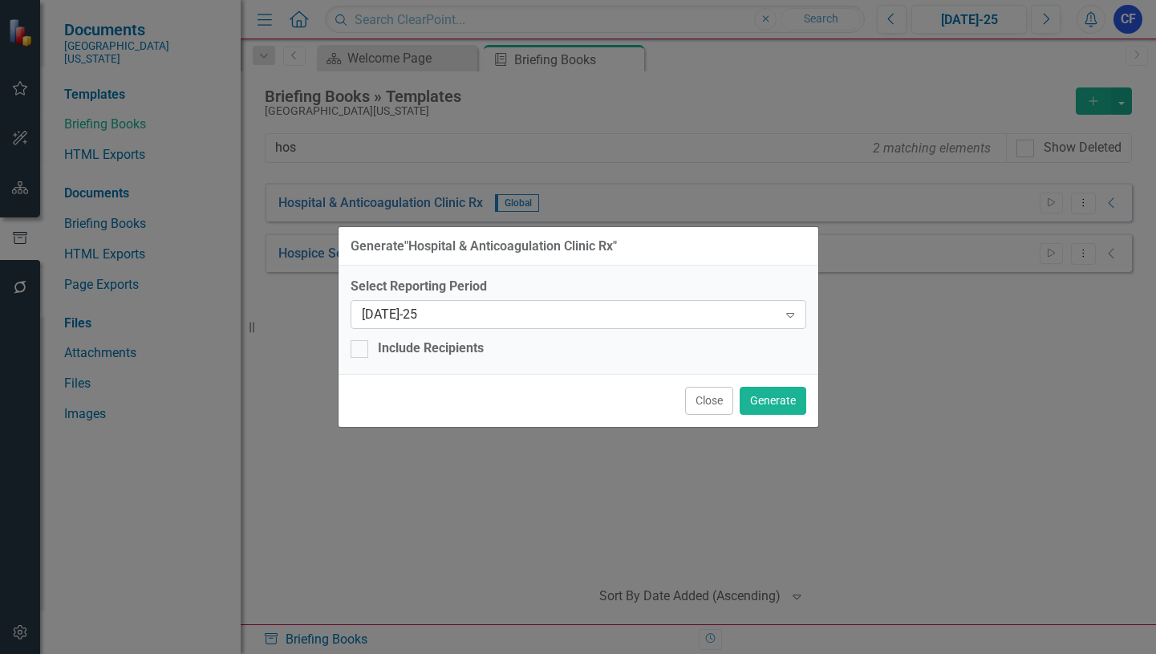
click at [788, 310] on icon "Expand" at bounding box center [790, 314] width 16 height 13
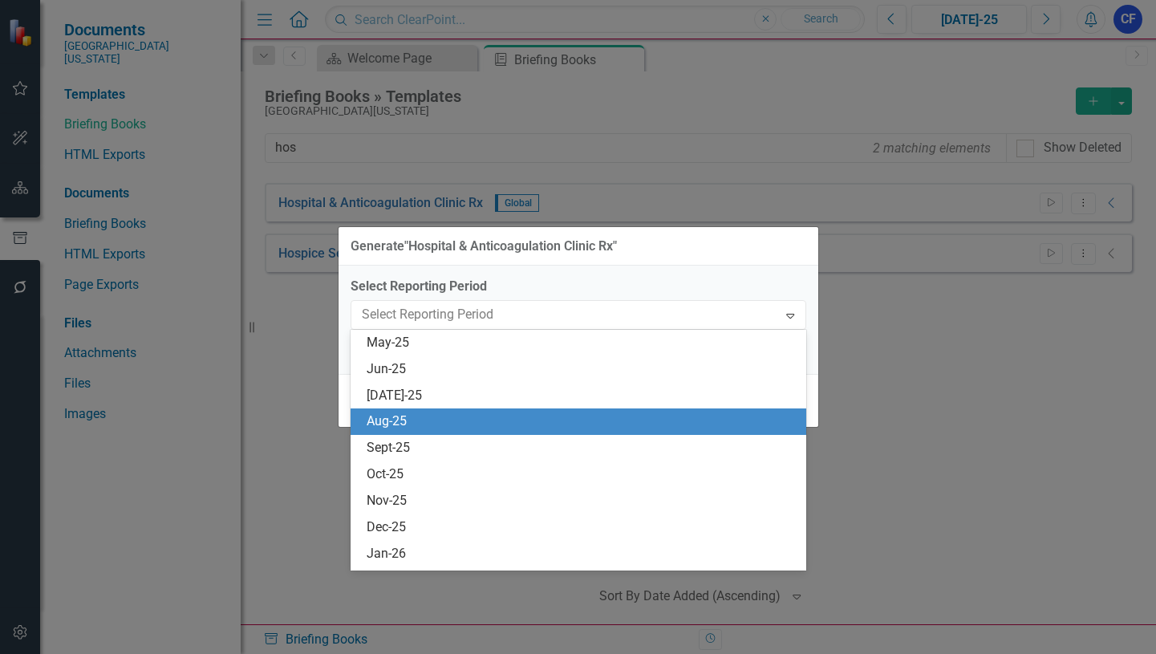
scroll to position [1158, 0]
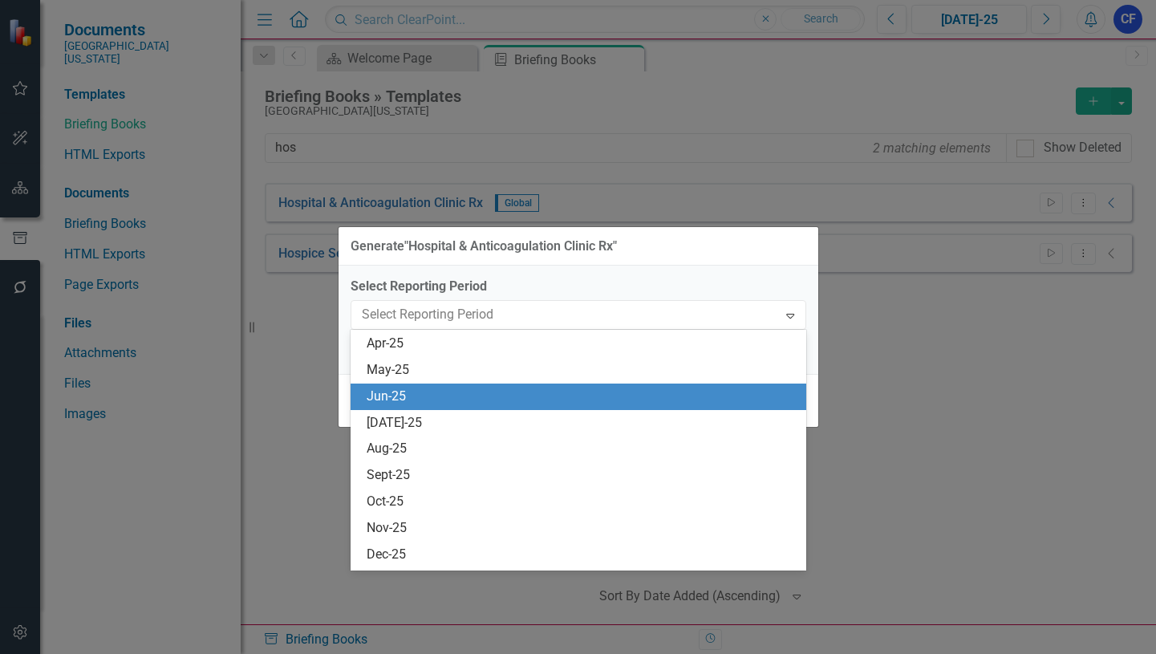
click at [398, 398] on div "Jun-25" at bounding box center [582, 396] width 430 height 18
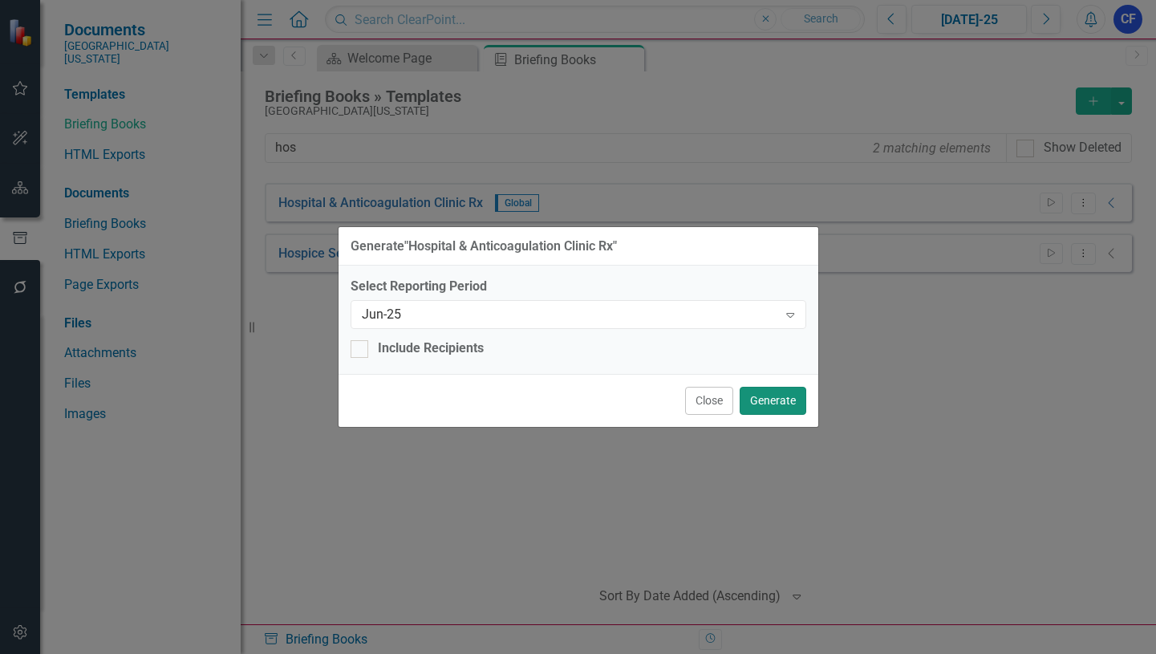
click at [780, 403] on button "Generate" at bounding box center [773, 401] width 67 height 28
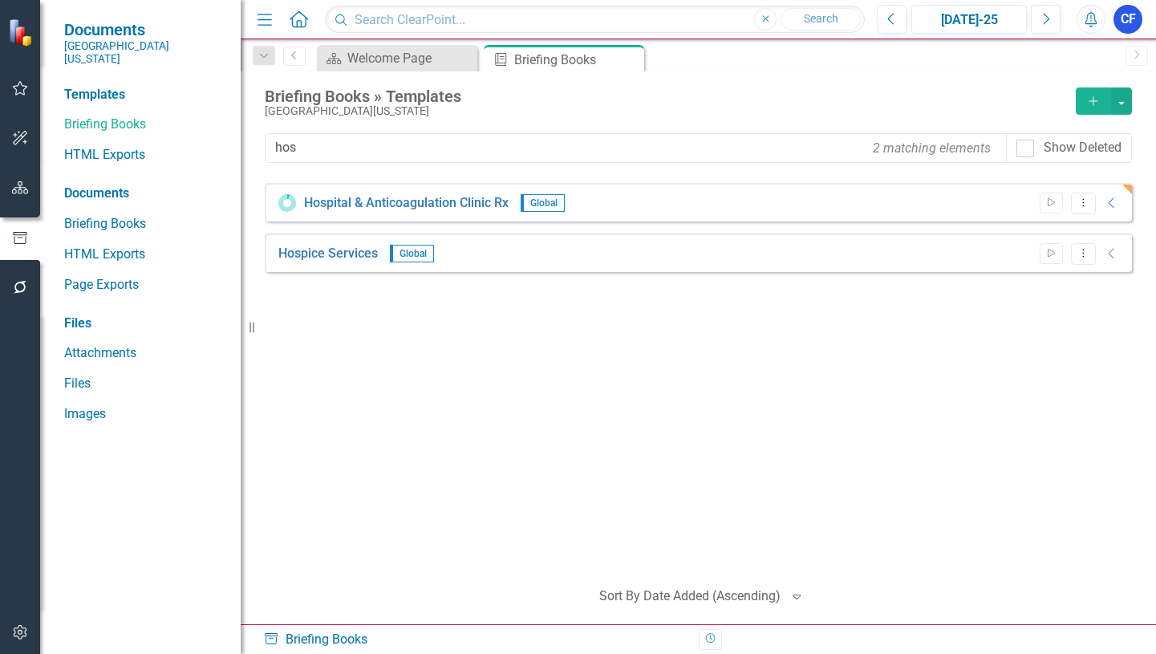
click at [1093, 22] on icon "Alerts" at bounding box center [1090, 19] width 17 height 16
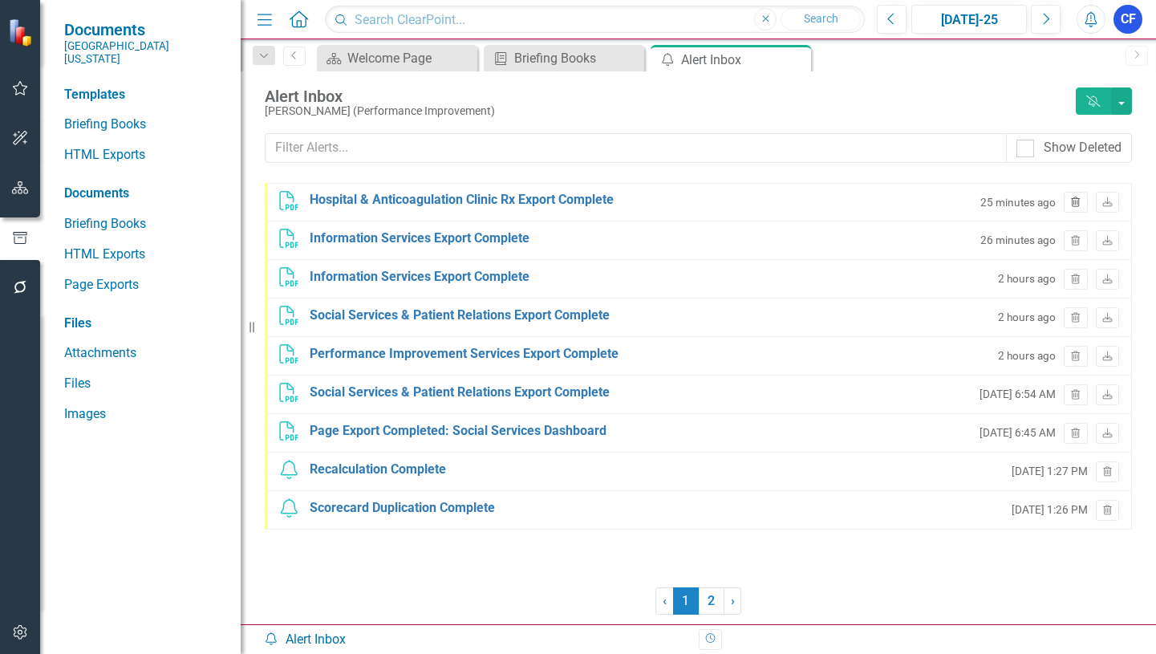
click at [1077, 201] on icon "button" at bounding box center [1076, 202] width 9 height 10
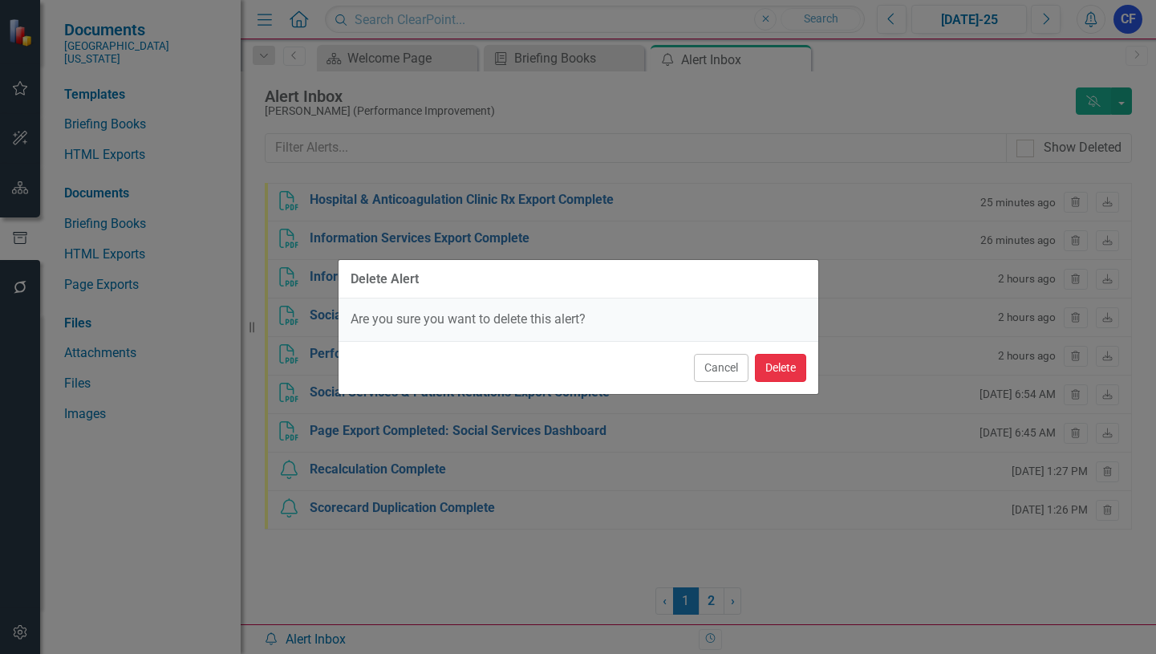
click at [788, 368] on button "Delete" at bounding box center [780, 368] width 51 height 28
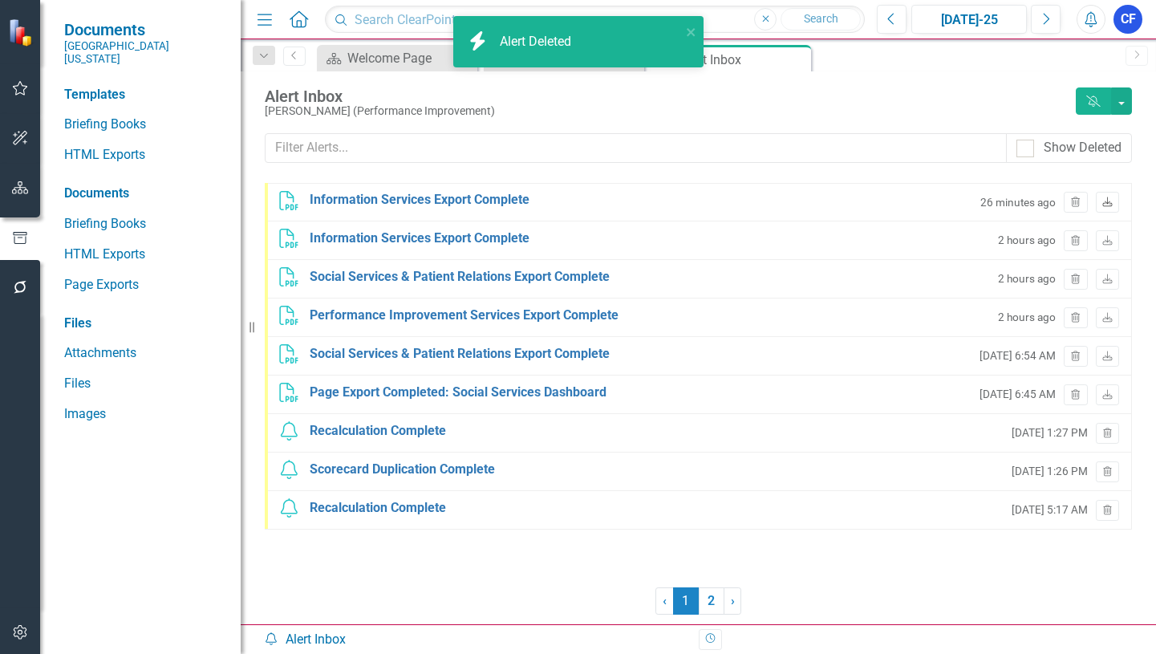
click at [1115, 205] on link "Download" at bounding box center [1107, 202] width 23 height 21
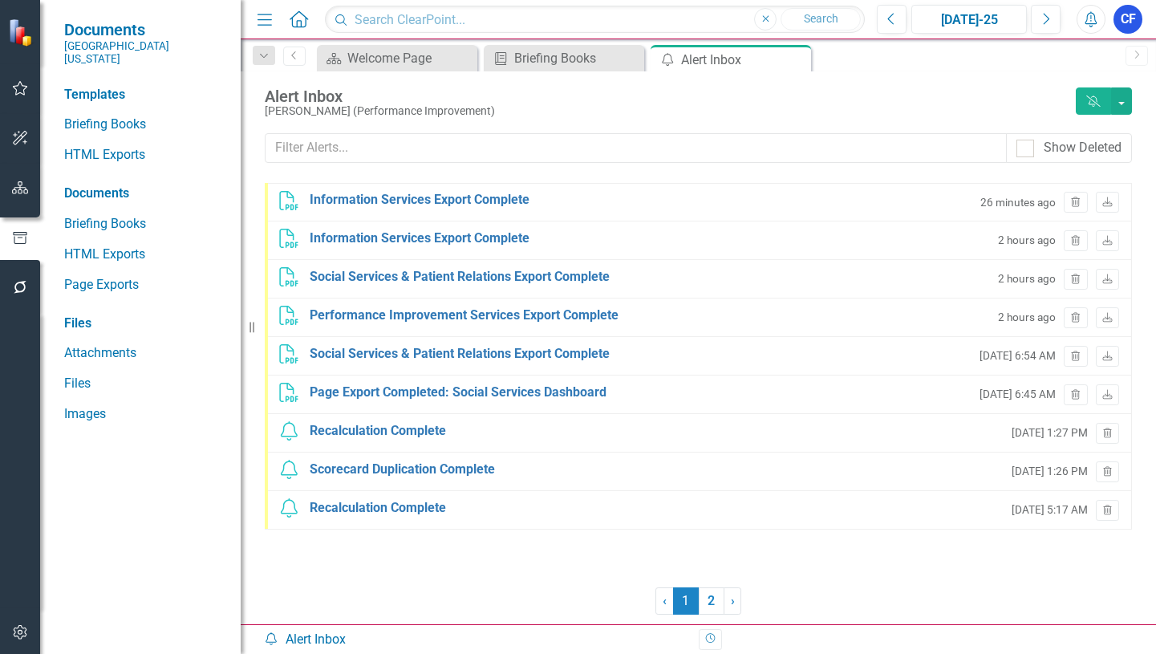
click at [860, 237] on div "PDF Information Services Export Complete 2 hours ago Trash Download" at bounding box center [698, 240] width 867 height 39
click at [711, 601] on link "2" at bounding box center [712, 600] width 26 height 27
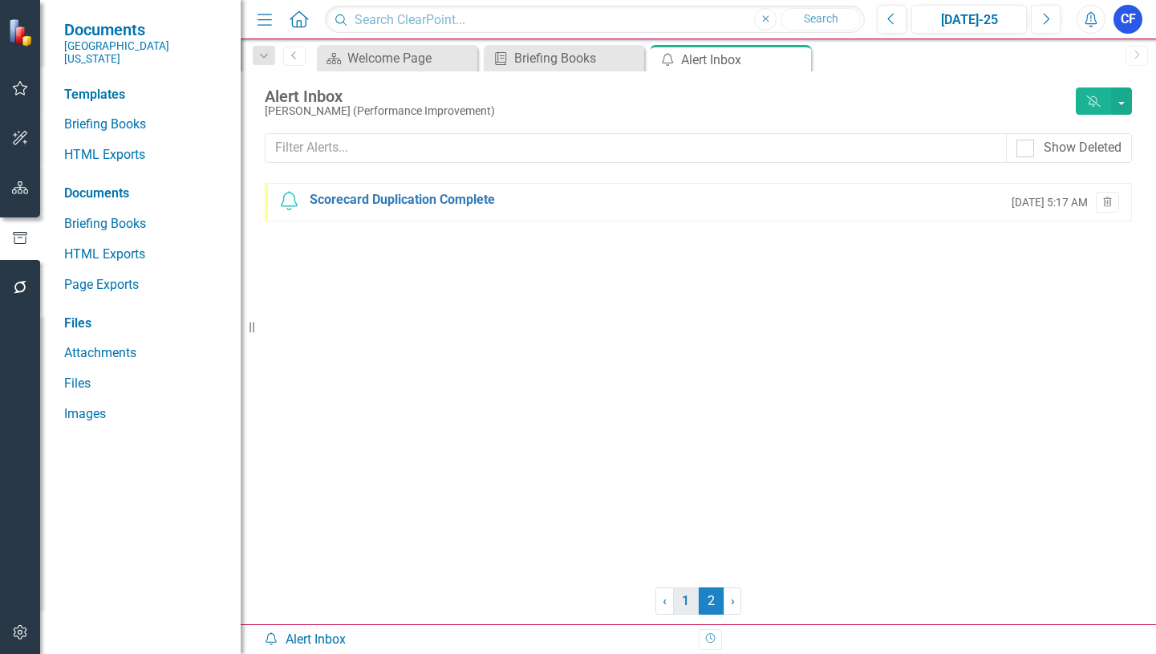
click at [683, 600] on link "1" at bounding box center [686, 600] width 26 height 27
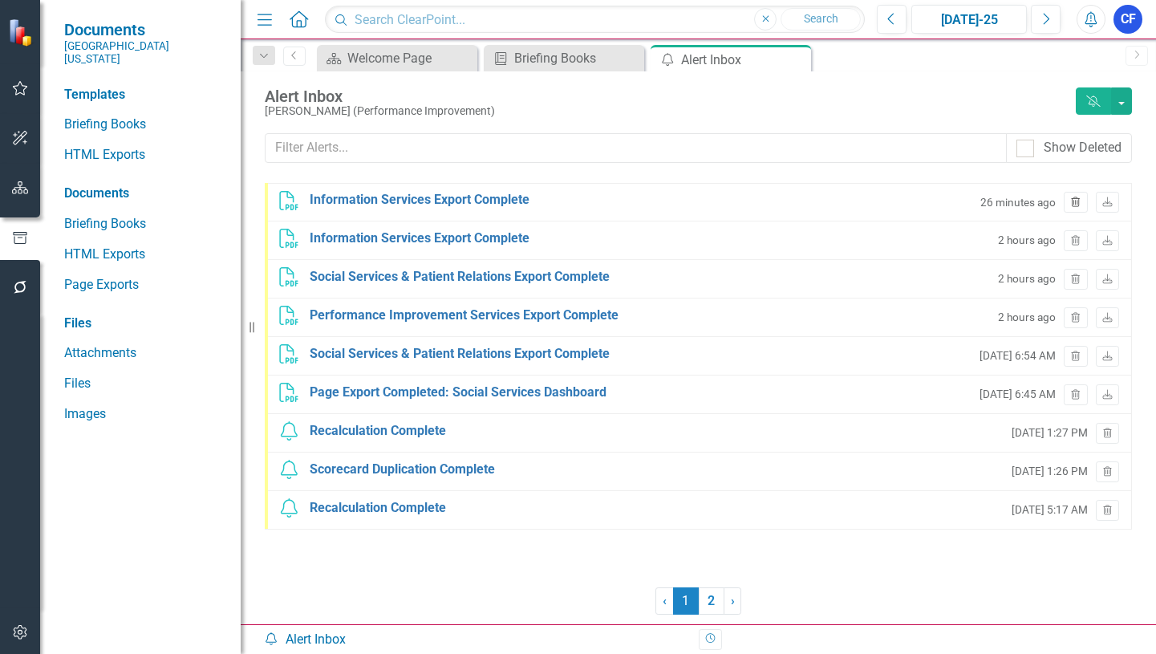
click at [1075, 200] on icon "Trash" at bounding box center [1075, 203] width 12 height 10
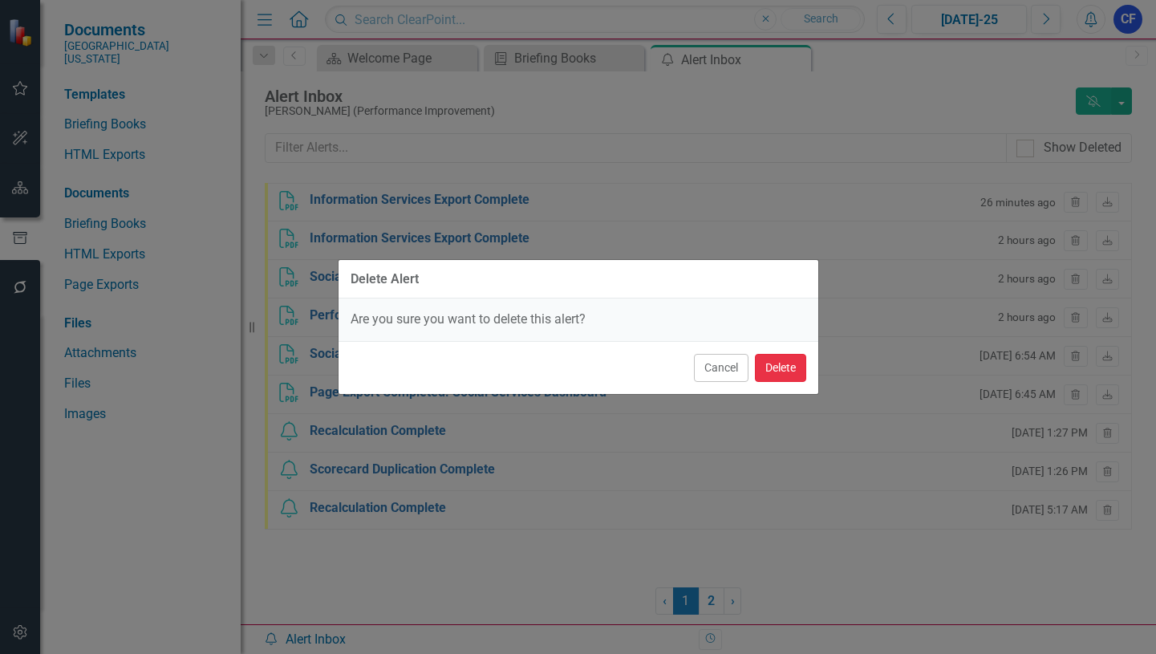
click at [791, 373] on button "Delete" at bounding box center [780, 368] width 51 height 28
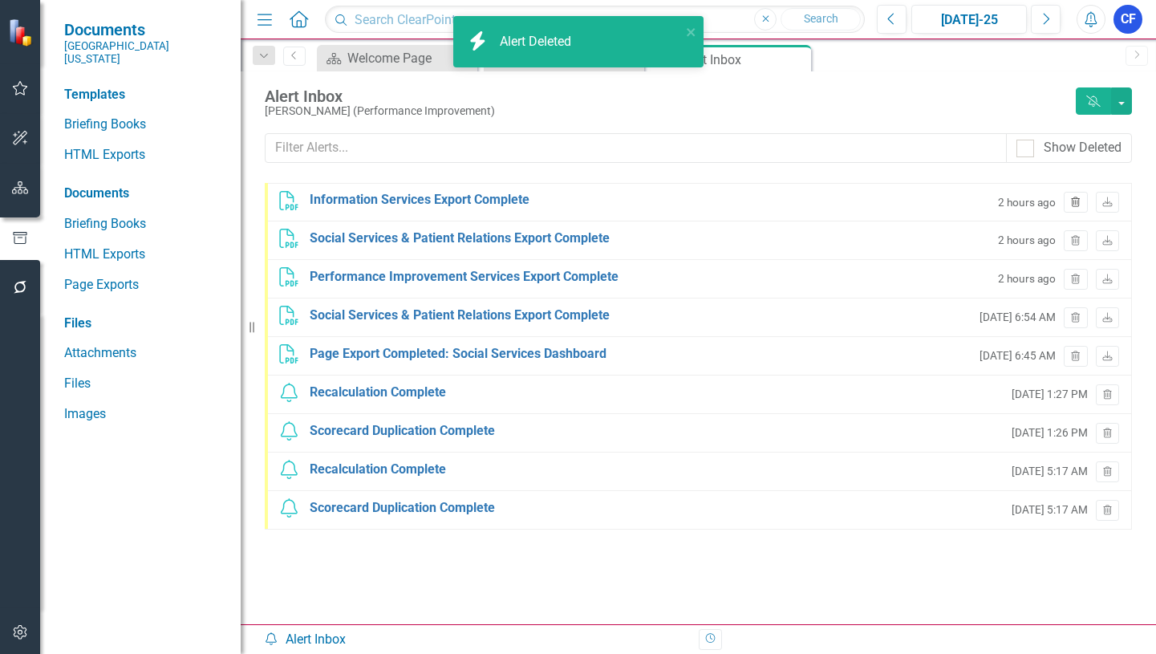
click at [1072, 202] on icon "Trash" at bounding box center [1075, 203] width 12 height 10
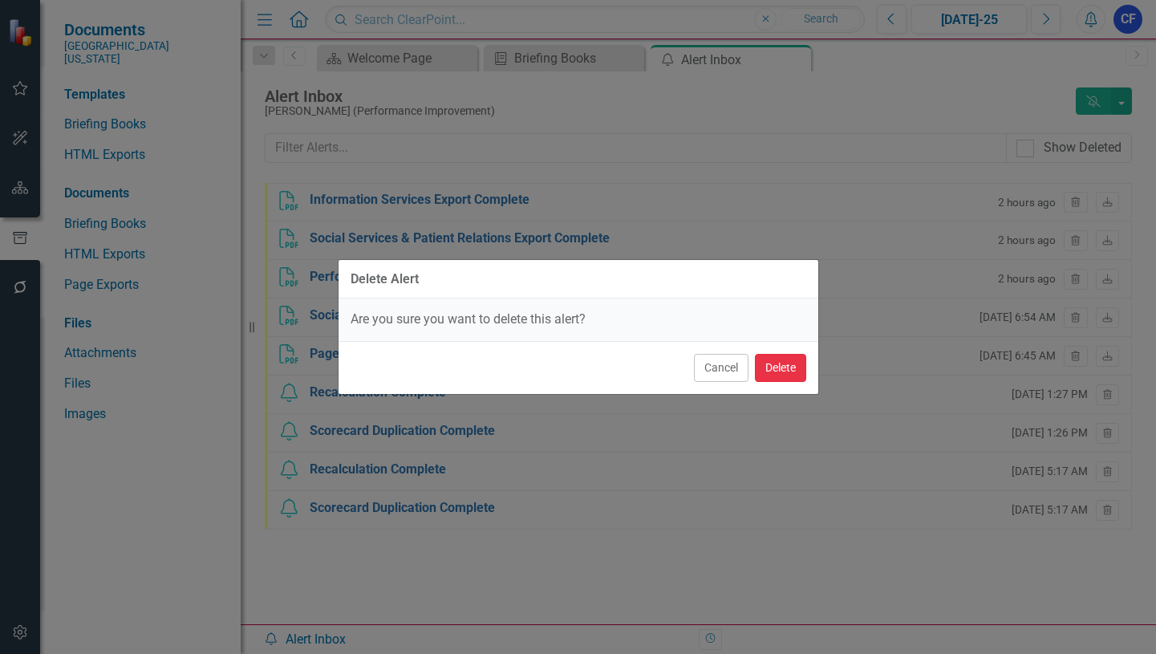
click at [777, 370] on button "Delete" at bounding box center [780, 368] width 51 height 28
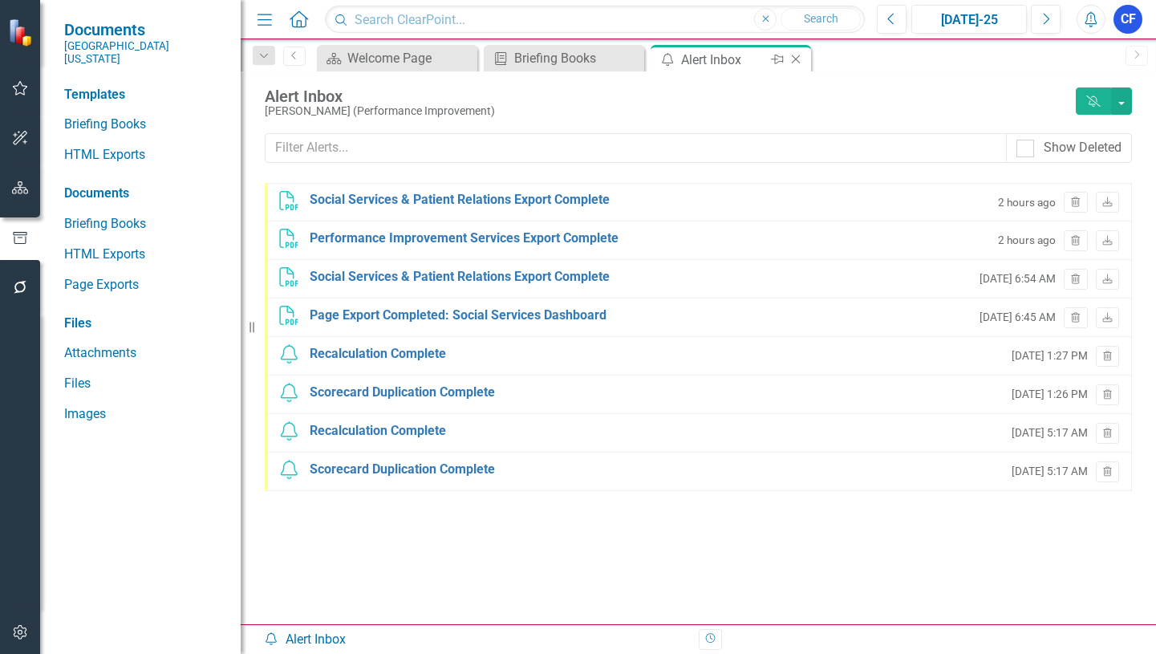
click at [796, 63] on icon "Close" at bounding box center [796, 59] width 16 height 13
